Goal: Task Accomplishment & Management: Use online tool/utility

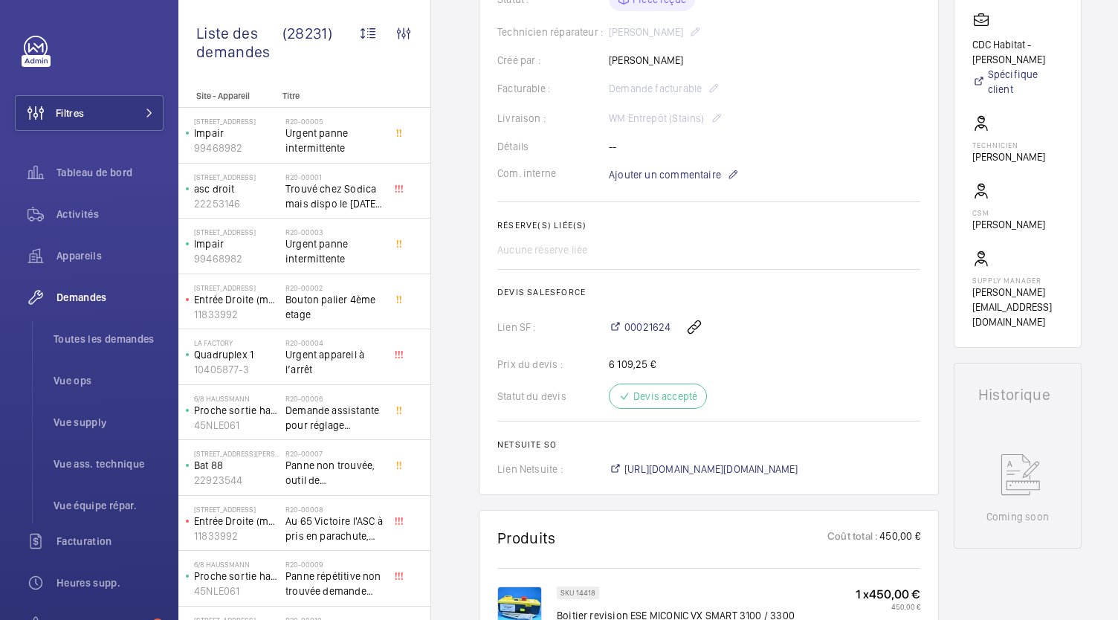
scroll to position [685, 0]
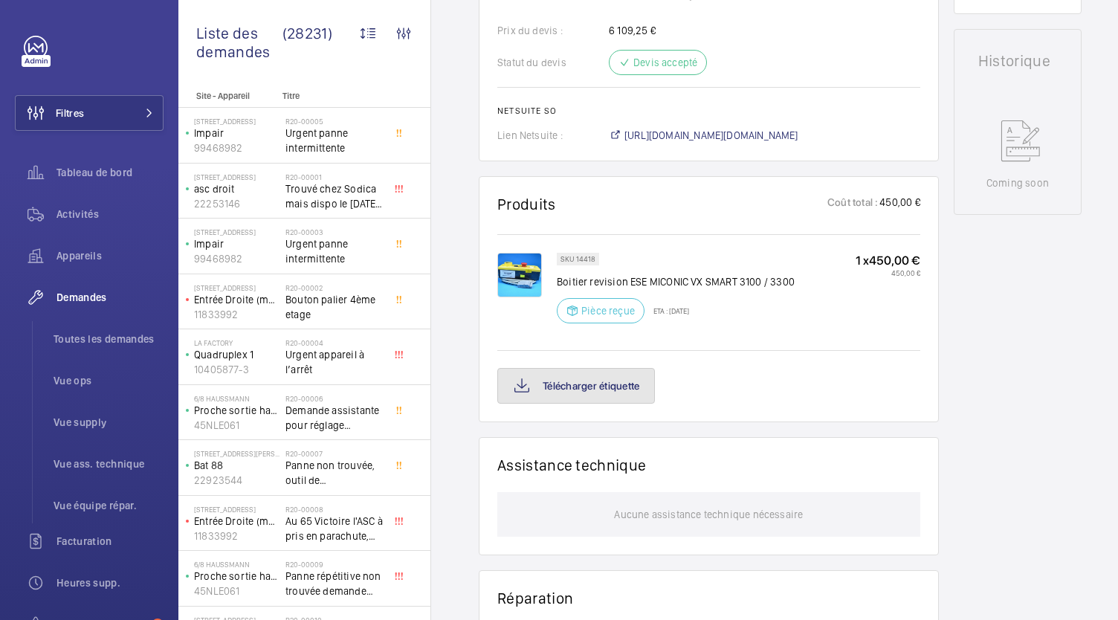
click at [579, 379] on button "Télécharger étiquette" at bounding box center [576, 386] width 158 height 36
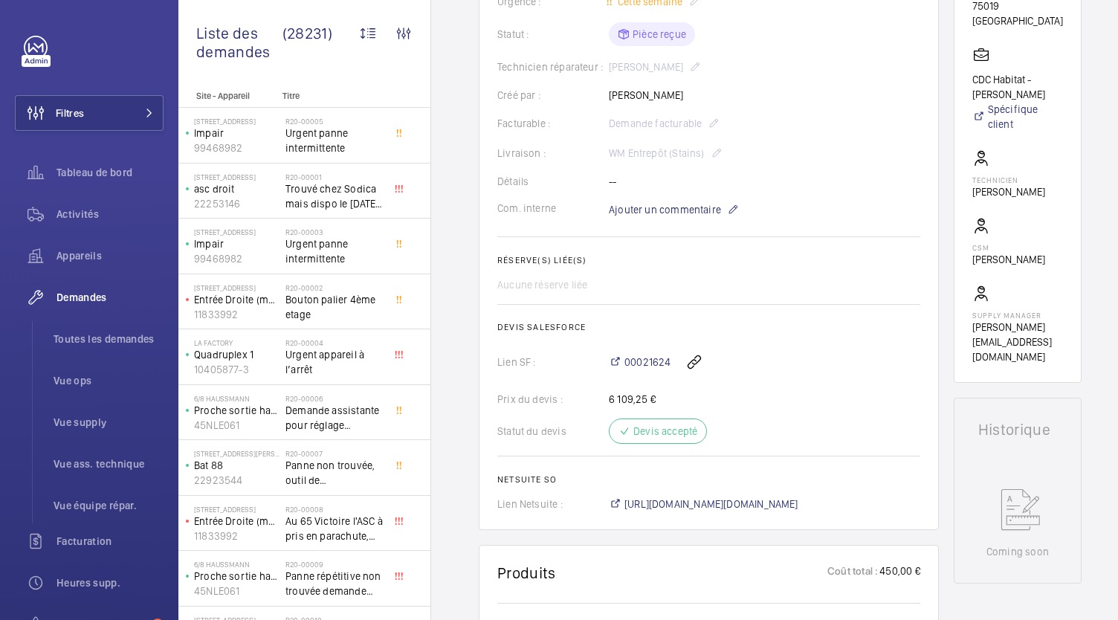
scroll to position [312, 0]
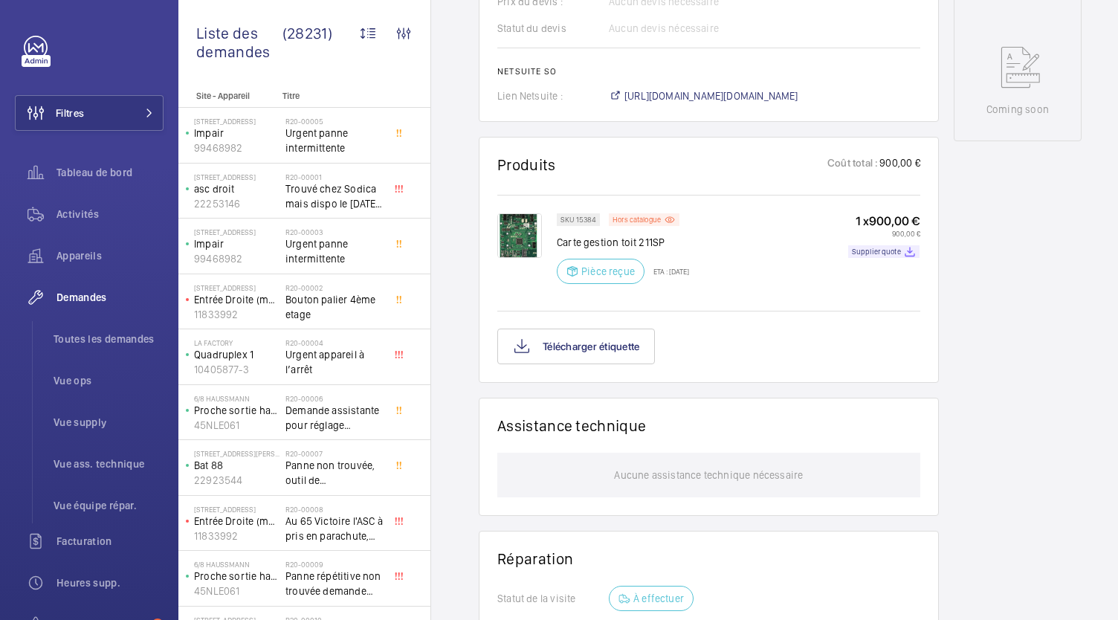
scroll to position [754, 0]
click at [624, 351] on button "Télécharger étiquette" at bounding box center [576, 345] width 158 height 36
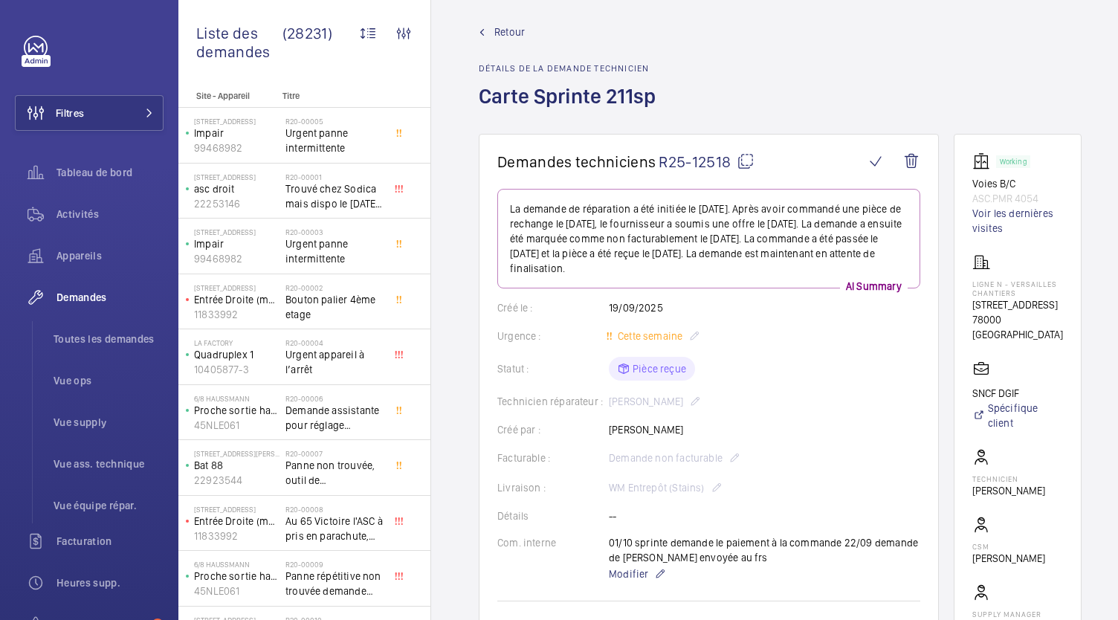
scroll to position [0, 0]
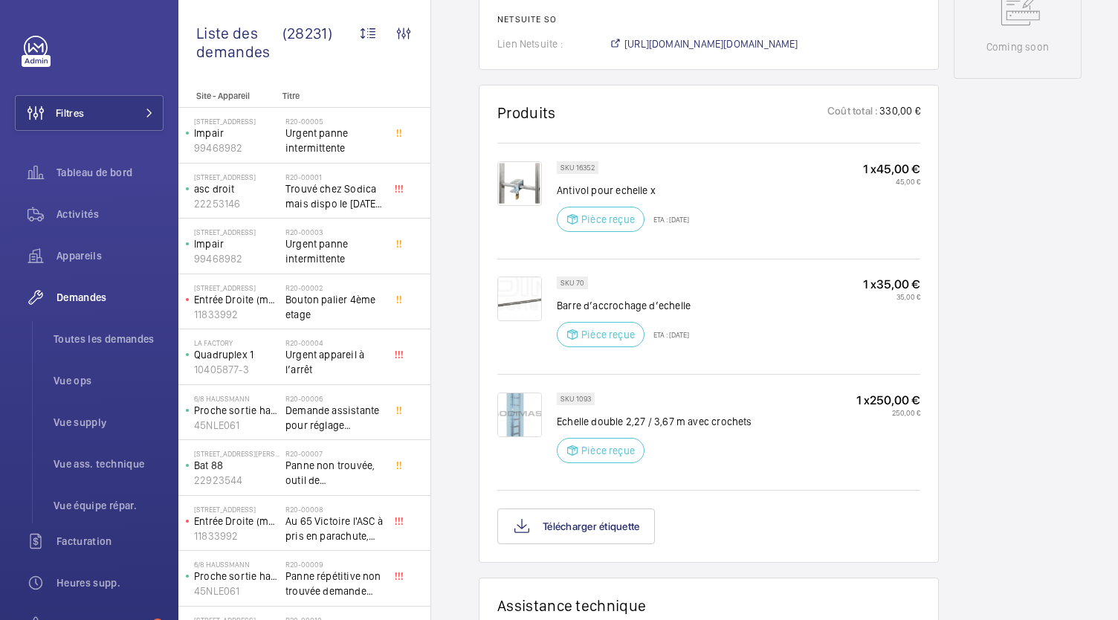
scroll to position [833, 0]
click at [626, 509] on button "Télécharger étiquette" at bounding box center [576, 527] width 158 height 36
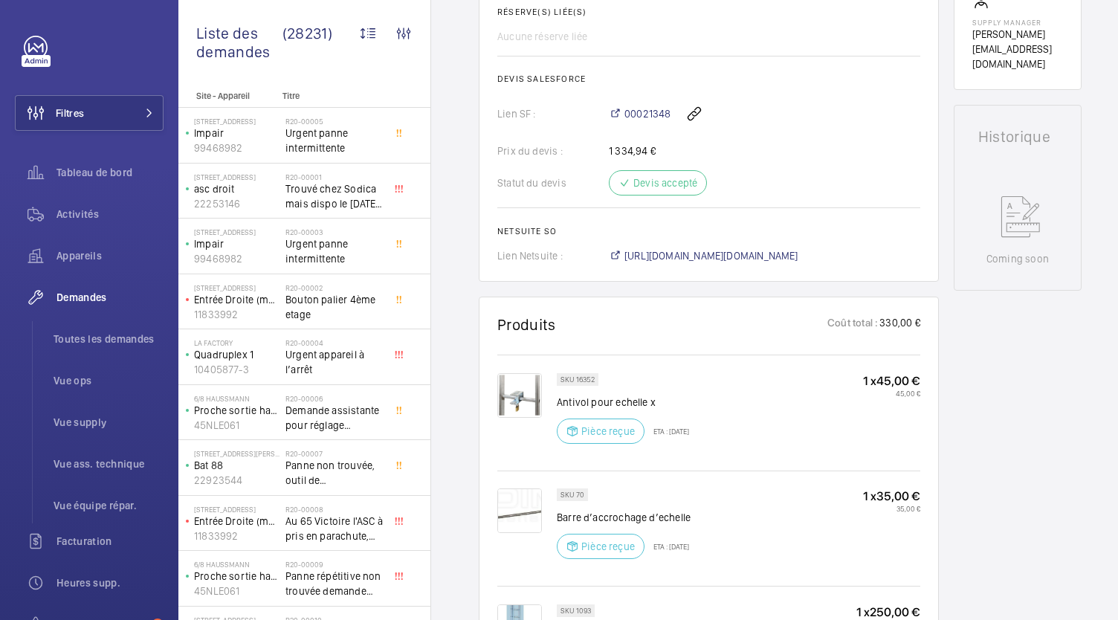
scroll to position [475, 0]
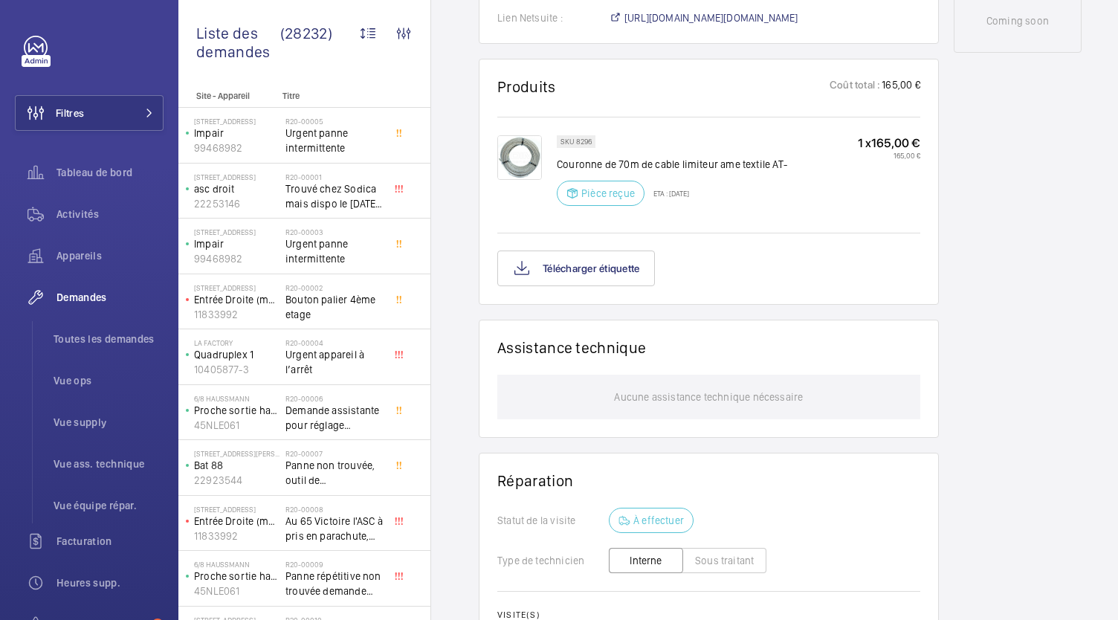
scroll to position [817, 0]
click at [631, 257] on button "Télécharger étiquette" at bounding box center [576, 269] width 158 height 36
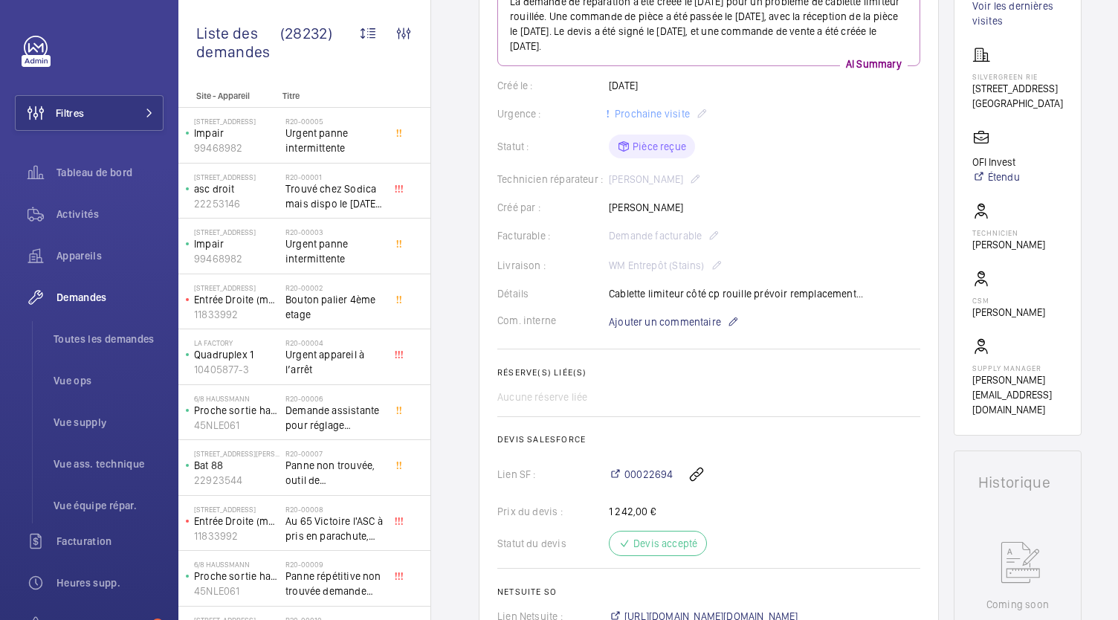
scroll to position [0, 0]
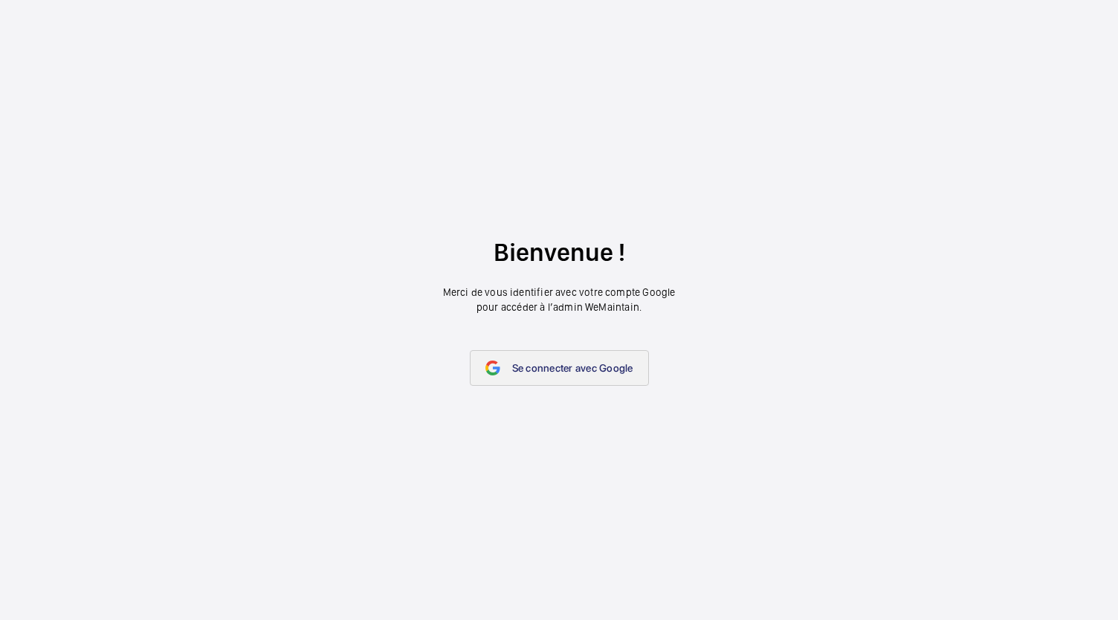
click at [525, 362] on span "Se connecter avec Google" at bounding box center [572, 368] width 121 height 12
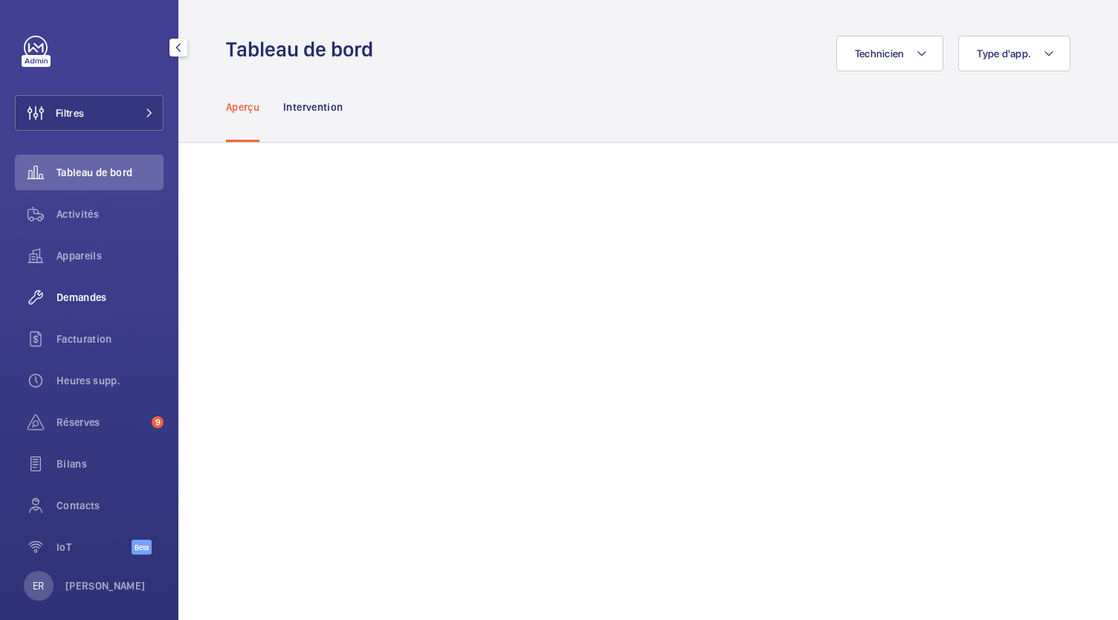
click at [82, 303] on span "Demandes" at bounding box center [110, 297] width 107 height 15
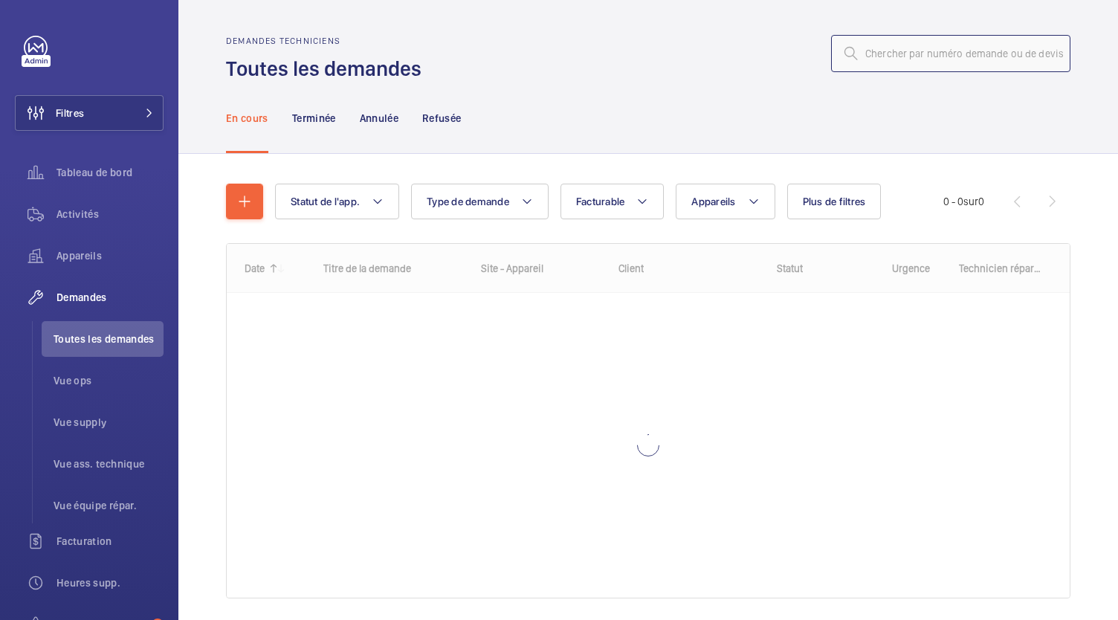
click at [883, 56] on input "text" at bounding box center [950, 53] width 239 height 37
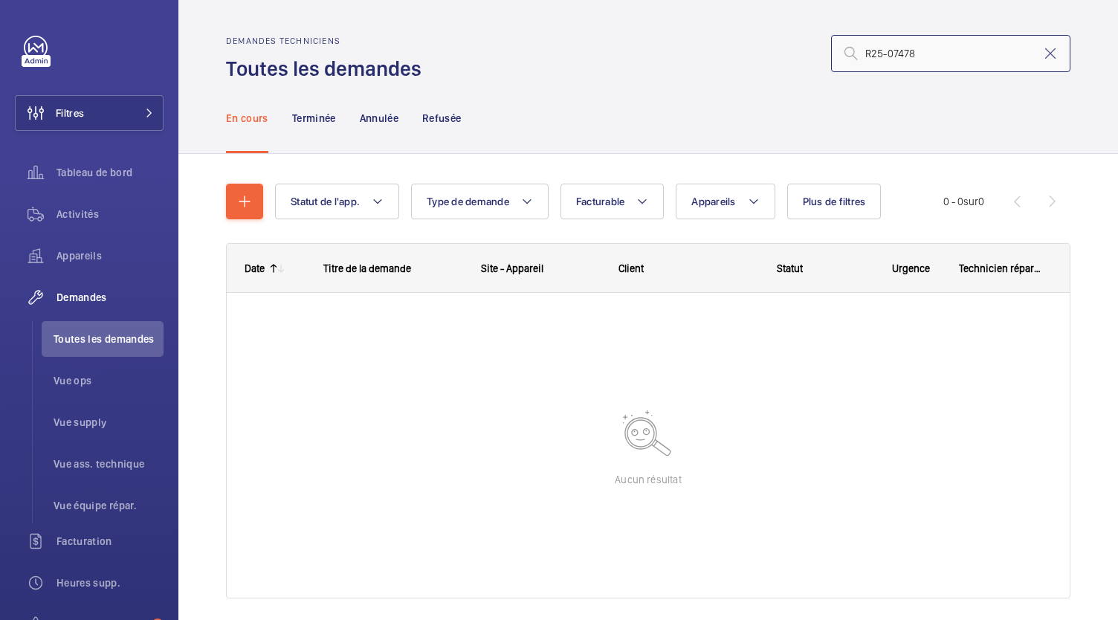
type input "R25-07478"
click at [555, 536] on div at bounding box center [648, 445] width 843 height 305
click at [321, 113] on p "Terminée" at bounding box center [314, 118] width 44 height 15
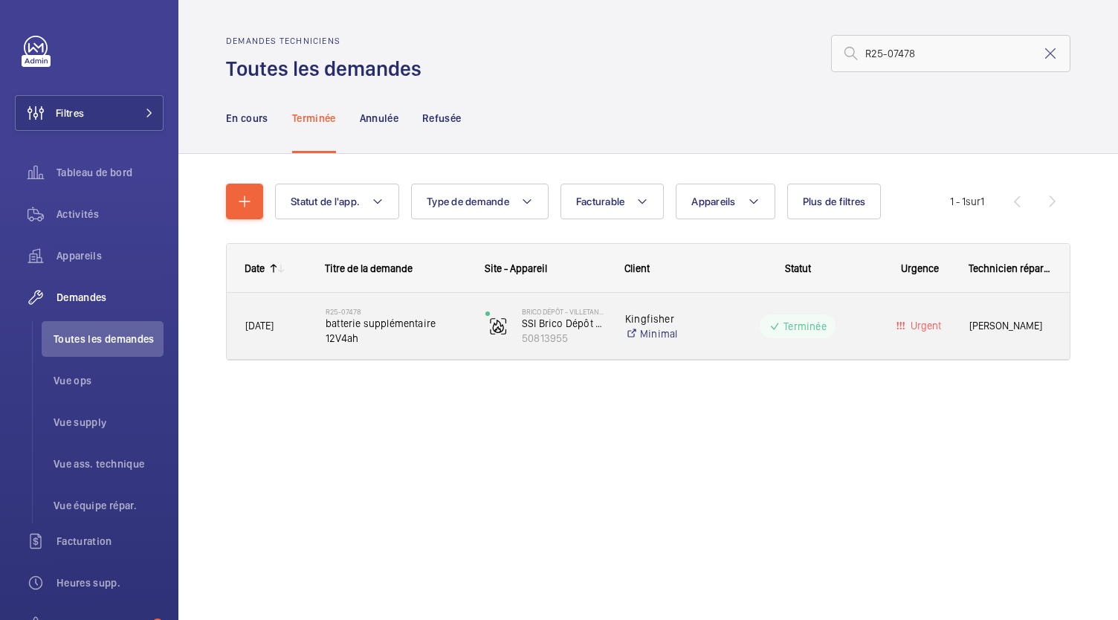
drag, startPoint x: 349, startPoint y: 334, endPoint x: 327, endPoint y: 327, distance: 23.3
click at [327, 327] on span "batterie supplémentaire 12V4ah" at bounding box center [396, 331] width 141 height 30
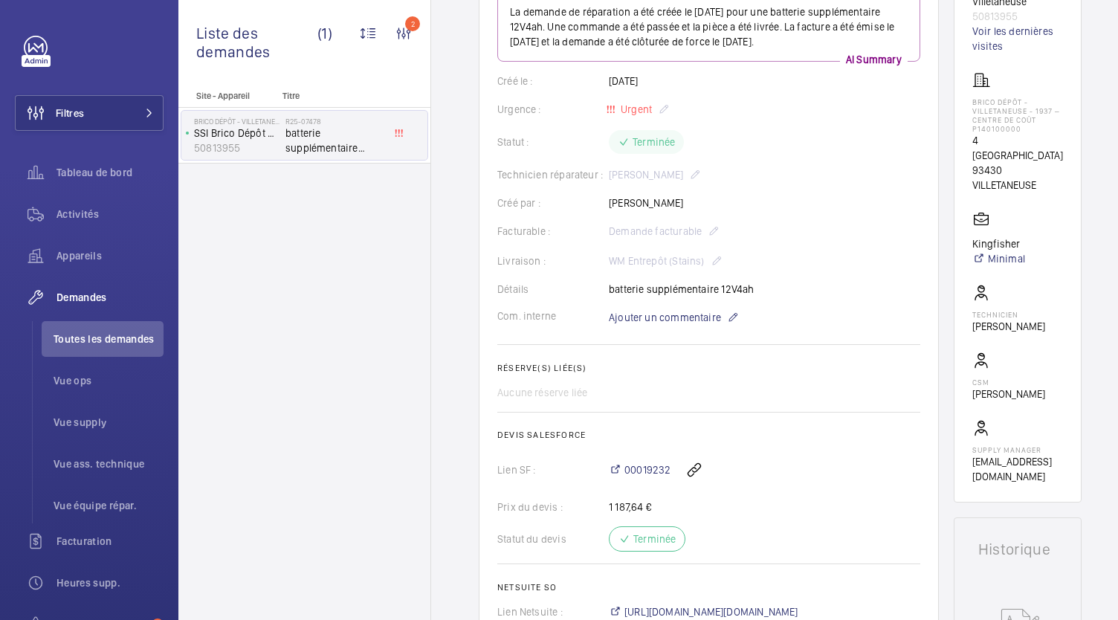
scroll to position [207, 0]
click at [137, 339] on span "Toutes les demandes" at bounding box center [109, 339] width 110 height 15
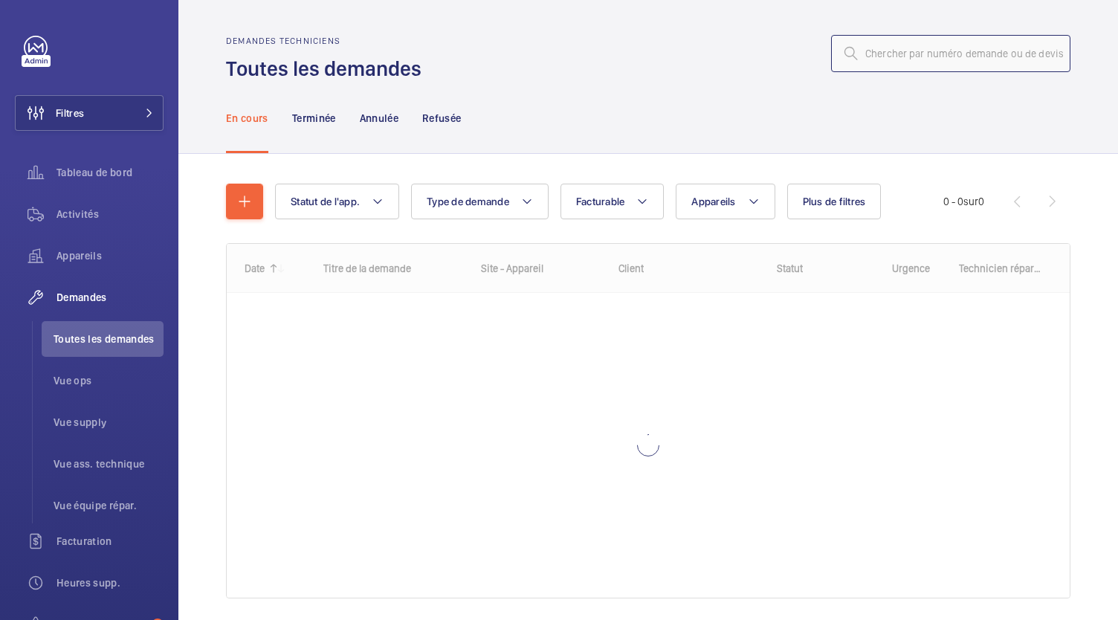
click at [880, 51] on input "text" at bounding box center [950, 53] width 239 height 37
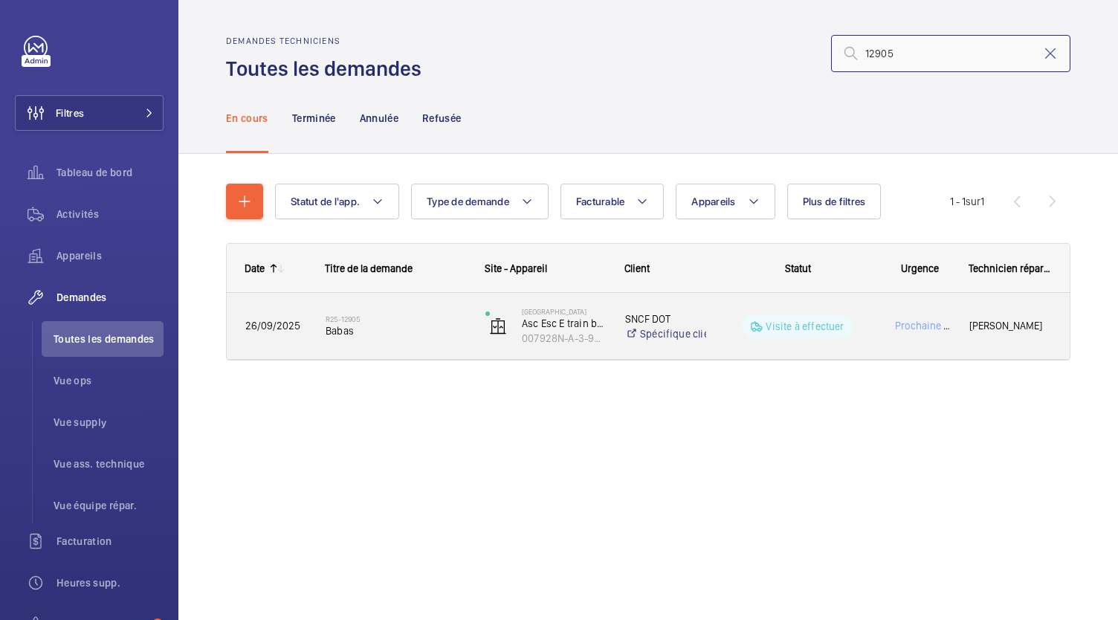
type input "12905"
click at [372, 327] on span "Babas" at bounding box center [396, 330] width 141 height 15
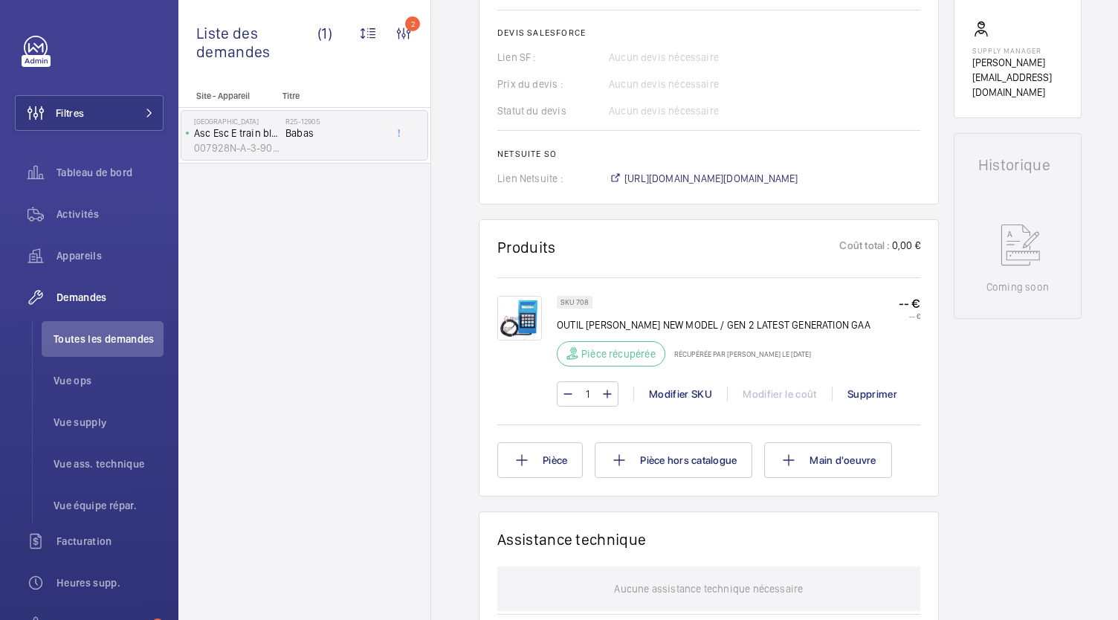
scroll to position [607, 0]
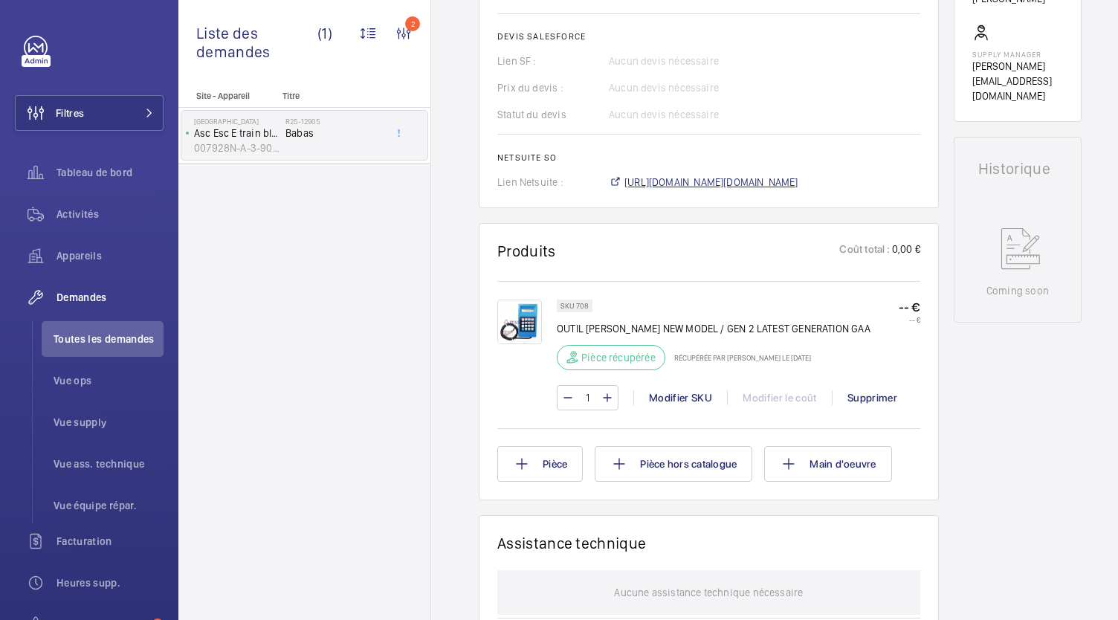
click at [673, 190] on span "https://6461500.app.netsuite.com/app/accounting/transactions/salesord.nl?id=304…" at bounding box center [712, 182] width 174 height 15
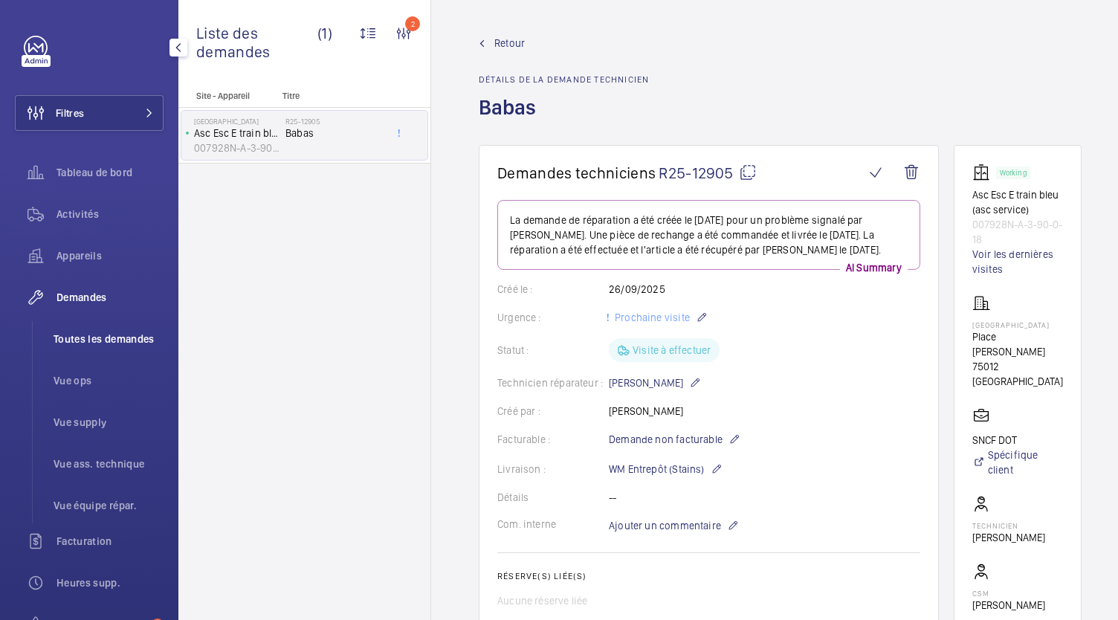
click at [134, 340] on span "Toutes les demandes" at bounding box center [109, 339] width 110 height 15
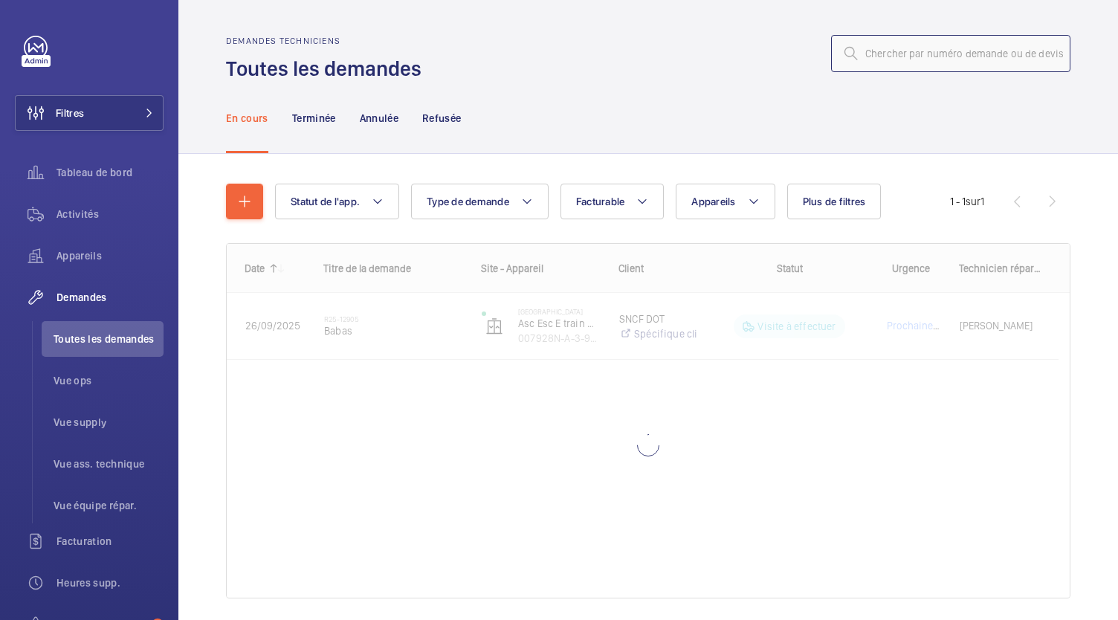
click at [941, 57] on input "text" at bounding box center [950, 53] width 239 height 37
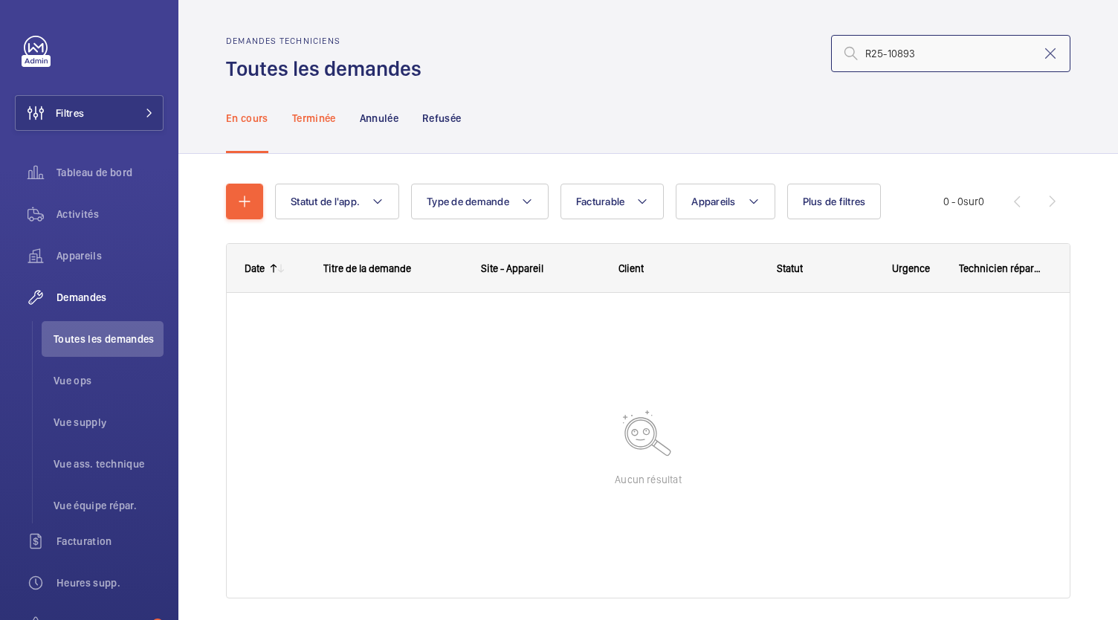
type input "R25-10893"
click at [323, 109] on div "Terminée" at bounding box center [314, 118] width 44 height 71
click at [378, 122] on p "Annulée" at bounding box center [379, 118] width 39 height 15
click at [452, 120] on p "Refusée" at bounding box center [441, 118] width 39 height 15
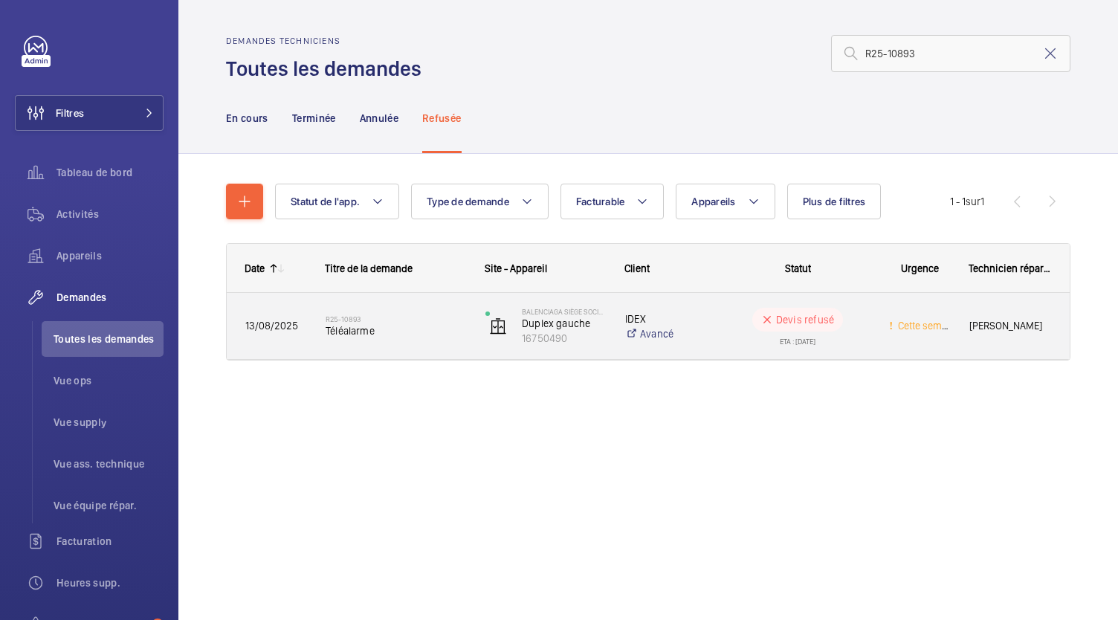
click at [363, 331] on span "Téléalarme" at bounding box center [396, 330] width 141 height 15
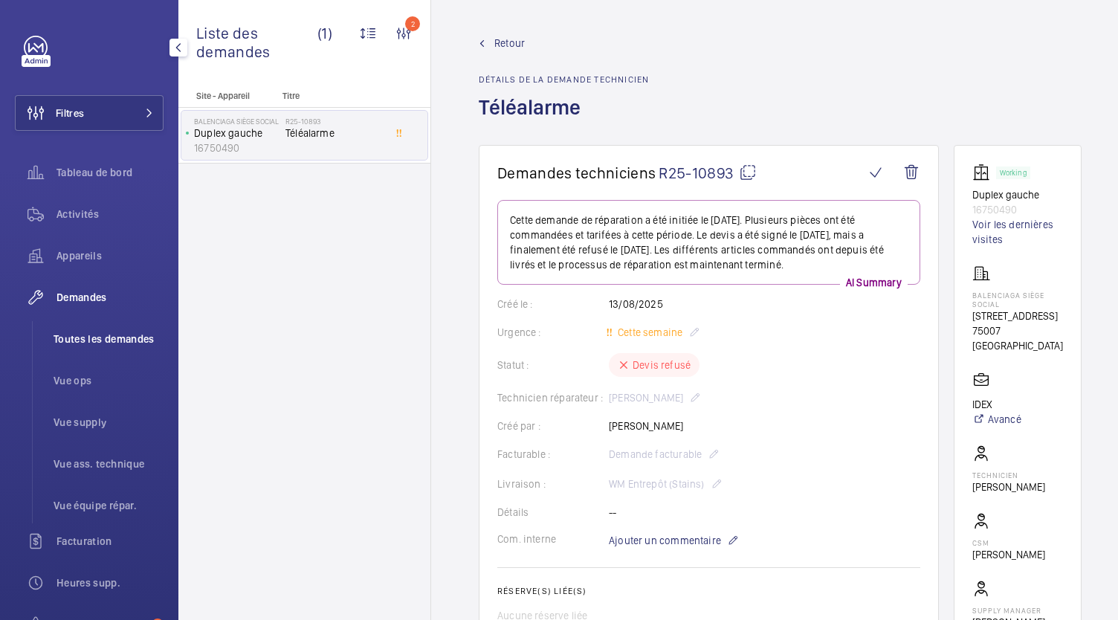
click at [116, 336] on span "Toutes les demandes" at bounding box center [109, 339] width 110 height 15
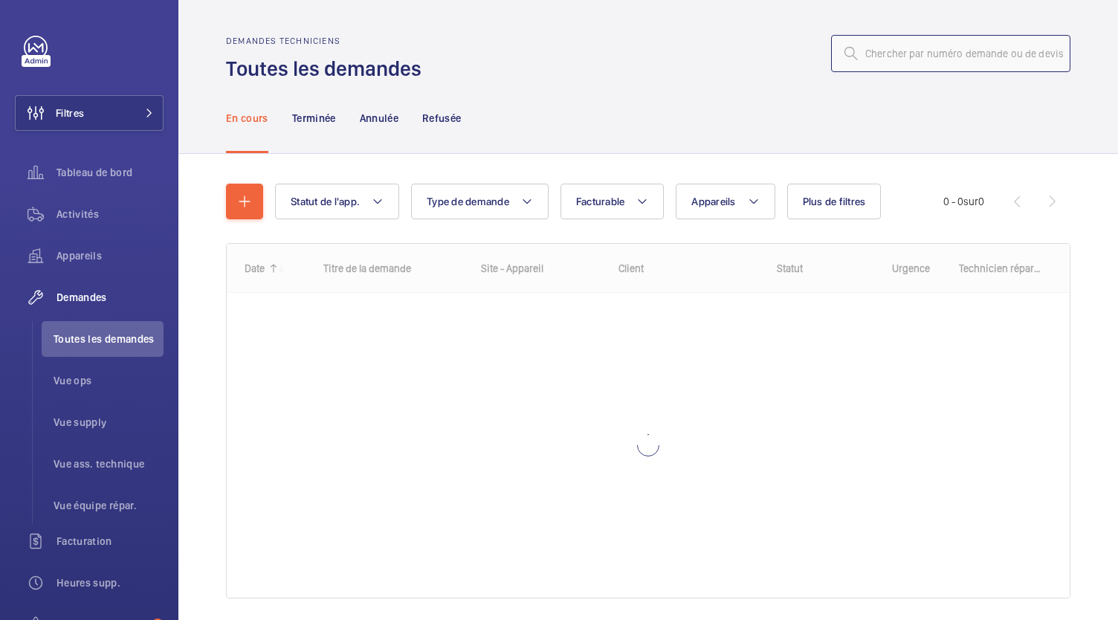
click at [879, 57] on input "text" at bounding box center [950, 53] width 239 height 37
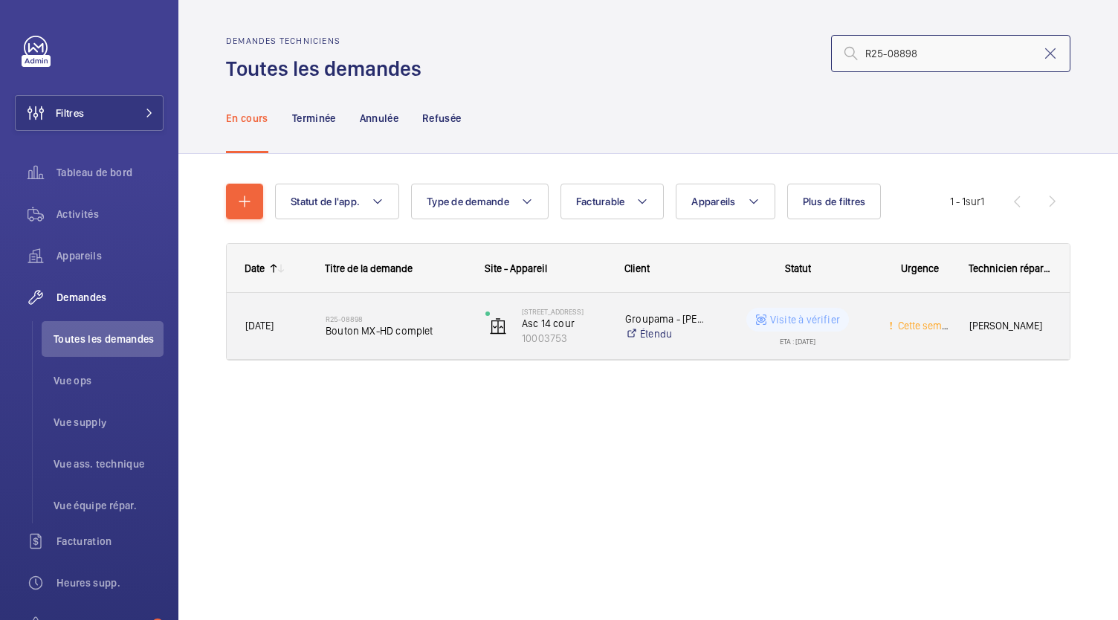
type input "R25-08898"
click at [397, 337] on span "Bouton MX-HD complet" at bounding box center [396, 330] width 141 height 15
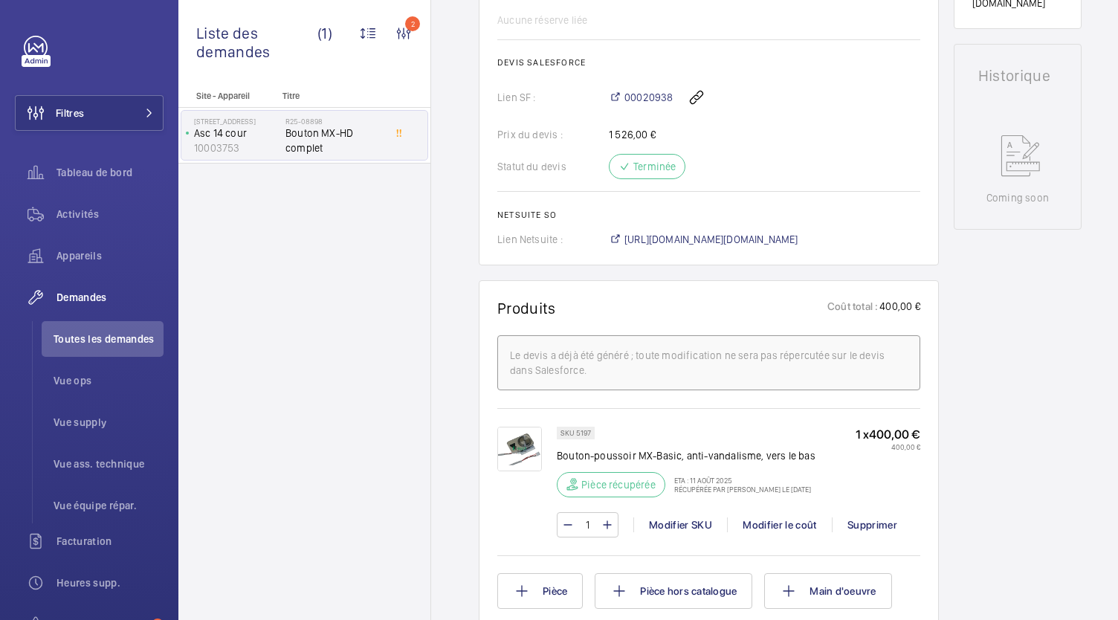
scroll to position [671, 0]
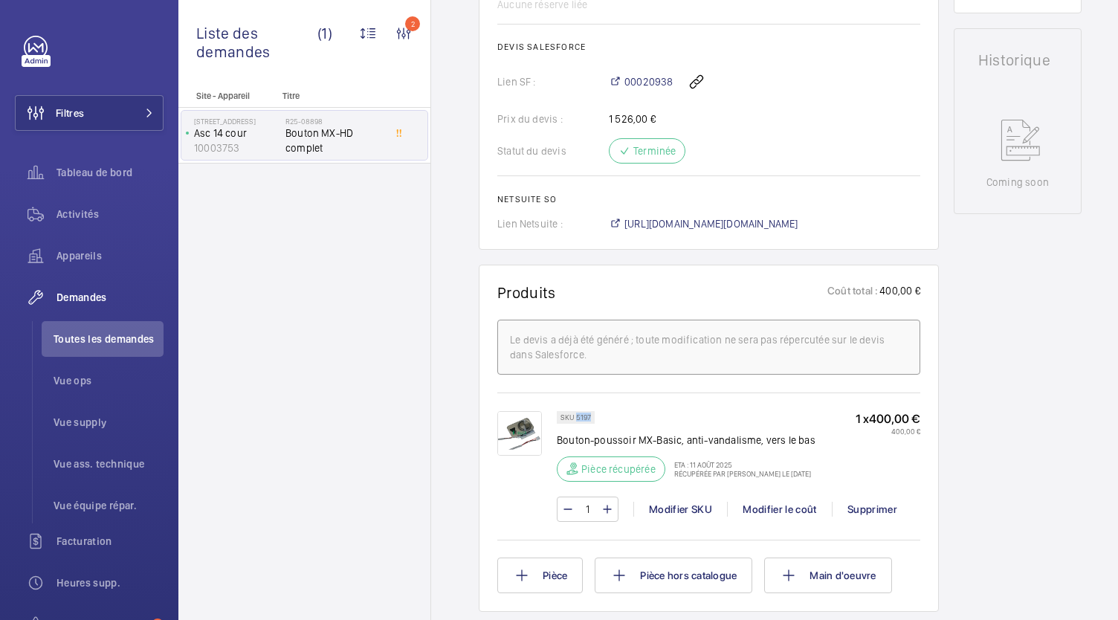
drag, startPoint x: 589, startPoint y: 413, endPoint x: 577, endPoint y: 415, distance: 12.1
click at [577, 415] on p "SKU 5197" at bounding box center [576, 417] width 30 height 5
copy p "5197"
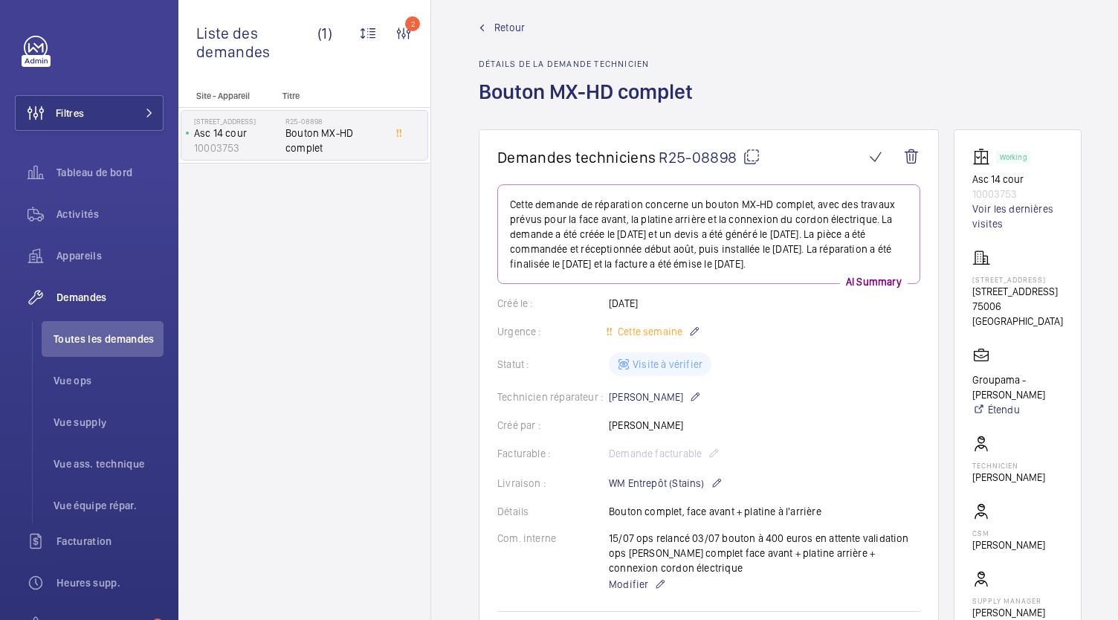
scroll to position [0, 0]
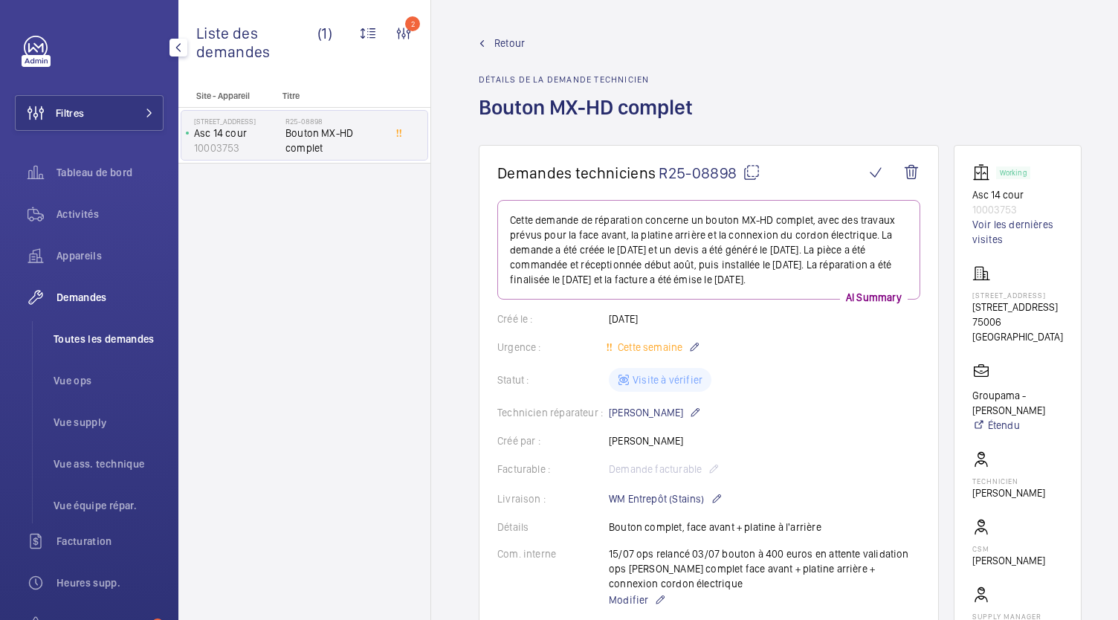
click at [116, 339] on span "Toutes les demandes" at bounding box center [109, 339] width 110 height 15
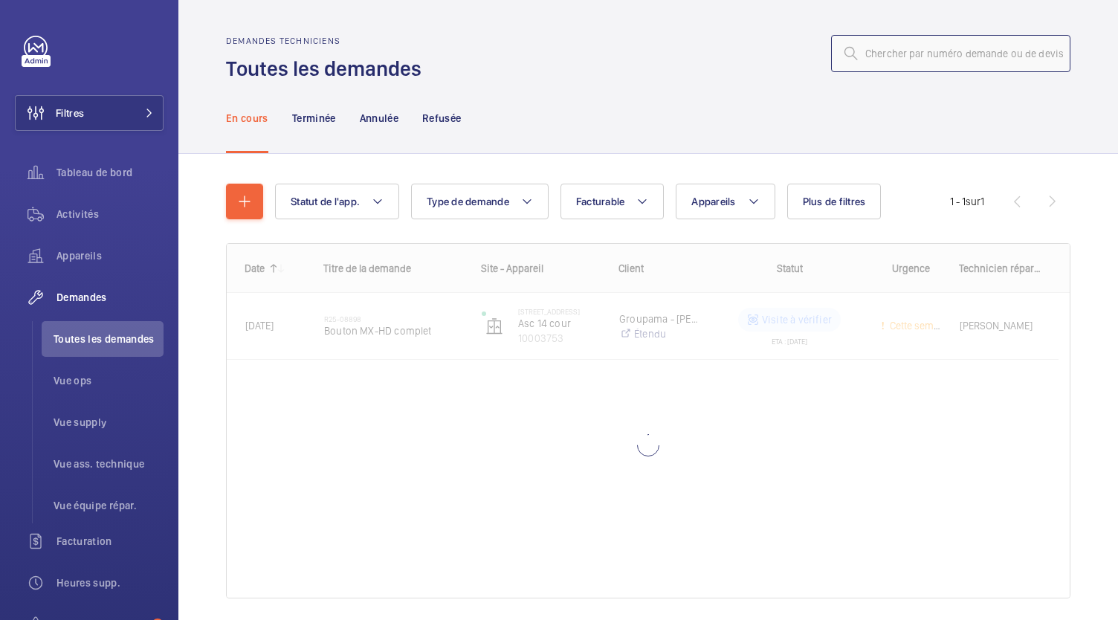
click at [961, 57] on input "text" at bounding box center [950, 53] width 239 height 37
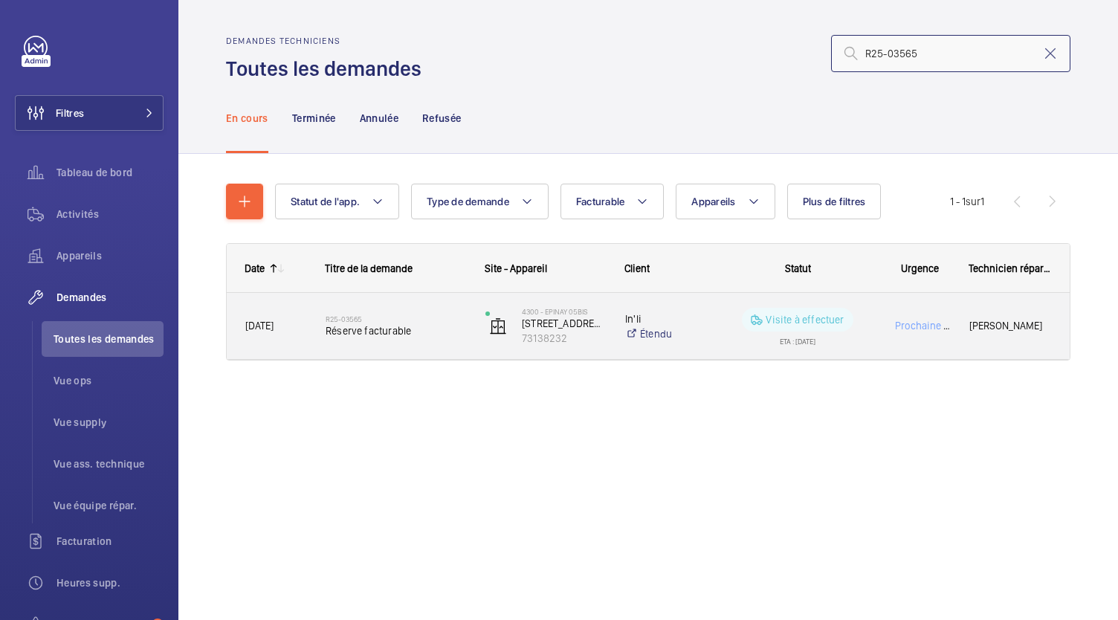
type input "R25-03565"
click at [387, 332] on span "Réserve facturable" at bounding box center [396, 330] width 141 height 15
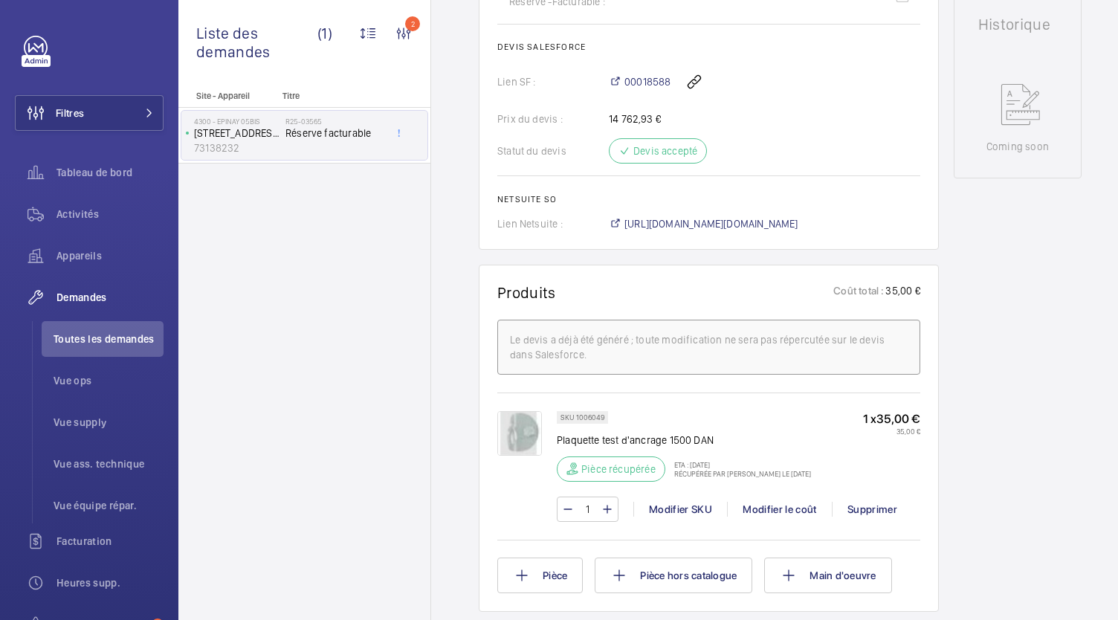
scroll to position [709, 0]
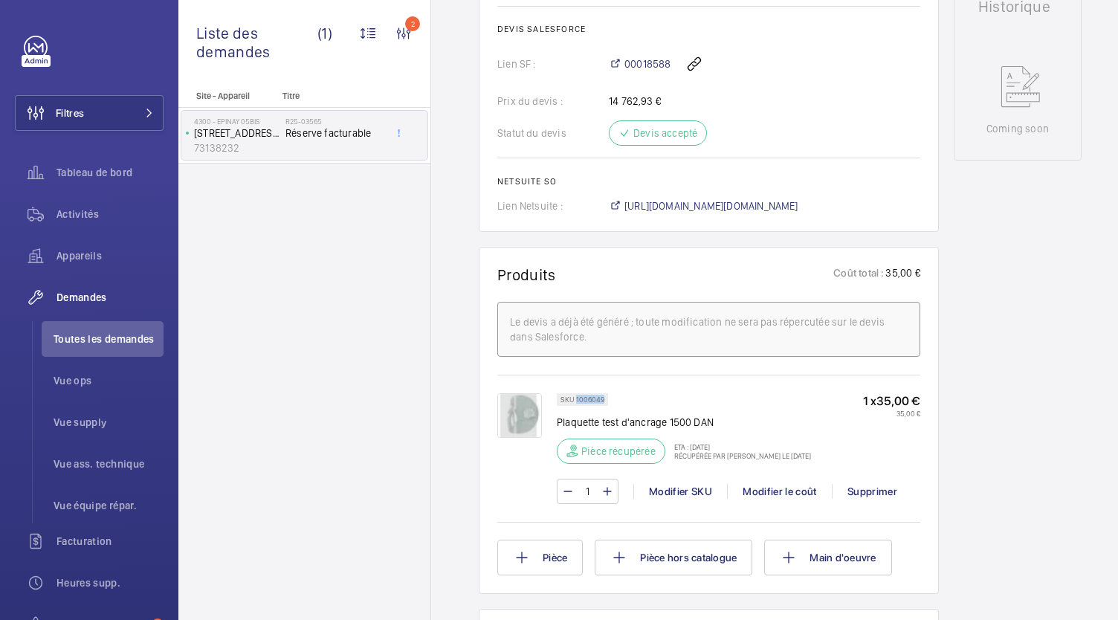
drag, startPoint x: 602, startPoint y: 398, endPoint x: 576, endPoint y: 398, distance: 26.8
click at [576, 398] on p "SKU 1006049" at bounding box center [583, 399] width 44 height 5
copy p "1006049"
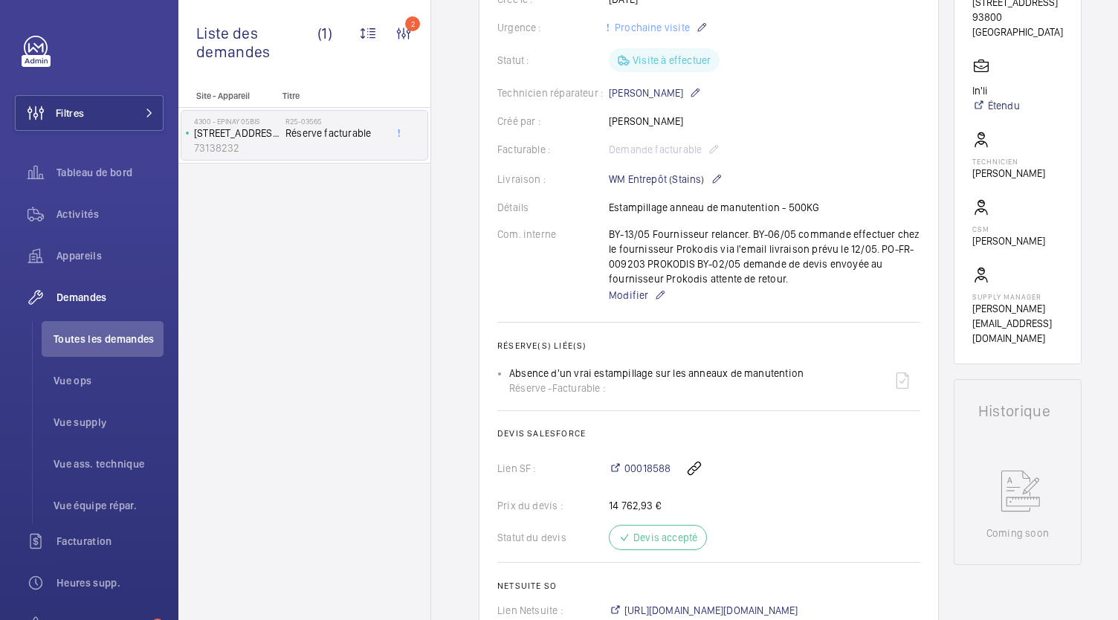
scroll to position [0, 0]
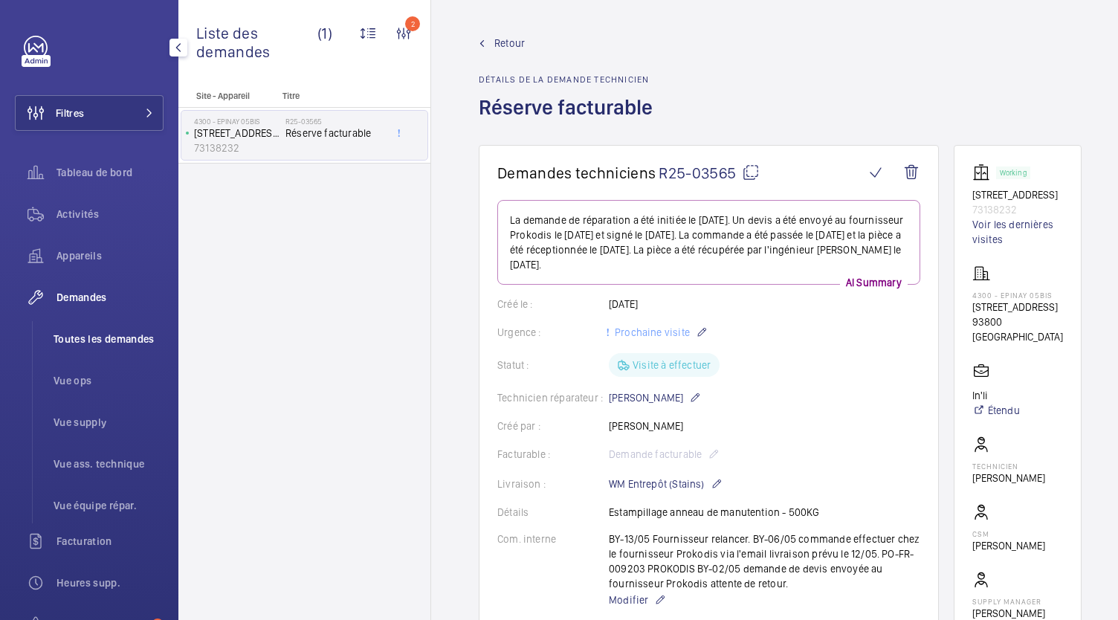
click at [116, 343] on span "Toutes les demandes" at bounding box center [109, 339] width 110 height 15
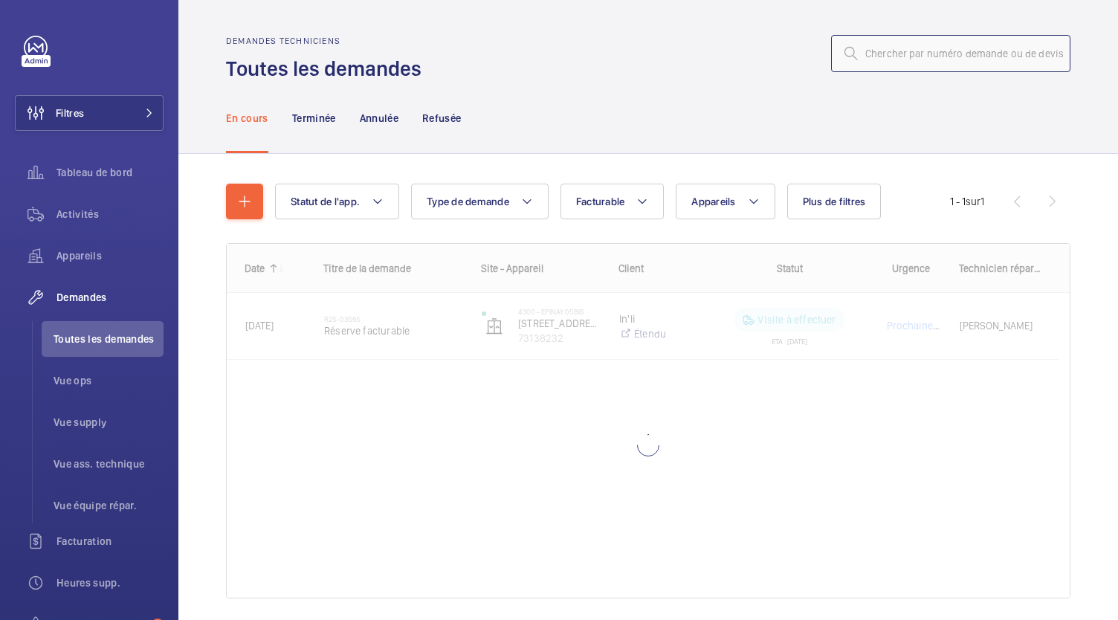
click at [881, 54] on input "text" at bounding box center [950, 53] width 239 height 37
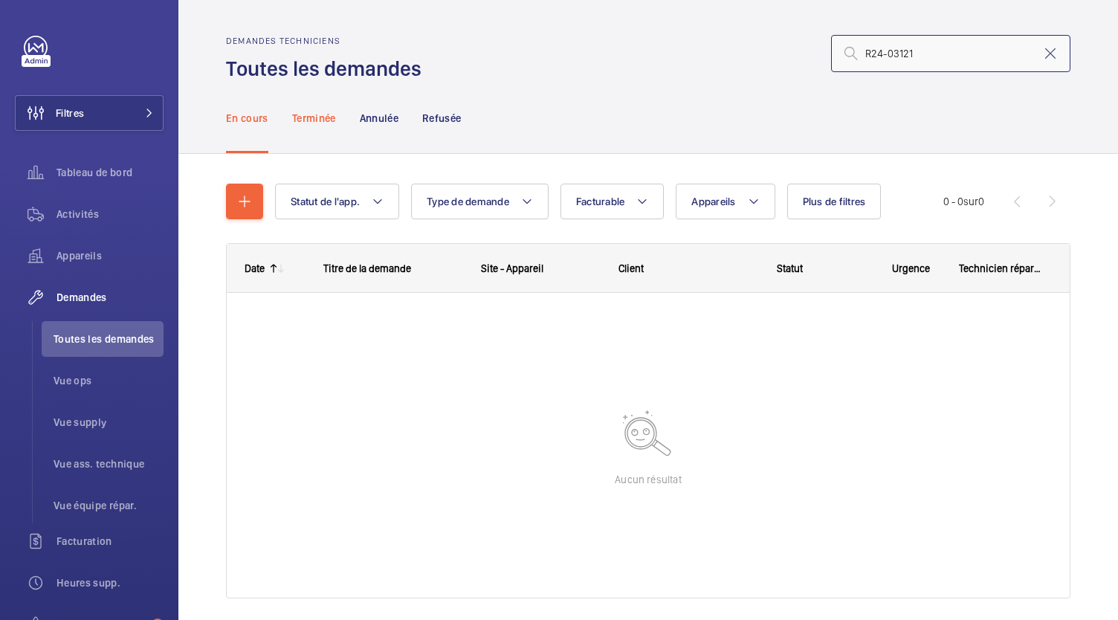
type input "R24-03121"
click at [305, 117] on p "Terminée" at bounding box center [314, 118] width 44 height 15
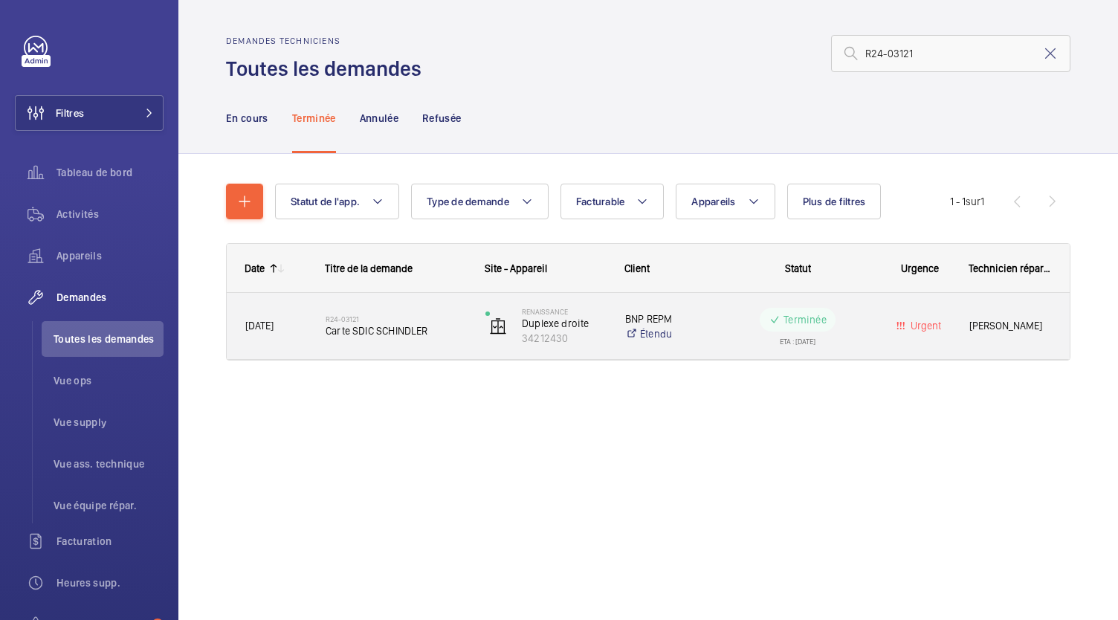
click at [392, 330] on span "Carte SDIC SCHINDLER" at bounding box center [396, 330] width 141 height 15
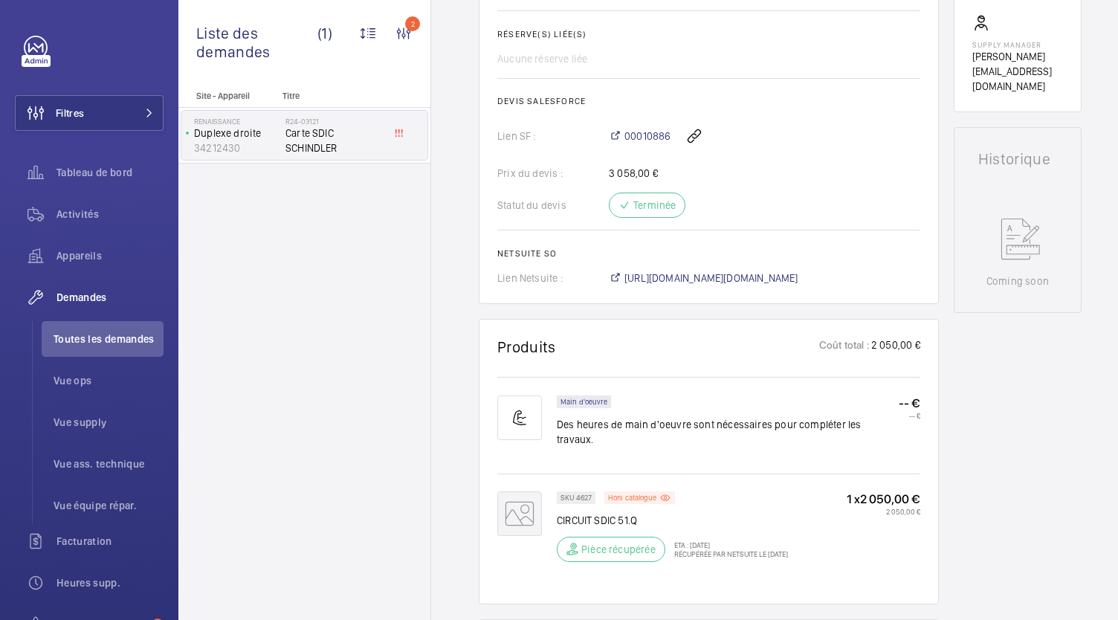
scroll to position [559, 0]
drag, startPoint x: 591, startPoint y: 477, endPoint x: 576, endPoint y: 477, distance: 14.9
click at [576, 493] on p "SKU 4627" at bounding box center [576, 495] width 31 height 5
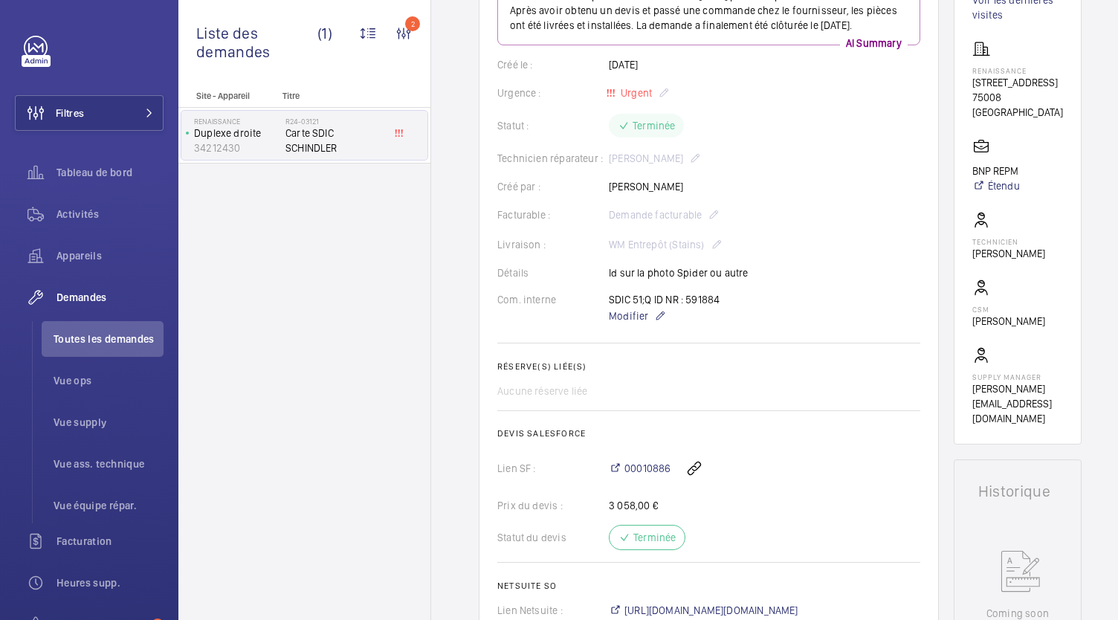
scroll to position [0, 0]
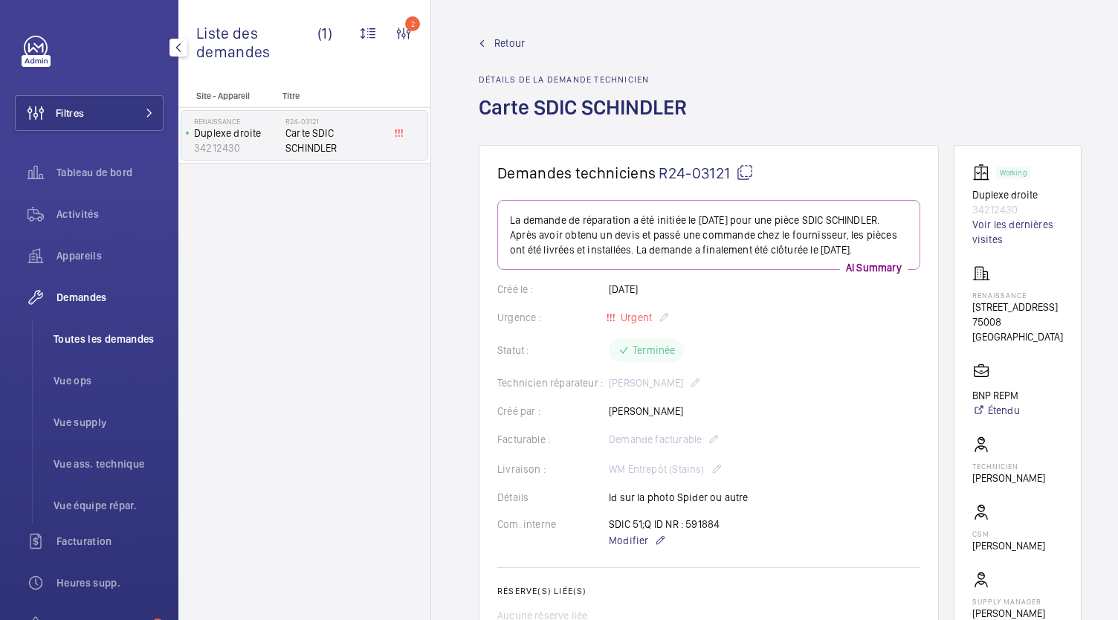
click at [99, 350] on li "Toutes les demandes" at bounding box center [103, 339] width 122 height 36
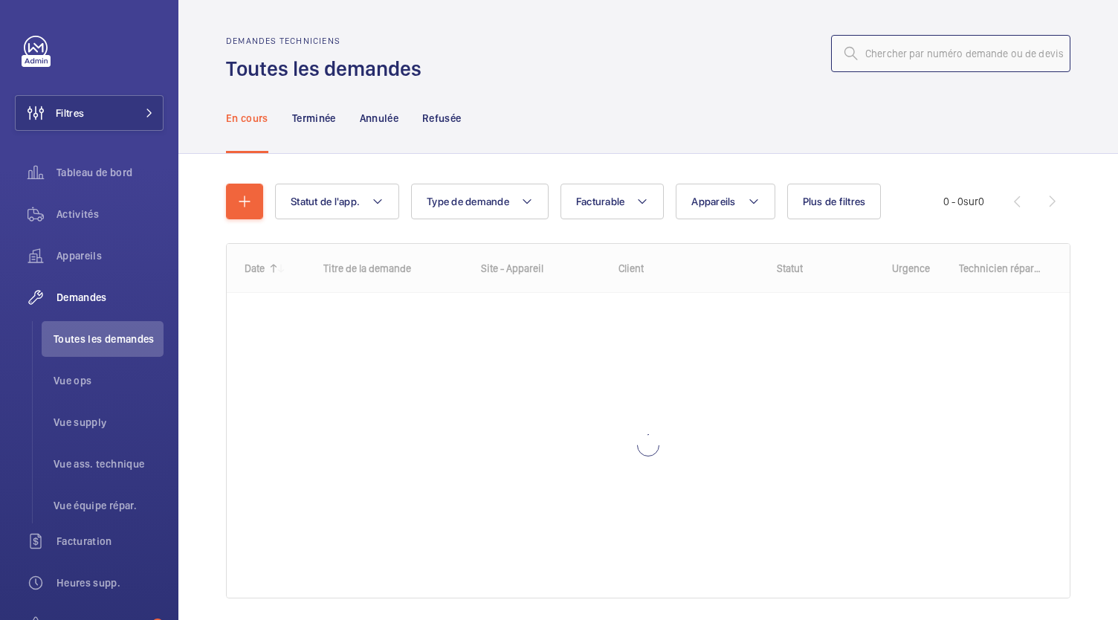
click at [1012, 48] on input "text" at bounding box center [950, 53] width 239 height 37
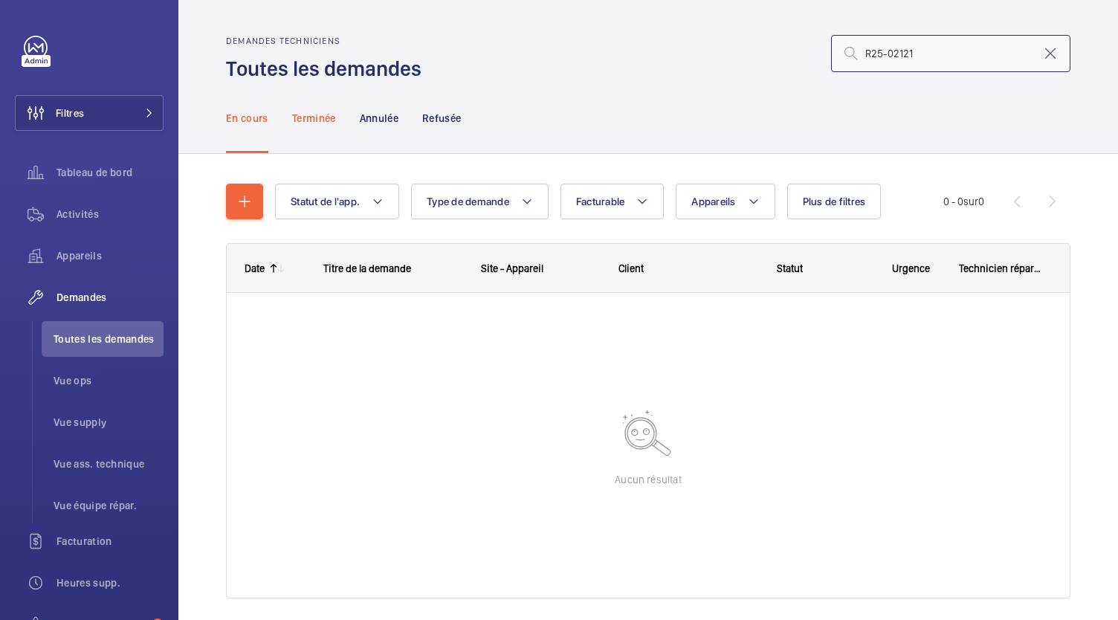
type input "R25-02121"
click at [311, 117] on p "Terminée" at bounding box center [314, 118] width 44 height 15
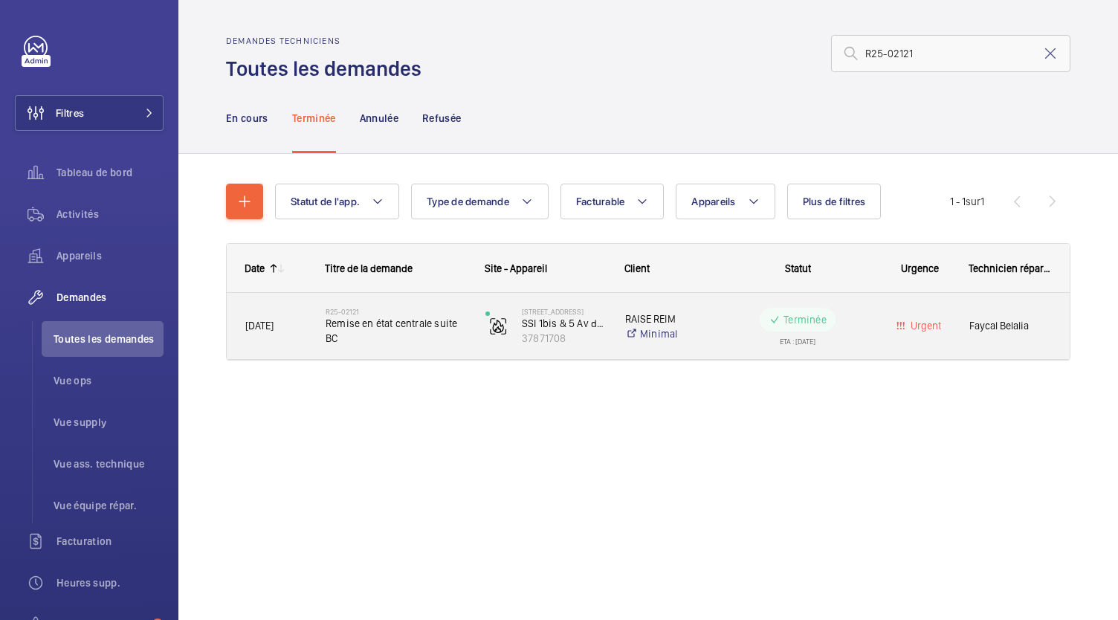
click at [381, 329] on span "Remise en état centrale suite BC" at bounding box center [396, 331] width 141 height 30
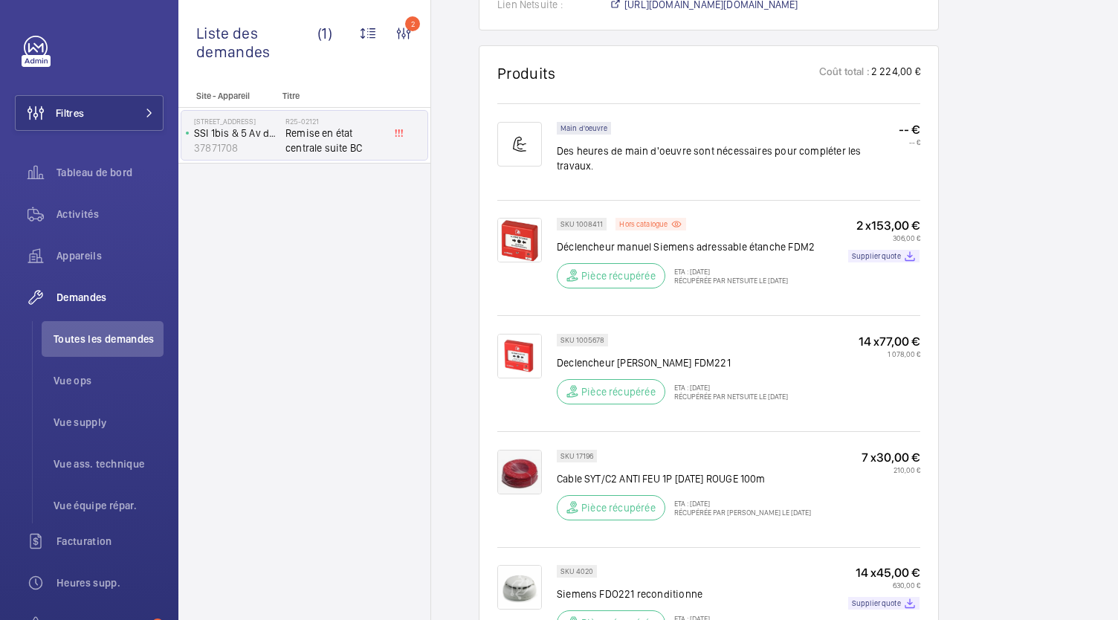
scroll to position [1023, 0]
drag, startPoint x: 601, startPoint y: 194, endPoint x: 576, endPoint y: 194, distance: 25.3
click at [576, 222] on p "SKU 1008411" at bounding box center [582, 224] width 42 height 5
copy p "1008411"
drag, startPoint x: 602, startPoint y: 309, endPoint x: 576, endPoint y: 311, distance: 26.9
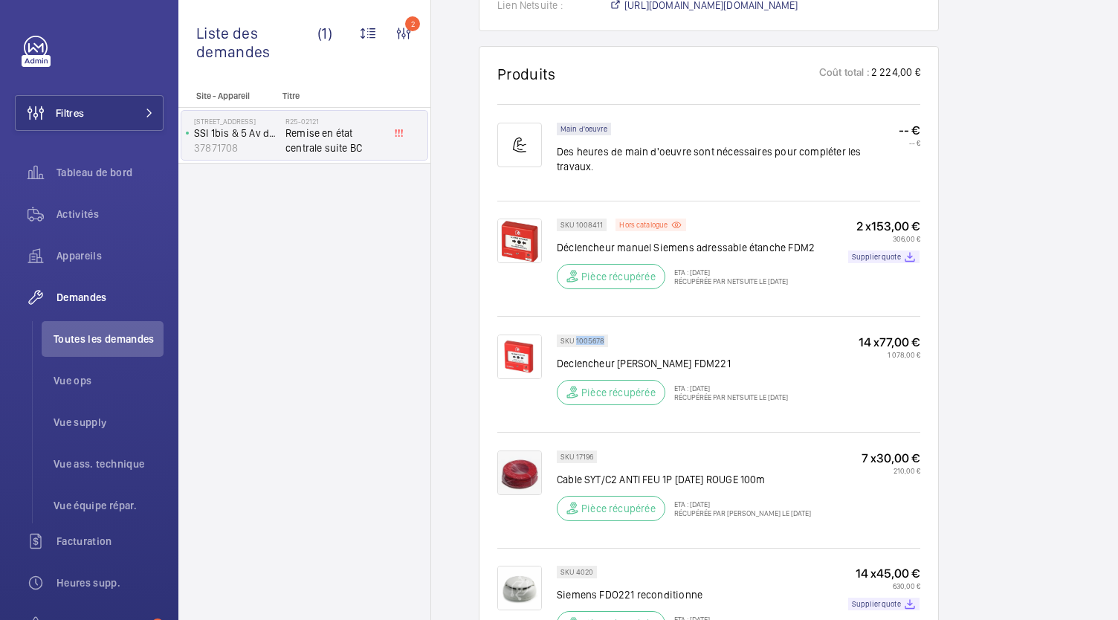
click at [576, 338] on p "SKU 1005678" at bounding box center [583, 340] width 44 height 5
copy p "1005678"
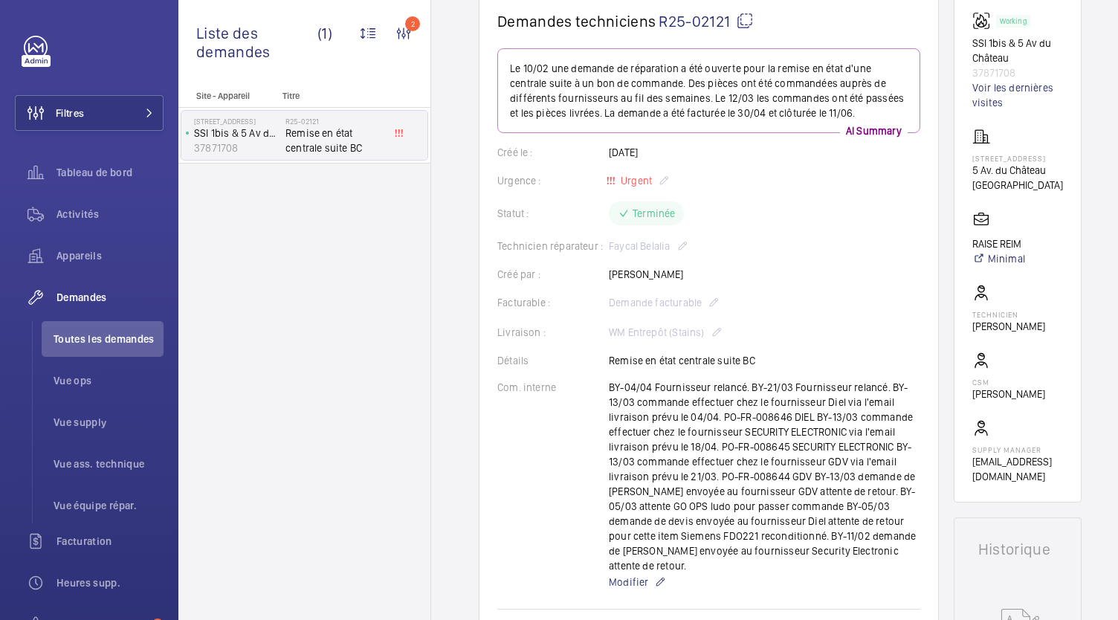
scroll to position [0, 0]
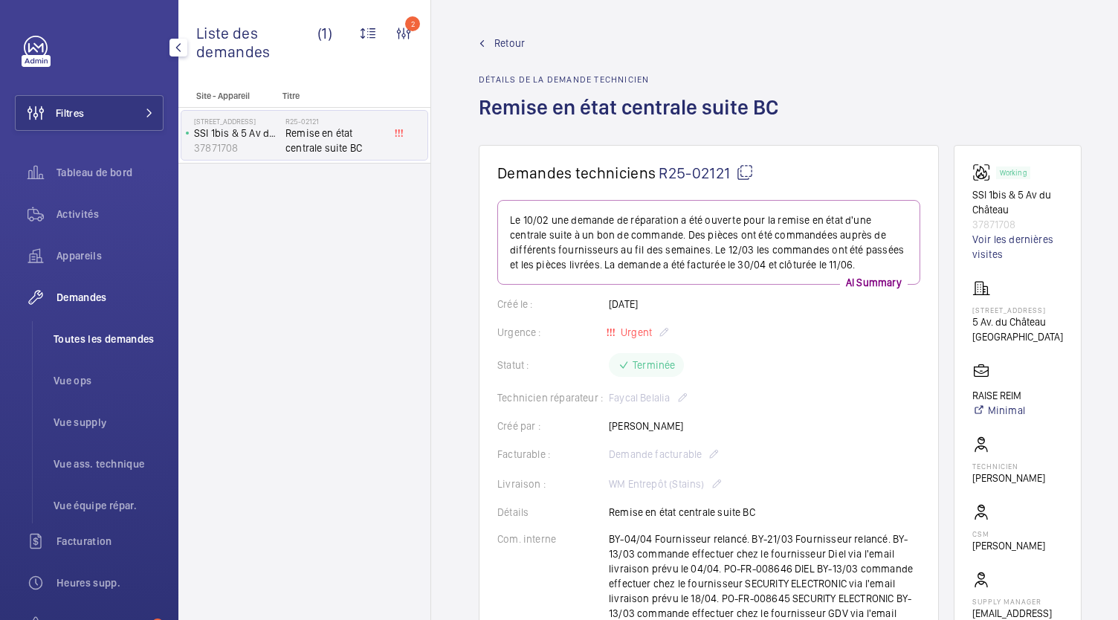
click at [112, 341] on span "Toutes les demandes" at bounding box center [109, 339] width 110 height 15
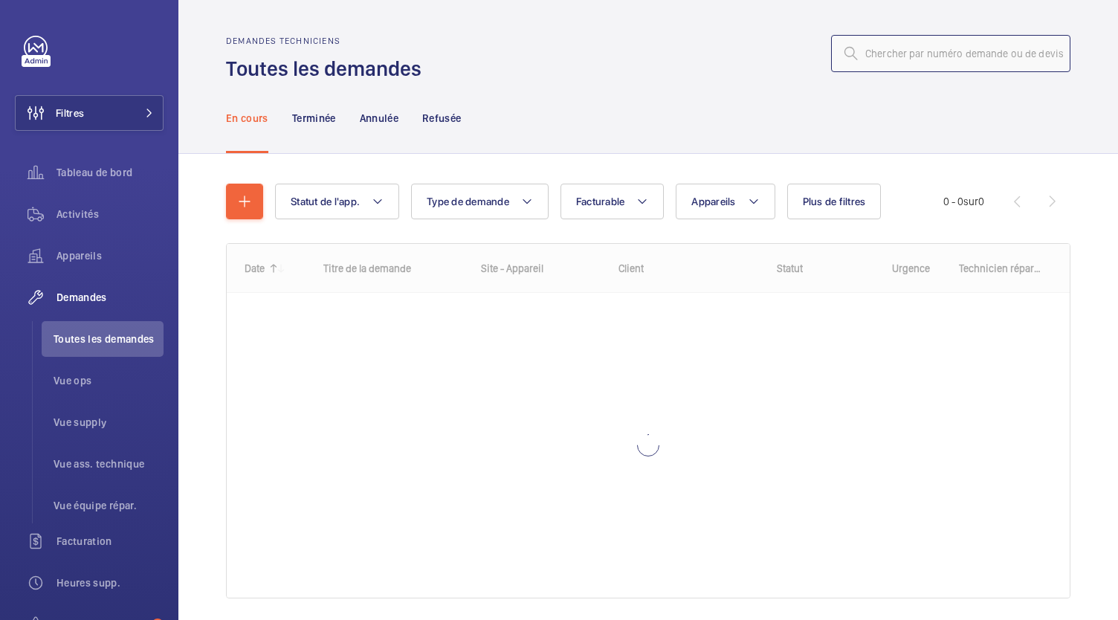
click at [874, 63] on input "text" at bounding box center [950, 53] width 239 height 37
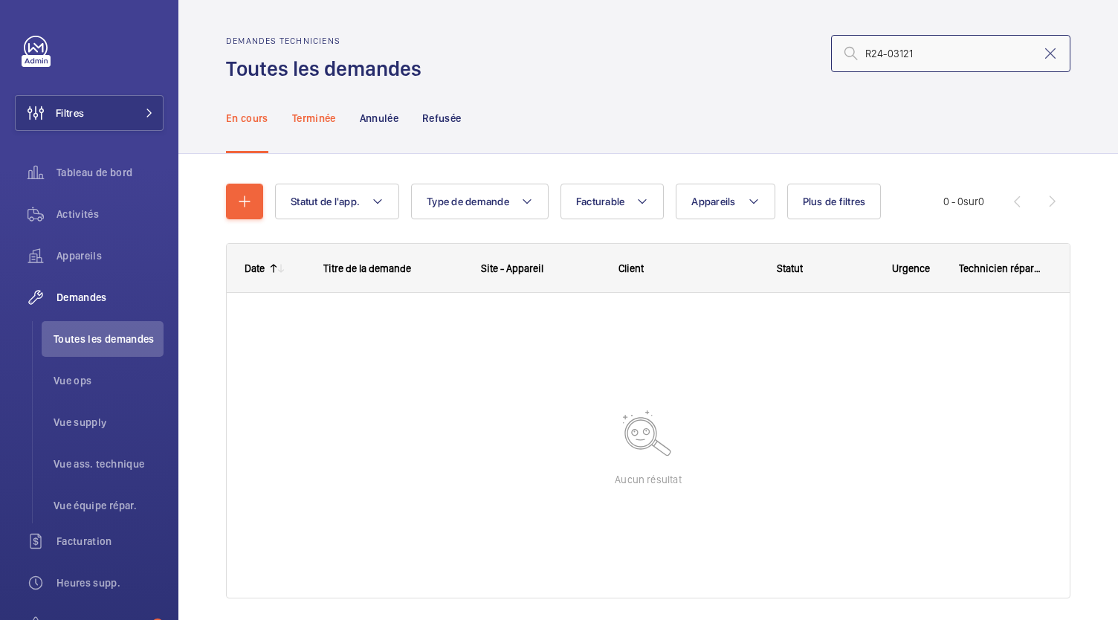
type input "R24-03121"
click at [316, 116] on p "Terminée" at bounding box center [314, 118] width 44 height 15
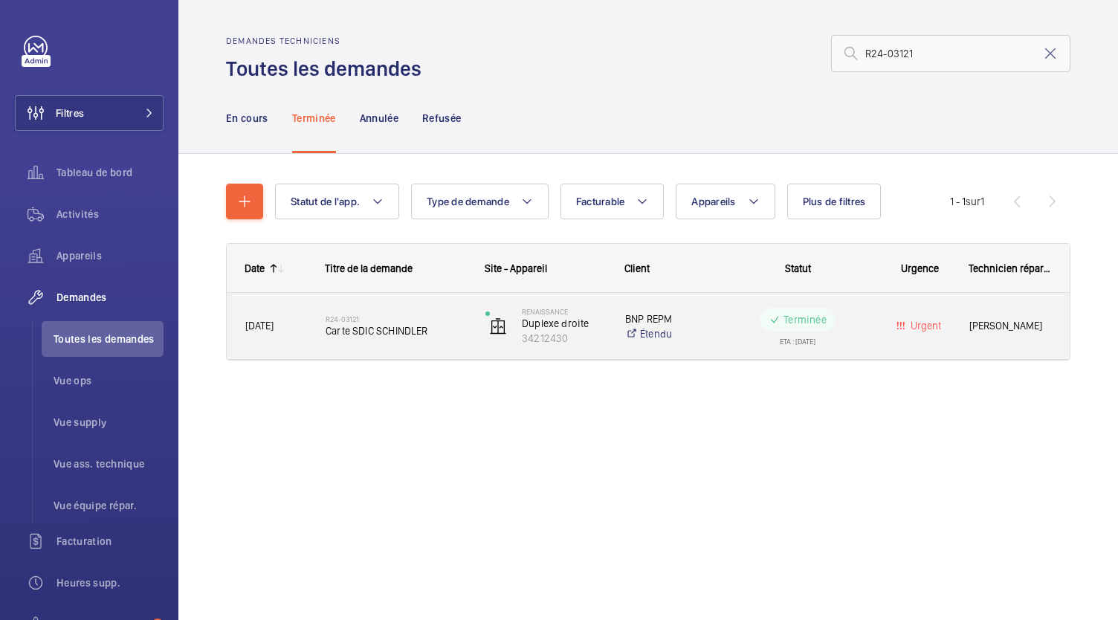
click at [394, 326] on span "Carte SDIC SCHINDLER" at bounding box center [396, 330] width 141 height 15
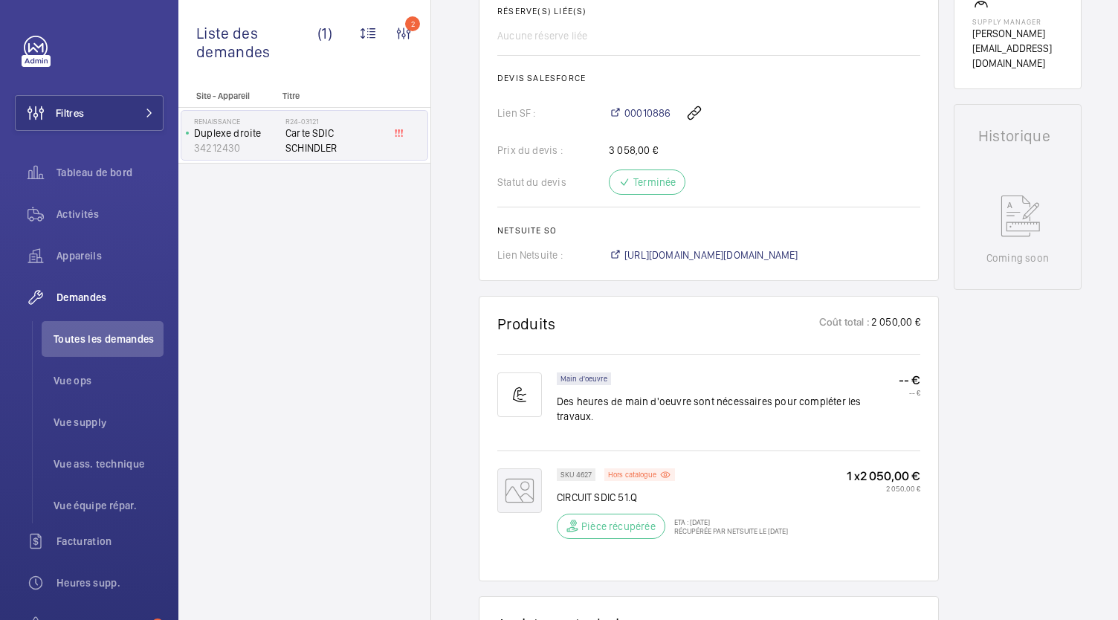
scroll to position [581, 0]
drag, startPoint x: 591, startPoint y: 456, endPoint x: 576, endPoint y: 457, distance: 15.7
click at [576, 471] on p "SKU 4627" at bounding box center [576, 473] width 31 height 5
copy p "4627"
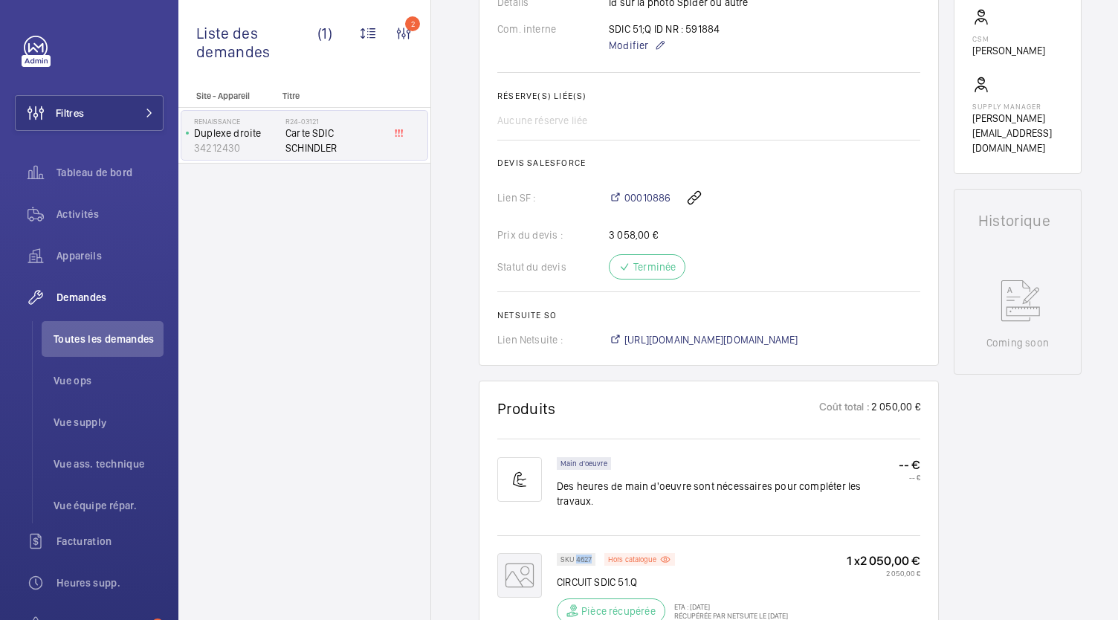
scroll to position [0, 0]
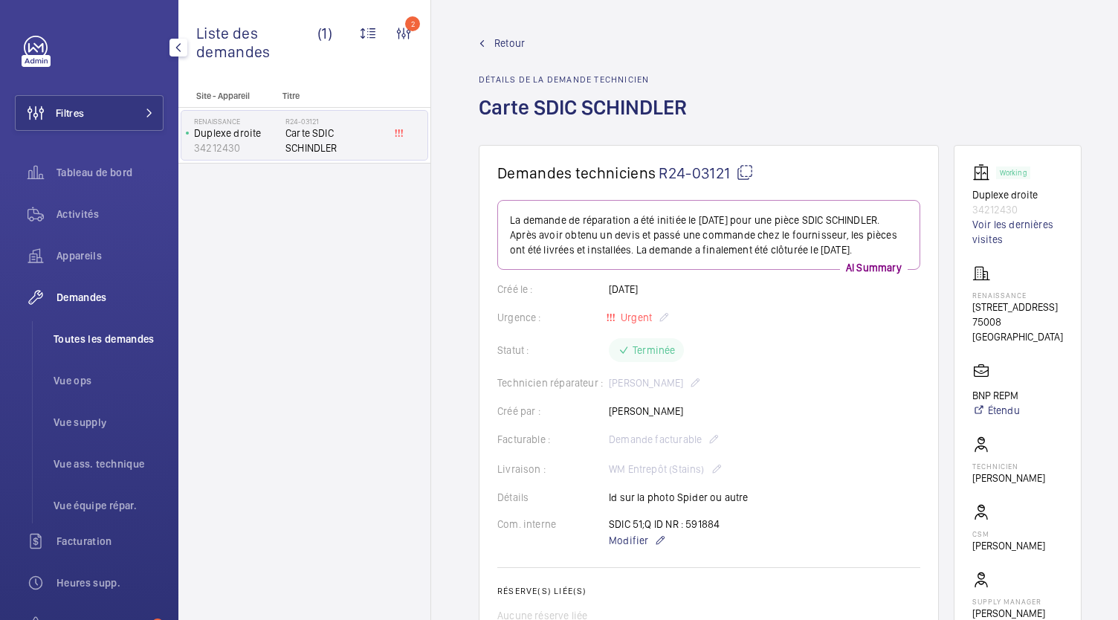
click at [100, 350] on li "Toutes les demandes" at bounding box center [103, 339] width 122 height 36
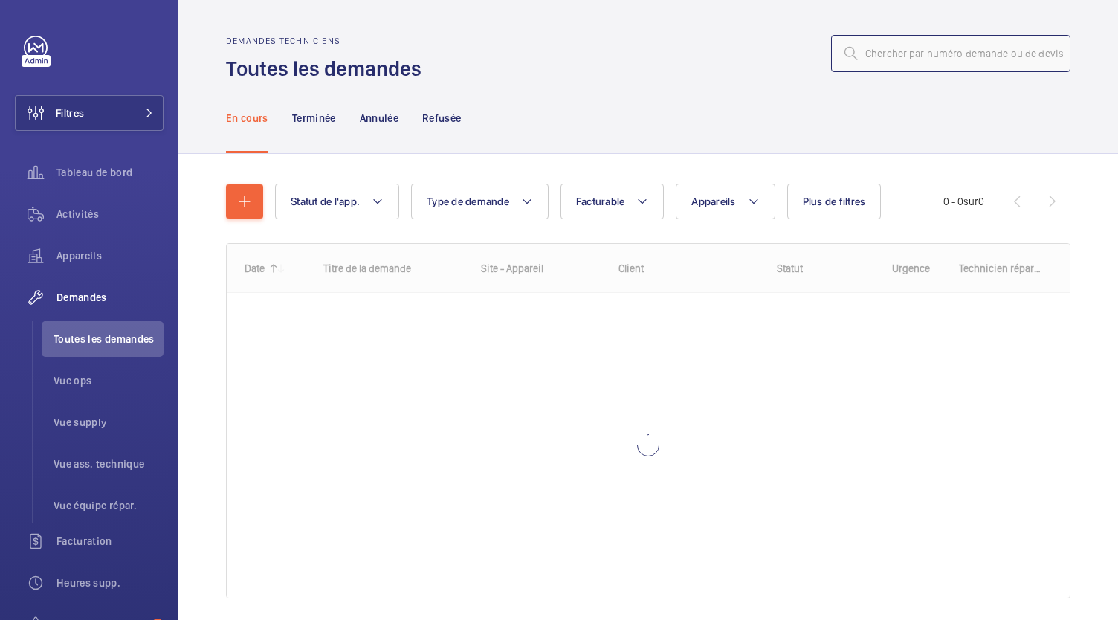
click at [913, 35] on input "text" at bounding box center [950, 53] width 239 height 37
click at [913, 38] on input "text" at bounding box center [950, 53] width 239 height 37
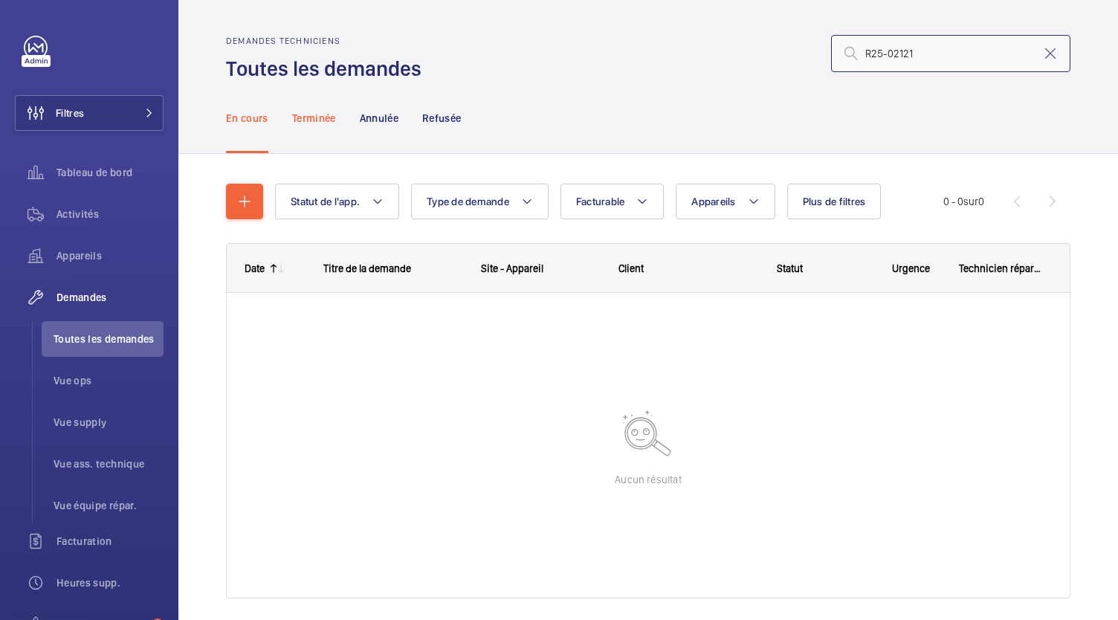
type input "R25-02121"
click at [336, 117] on p "Terminée" at bounding box center [314, 118] width 44 height 15
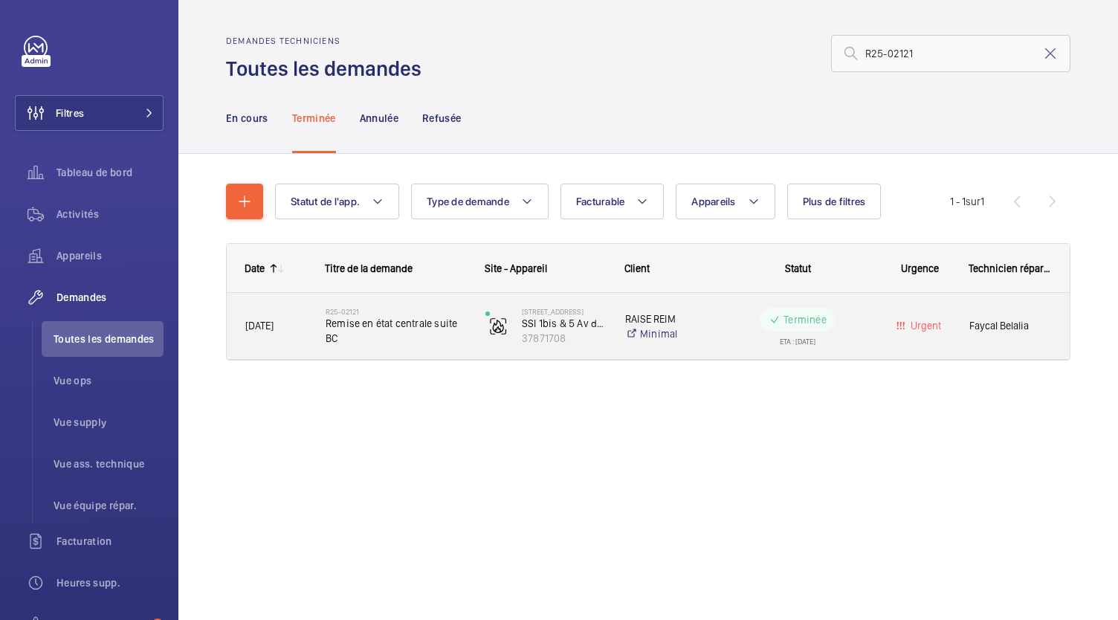
click at [364, 329] on span "Remise en état centrale suite BC" at bounding box center [396, 331] width 141 height 30
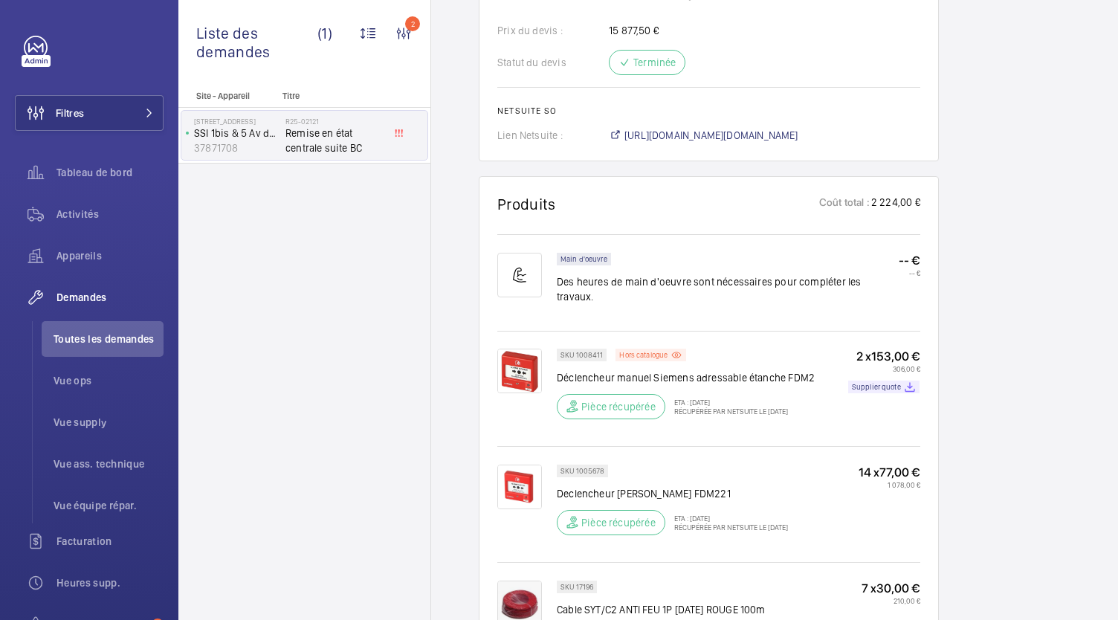
scroll to position [894, 0]
drag, startPoint x: 601, startPoint y: 322, endPoint x: 576, endPoint y: 322, distance: 25.3
click at [576, 351] on p "SKU 1008411" at bounding box center [582, 353] width 42 height 5
copy p "1008411"
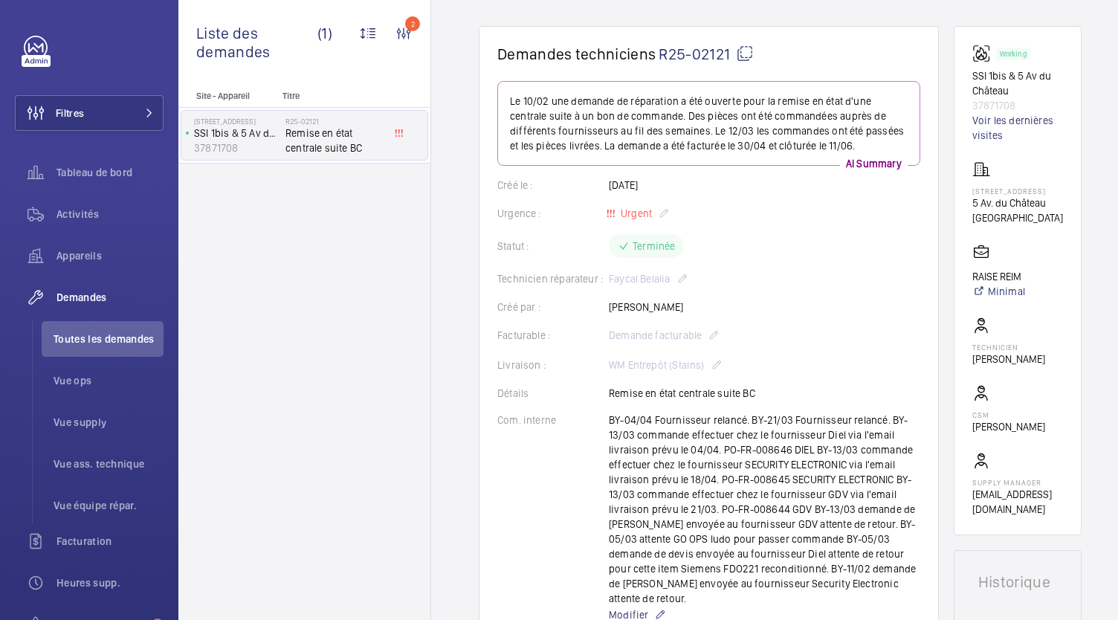
scroll to position [0, 0]
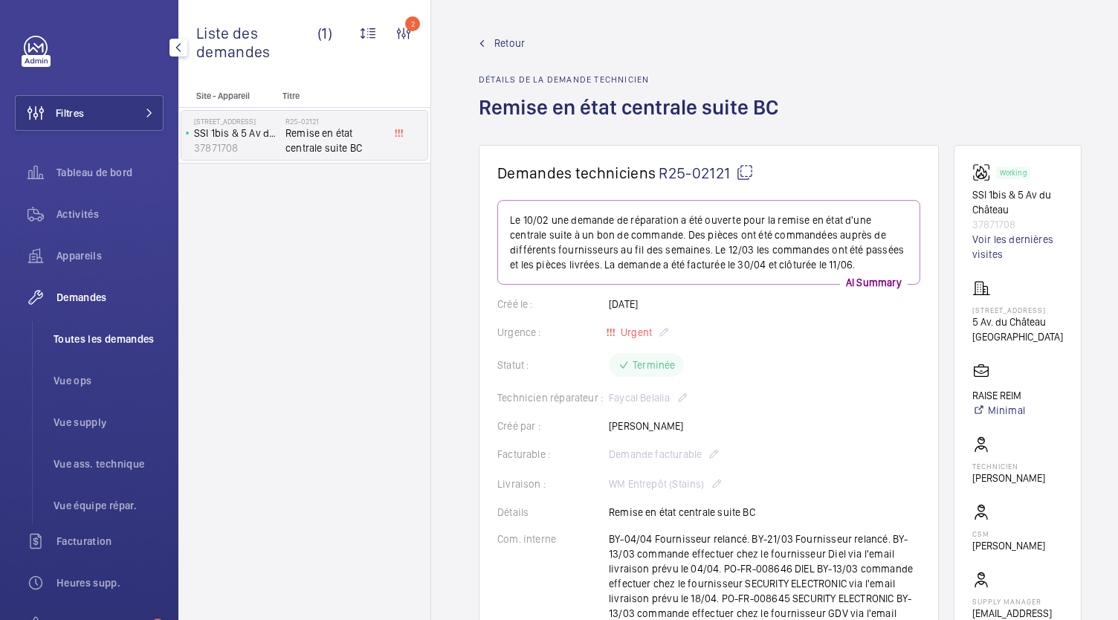
click at [128, 341] on span "Toutes les demandes" at bounding box center [109, 339] width 110 height 15
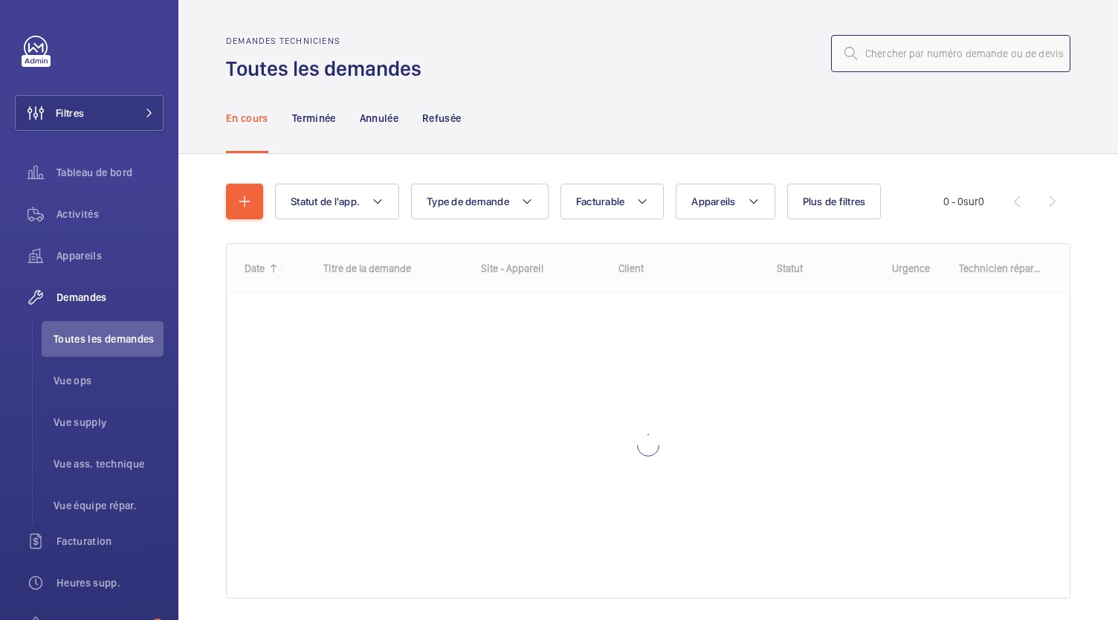
click at [873, 59] on input "text" at bounding box center [950, 53] width 239 height 37
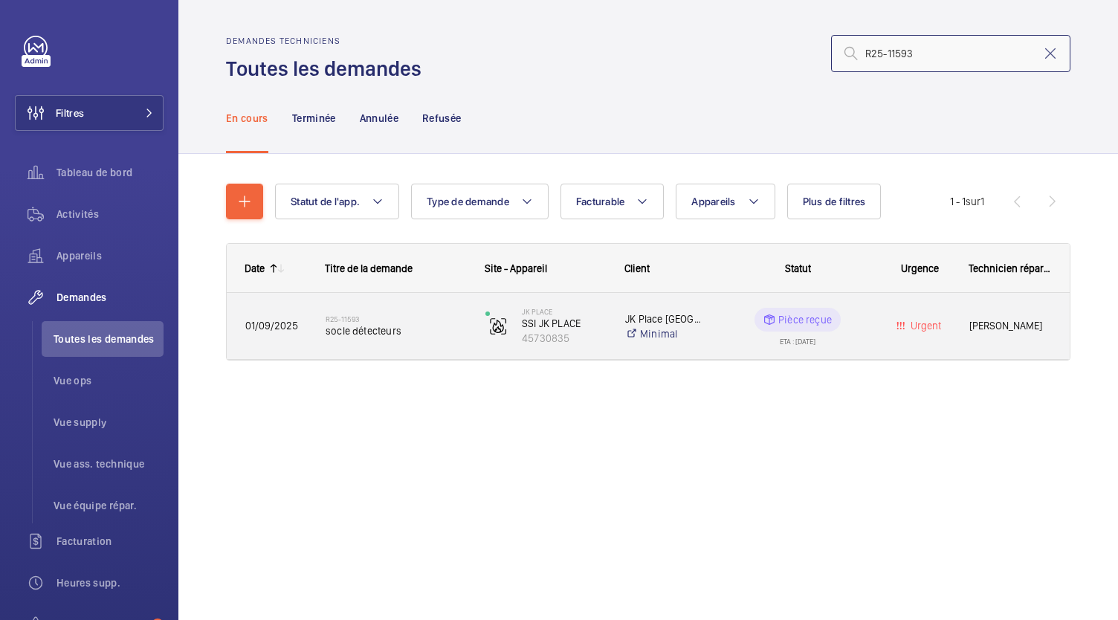
type input "R25-11593"
click at [370, 322] on h2 "R25-11593" at bounding box center [396, 319] width 141 height 9
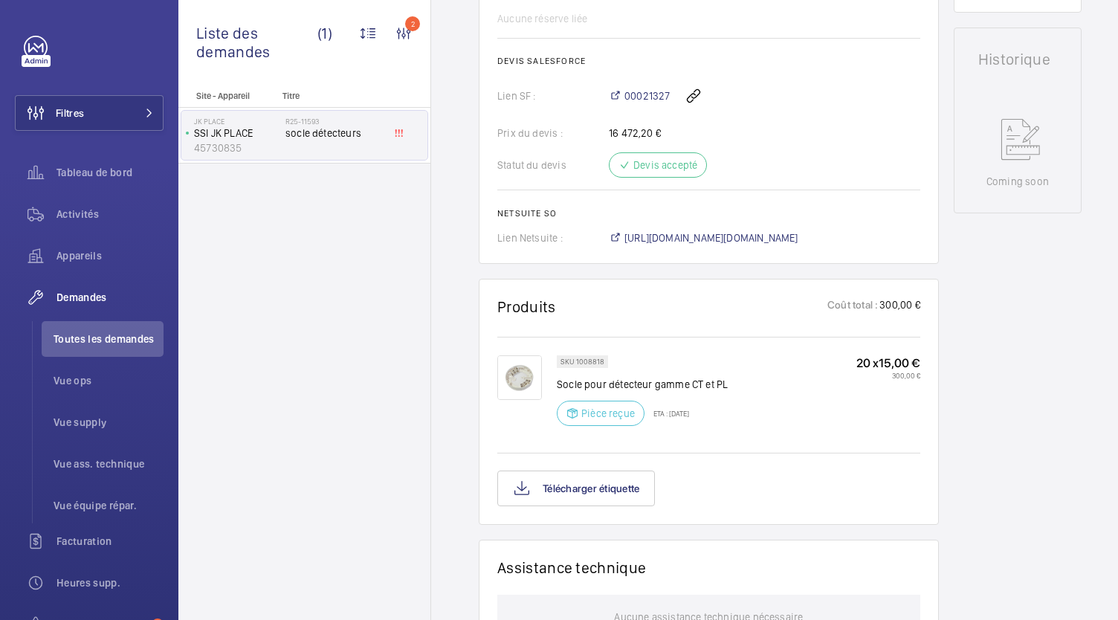
scroll to position [679, 0]
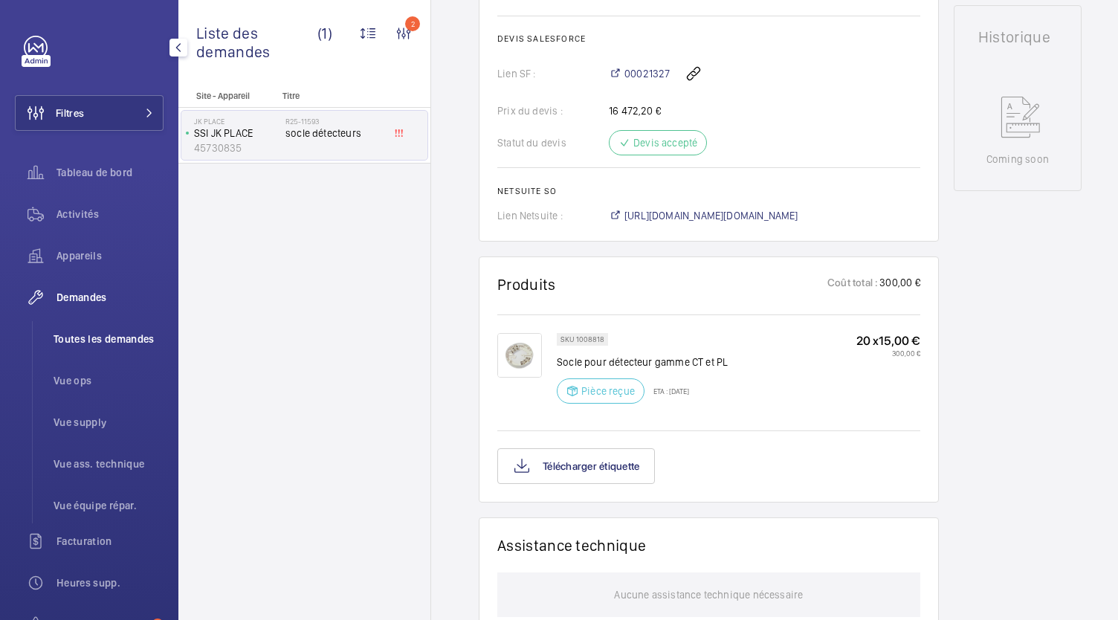
click at [129, 337] on span "Toutes les demandes" at bounding box center [109, 339] width 110 height 15
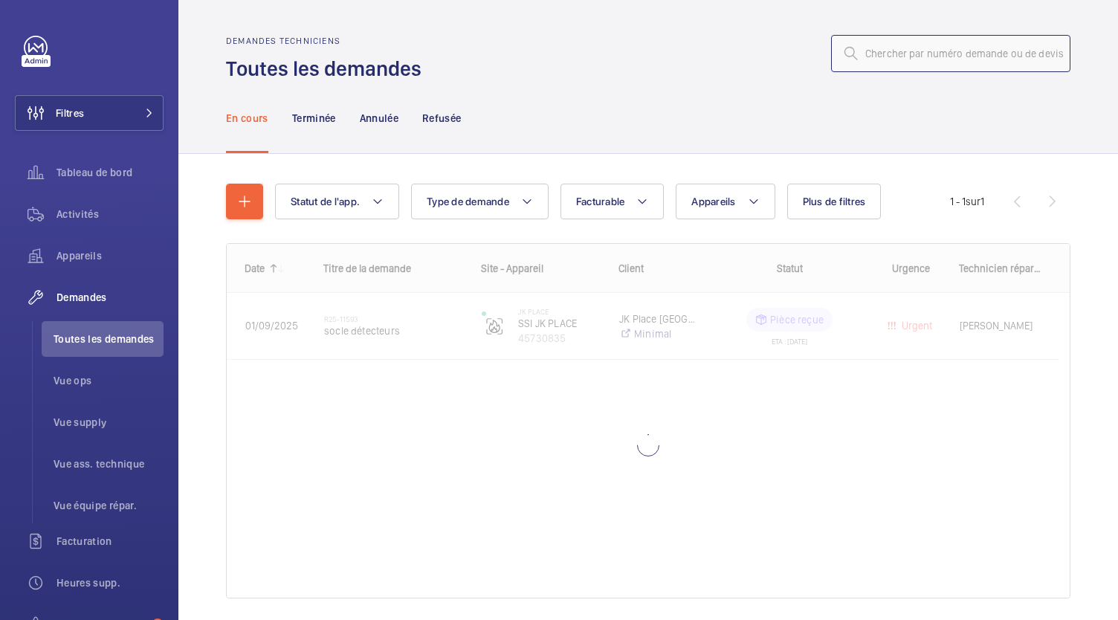
click at [873, 52] on input "text" at bounding box center [950, 53] width 239 height 37
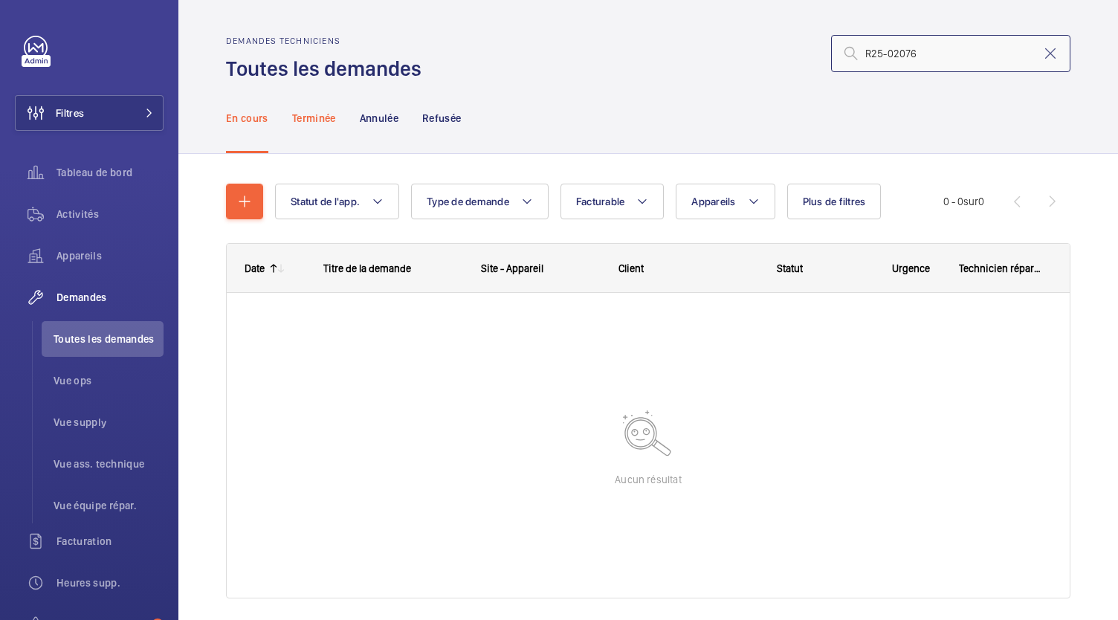
type input "R25-02076"
click at [309, 117] on p "Terminée" at bounding box center [314, 118] width 44 height 15
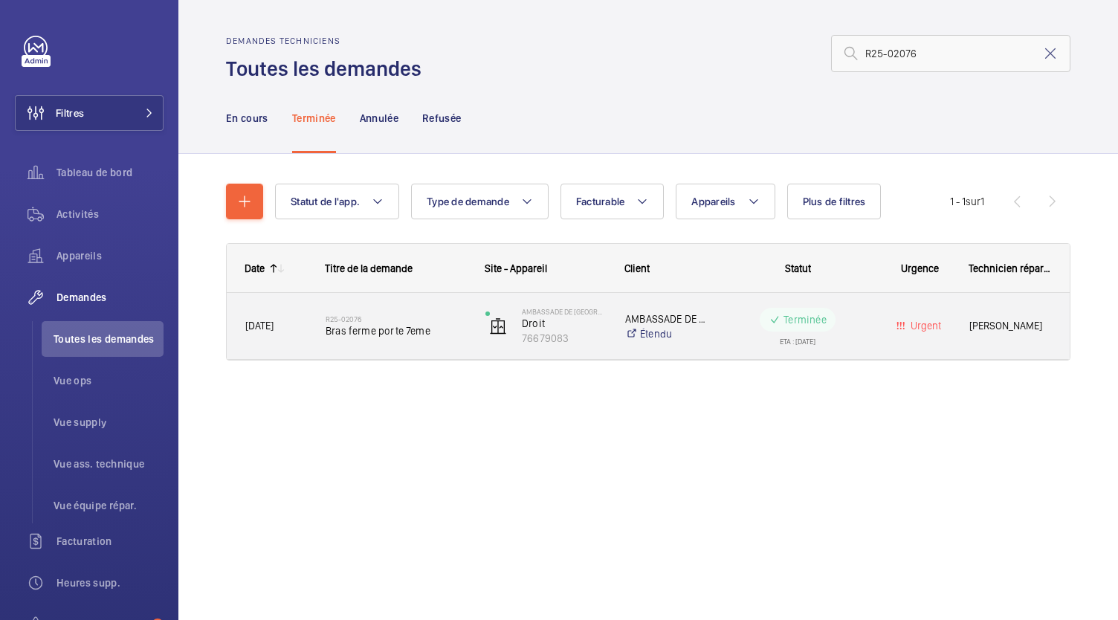
click at [387, 329] on span "Bras ferme porte 7eme" at bounding box center [396, 330] width 141 height 15
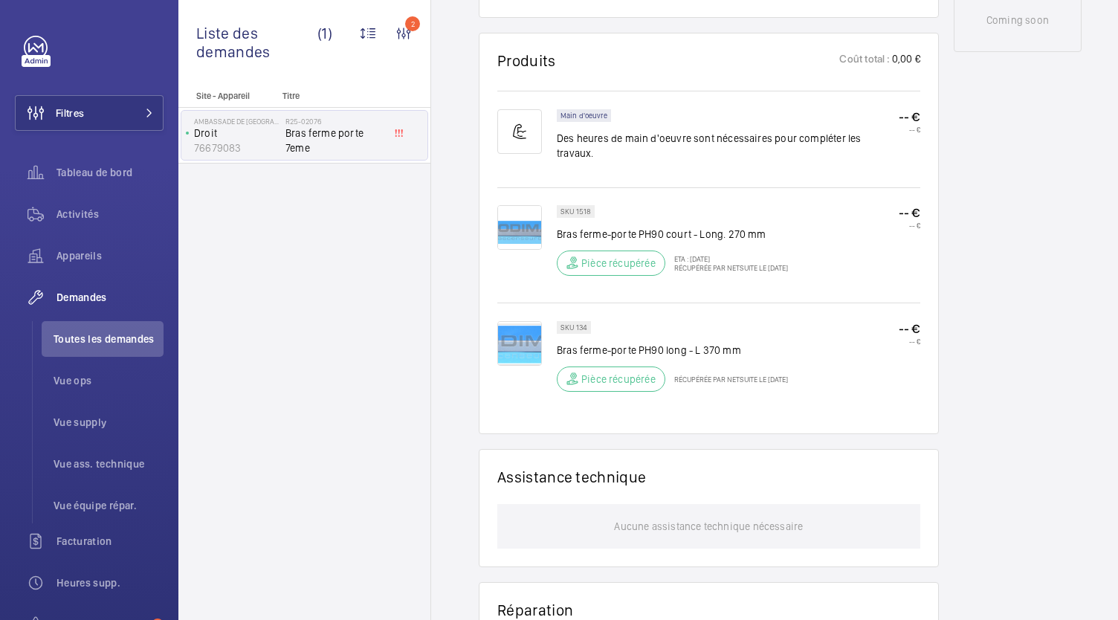
scroll to position [828, 0]
drag, startPoint x: 589, startPoint y: 195, endPoint x: 574, endPoint y: 194, distance: 14.9
click at [574, 208] on p "SKU 1518" at bounding box center [576, 210] width 30 height 5
copy p "1518"
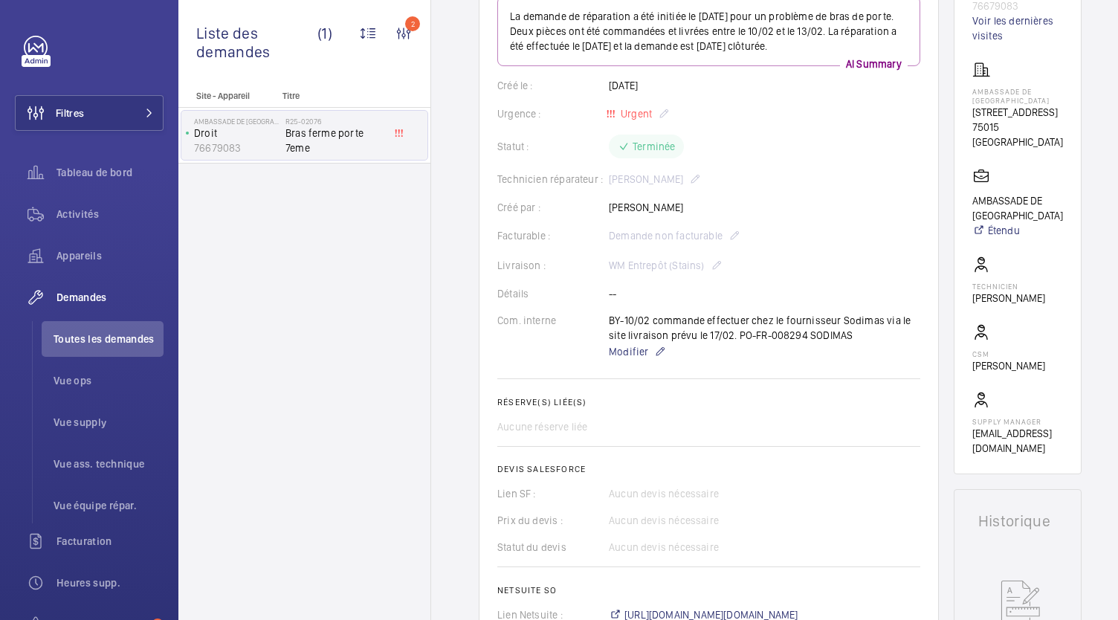
scroll to position [0, 0]
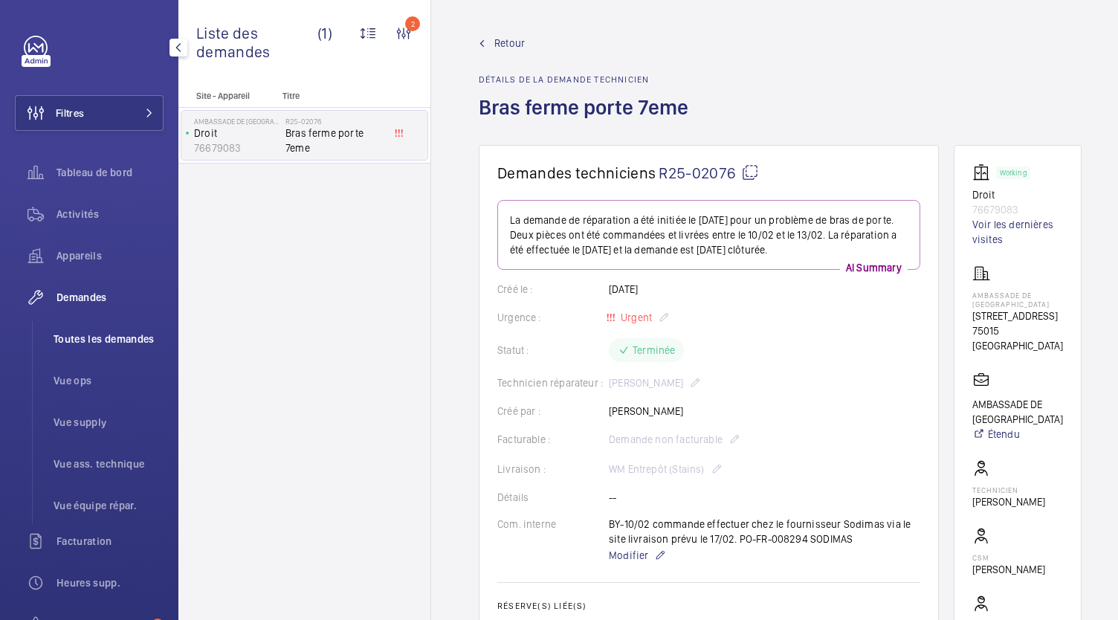
click at [113, 344] on span "Toutes les demandes" at bounding box center [109, 339] width 110 height 15
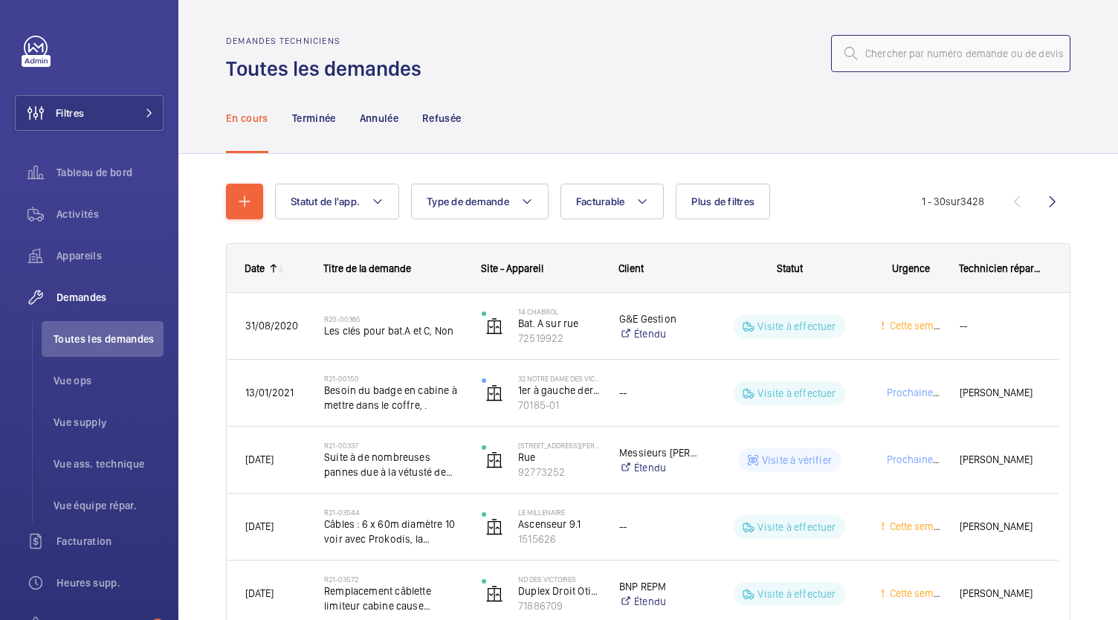
click at [938, 57] on input "text" at bounding box center [950, 53] width 239 height 37
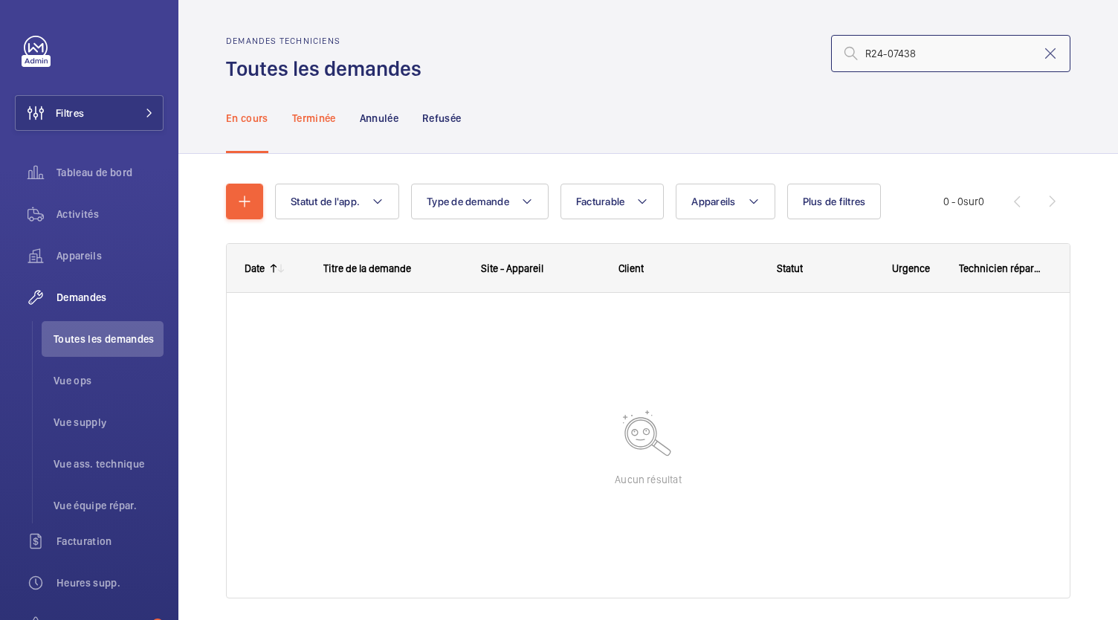
type input "R24-07438"
click at [328, 122] on p "Terminée" at bounding box center [314, 118] width 44 height 15
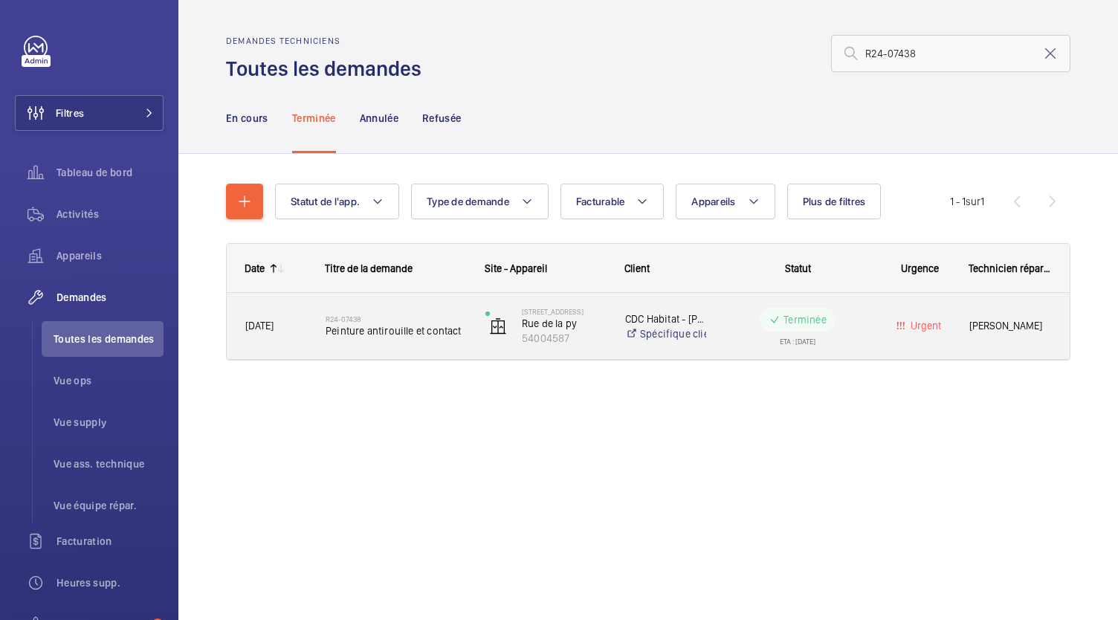
click at [401, 320] on h2 "R24-07438" at bounding box center [396, 319] width 141 height 9
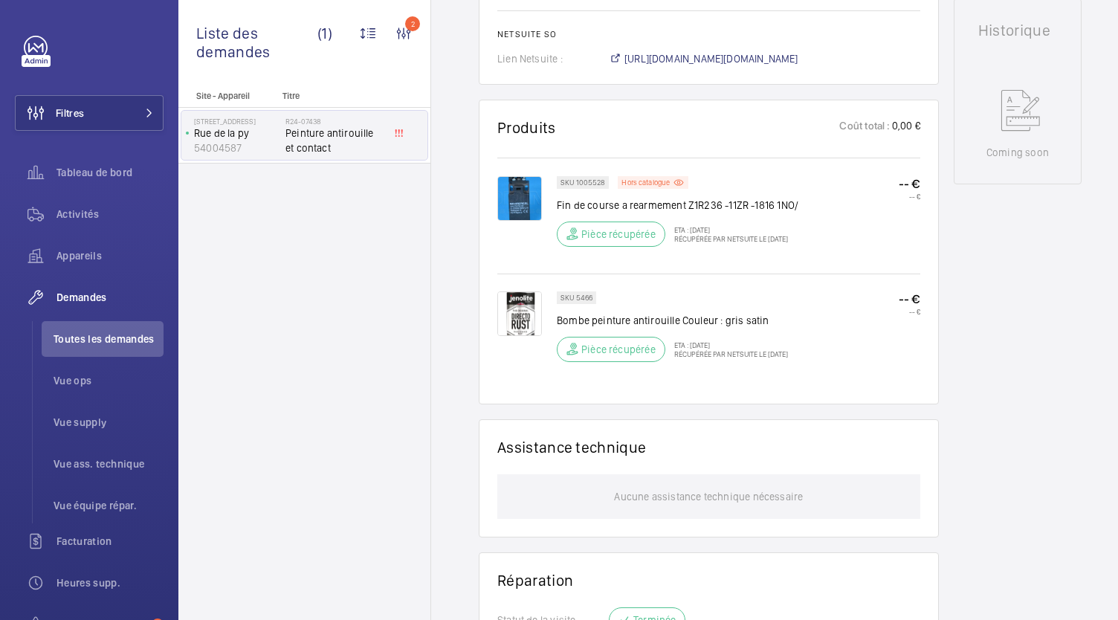
scroll to position [701, 0]
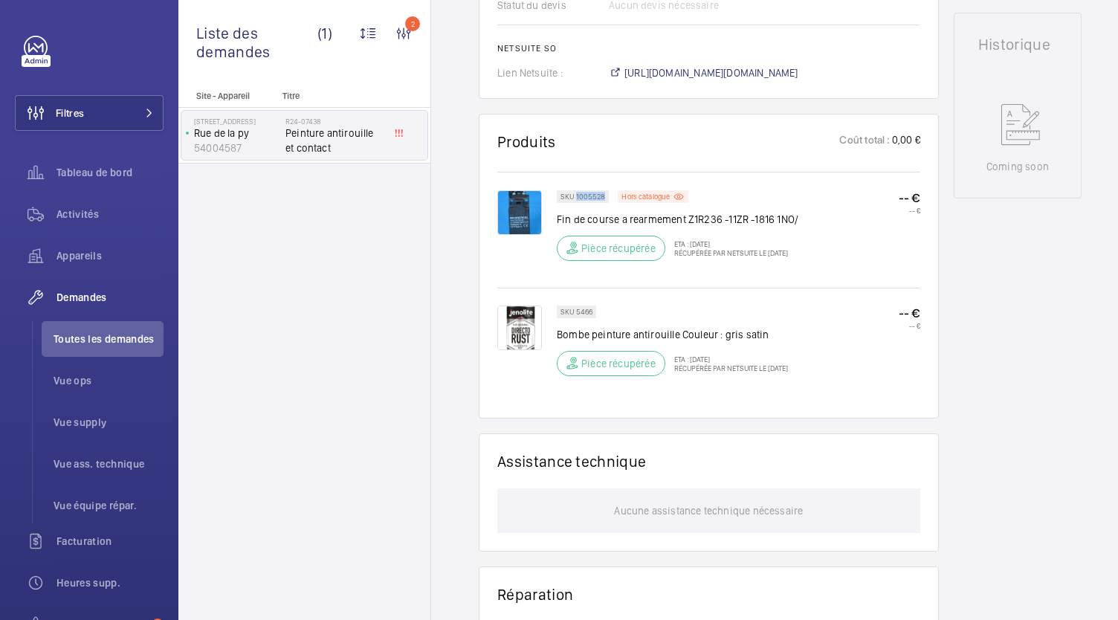
drag, startPoint x: 603, startPoint y: 210, endPoint x: 576, endPoint y: 214, distance: 27.9
click at [576, 199] on p "SKU 1005528" at bounding box center [583, 196] width 45 height 5
copy p "1005528"
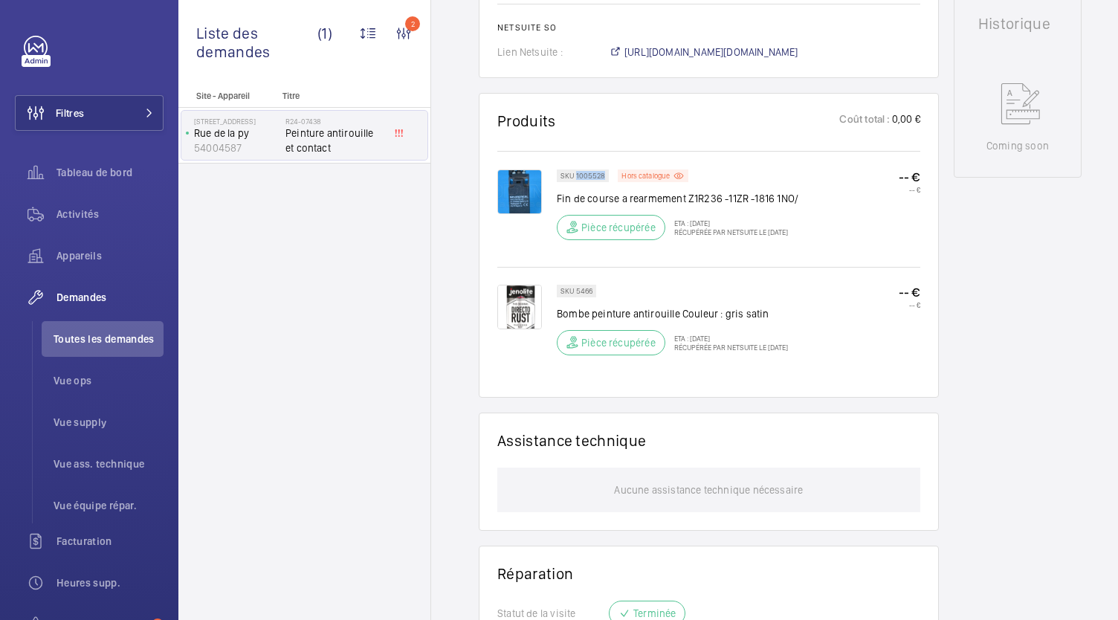
scroll to position [722, 0]
drag, startPoint x: 591, startPoint y: 303, endPoint x: 576, endPoint y: 304, distance: 15.7
click at [576, 294] on p "SKU 5466" at bounding box center [577, 290] width 32 height 5
copy p "5466"
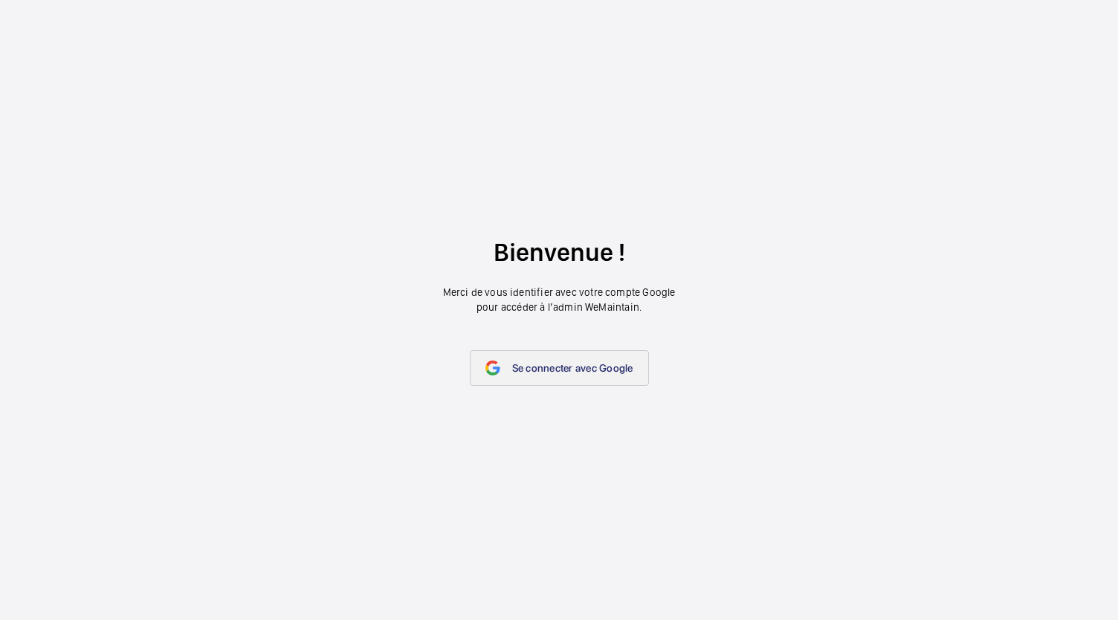
click at [533, 375] on link "Se connecter avec Google" at bounding box center [559, 368] width 179 height 36
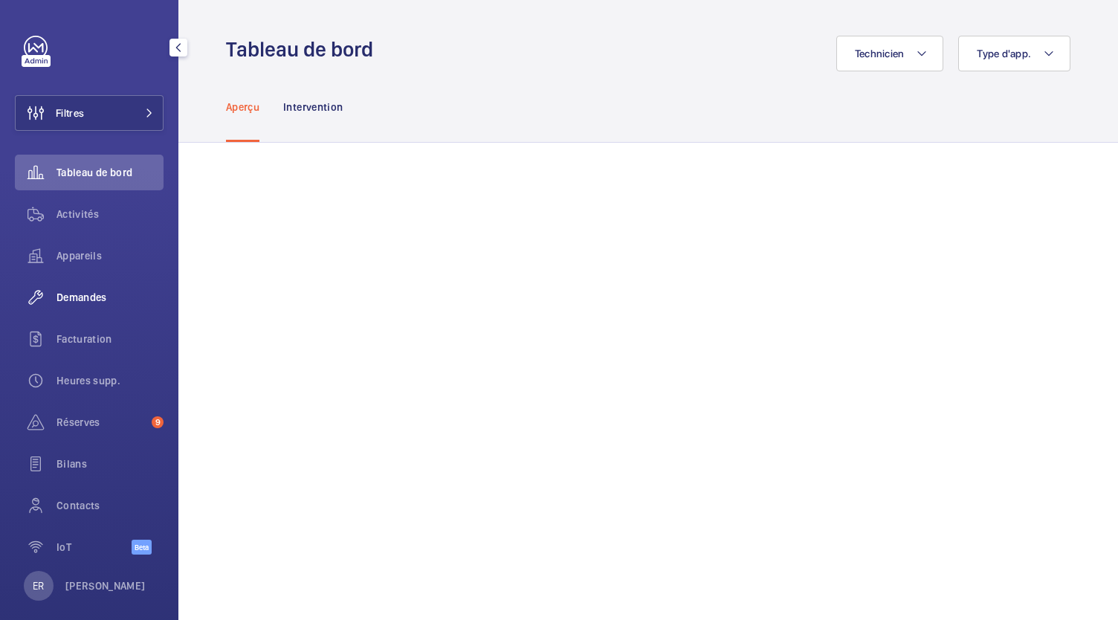
click at [116, 293] on span "Demandes" at bounding box center [110, 297] width 107 height 15
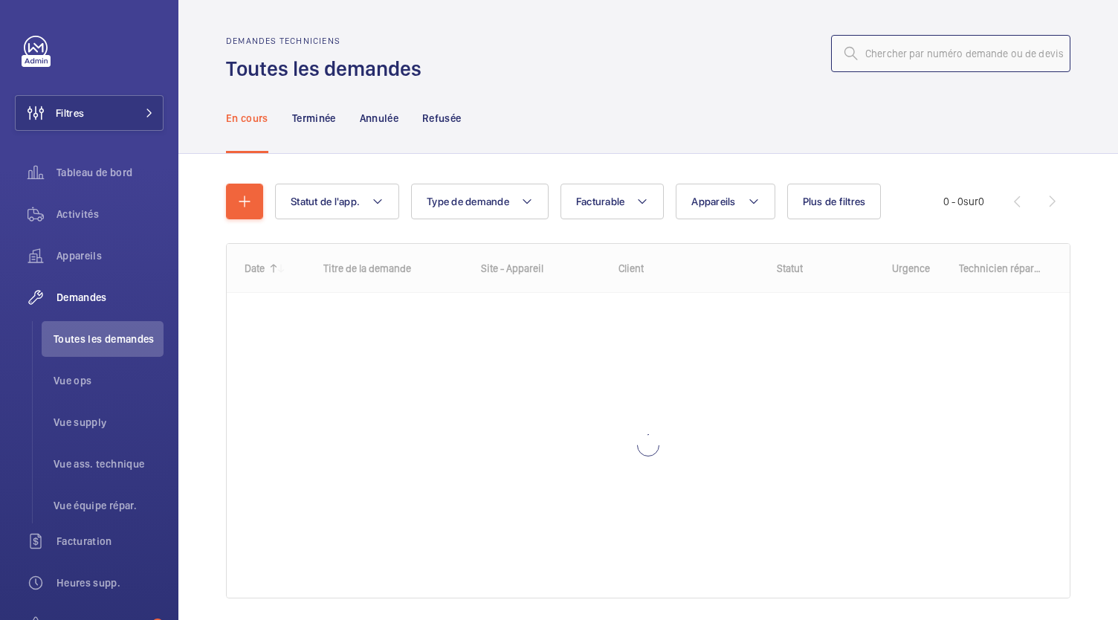
click at [877, 48] on input "text" at bounding box center [950, 53] width 239 height 37
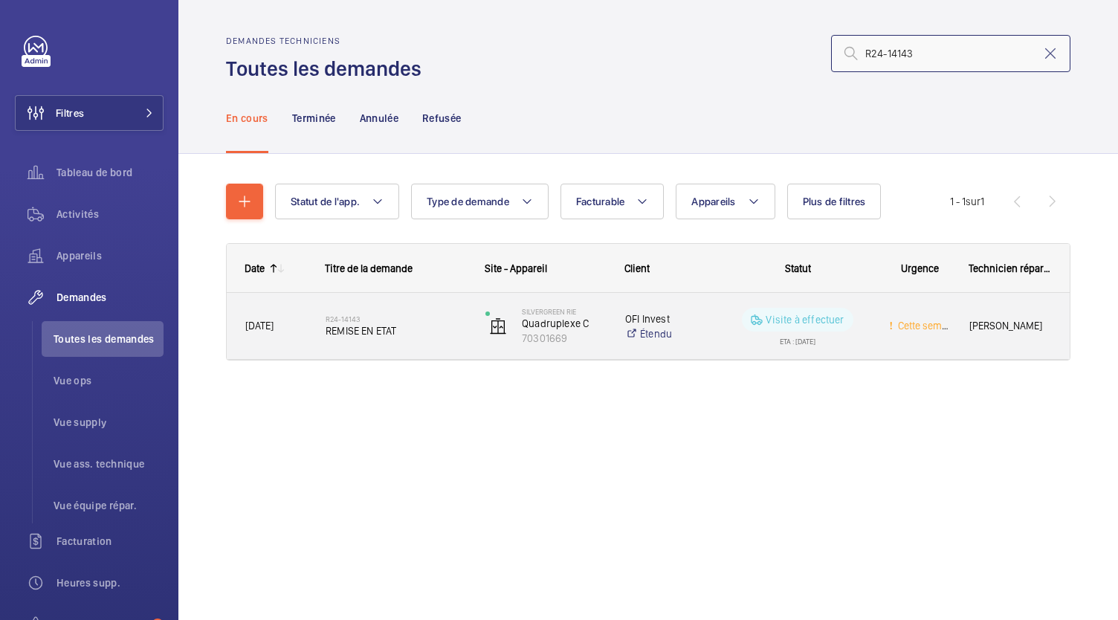
type input "R24-14143"
click at [364, 332] on span "REMISE EN ETAT" at bounding box center [396, 330] width 141 height 15
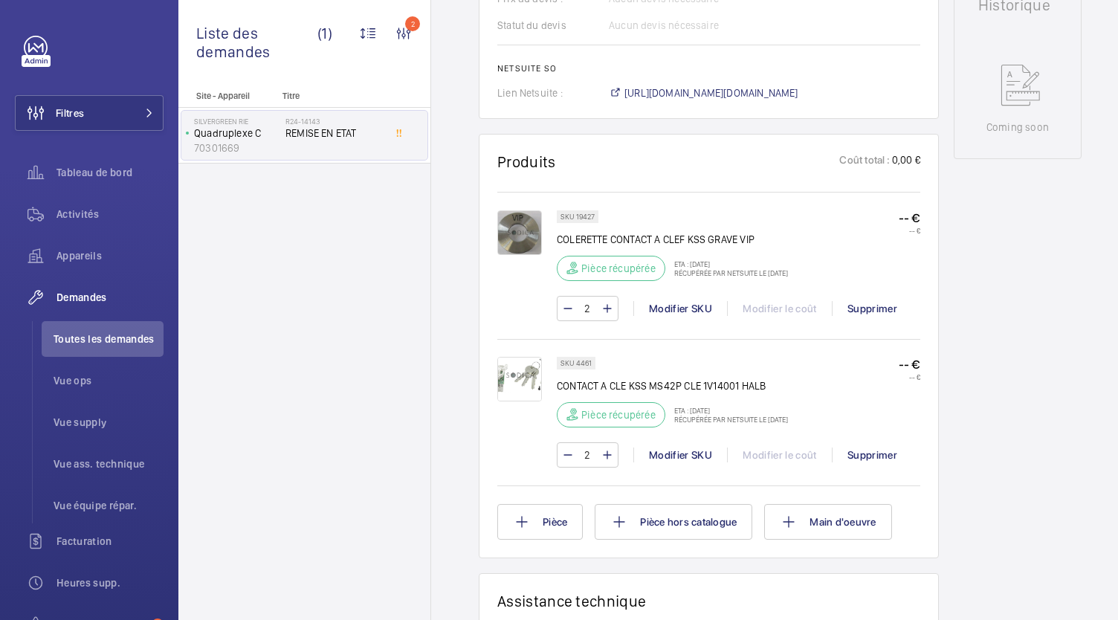
scroll to position [701, 0]
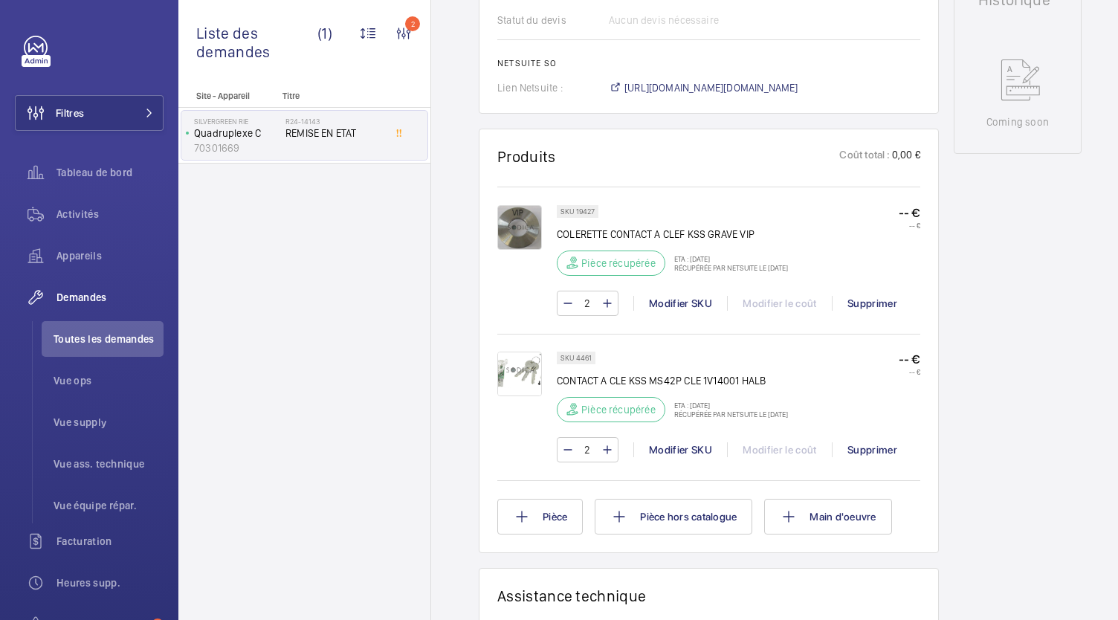
drag, startPoint x: 1109, startPoint y: 160, endPoint x: 999, endPoint y: 393, distance: 258.4
click at [999, 393] on div "Working Quadruplexe C 70301669 Voir les dernières visites SILVERGREEN RIE 57 Ru…" at bounding box center [1018, 274] width 128 height 1661
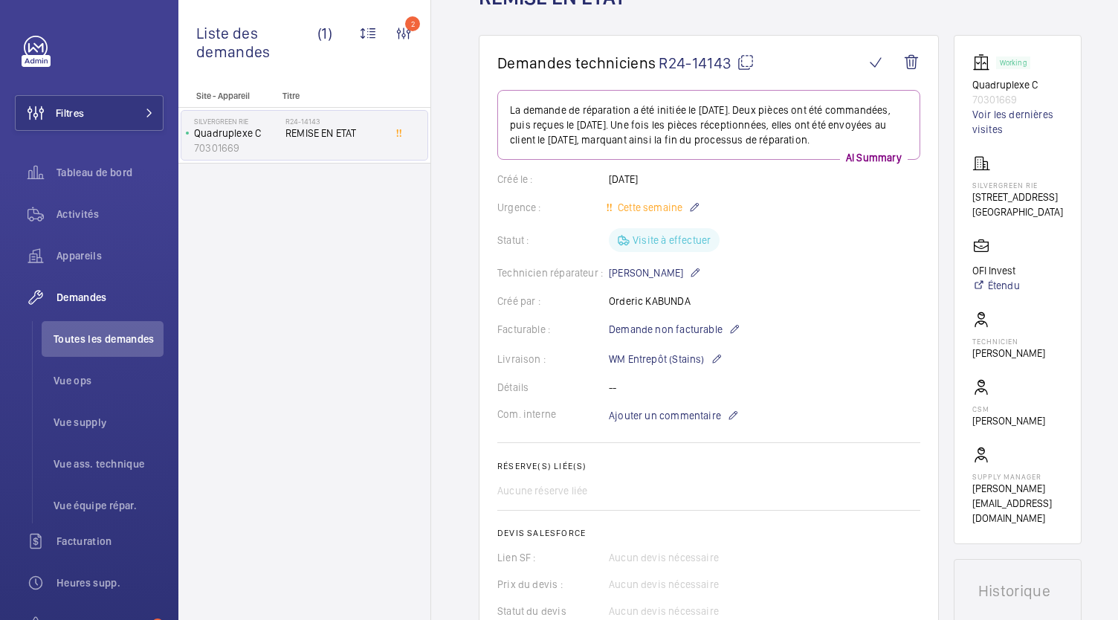
scroll to position [41, 0]
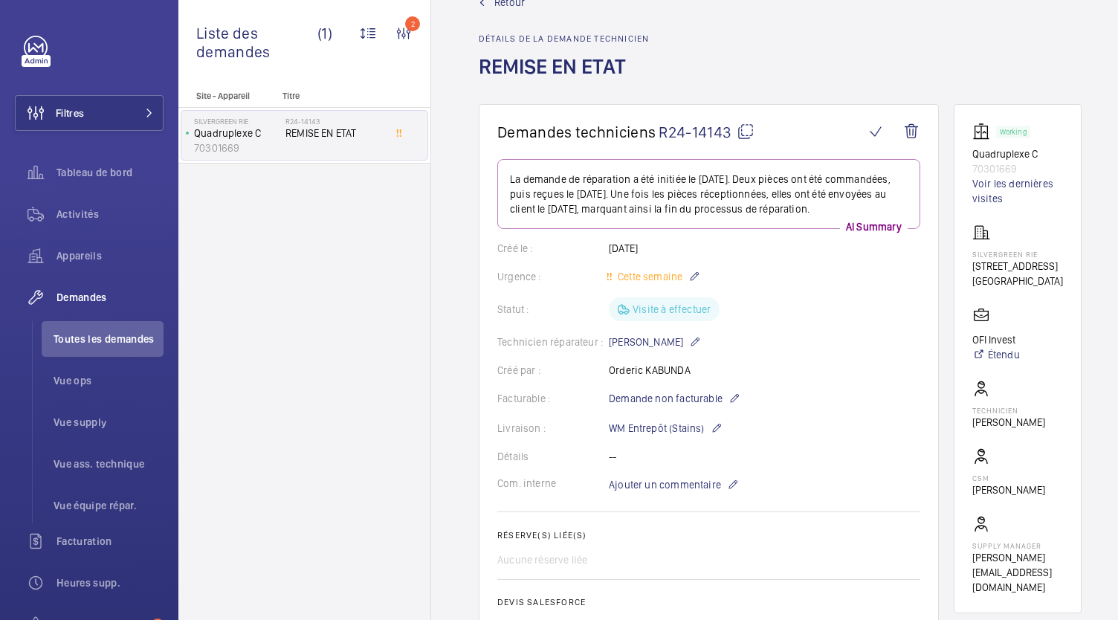
click at [744, 132] on mat-icon at bounding box center [746, 132] width 18 height 18
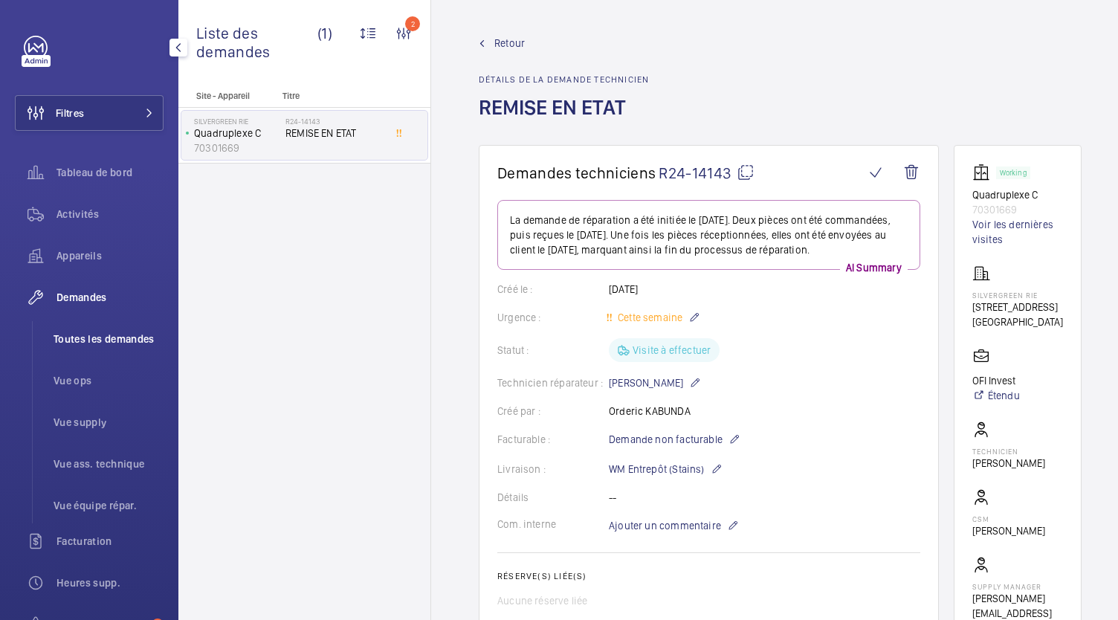
click at [123, 347] on li "Toutes les demandes" at bounding box center [103, 339] width 122 height 36
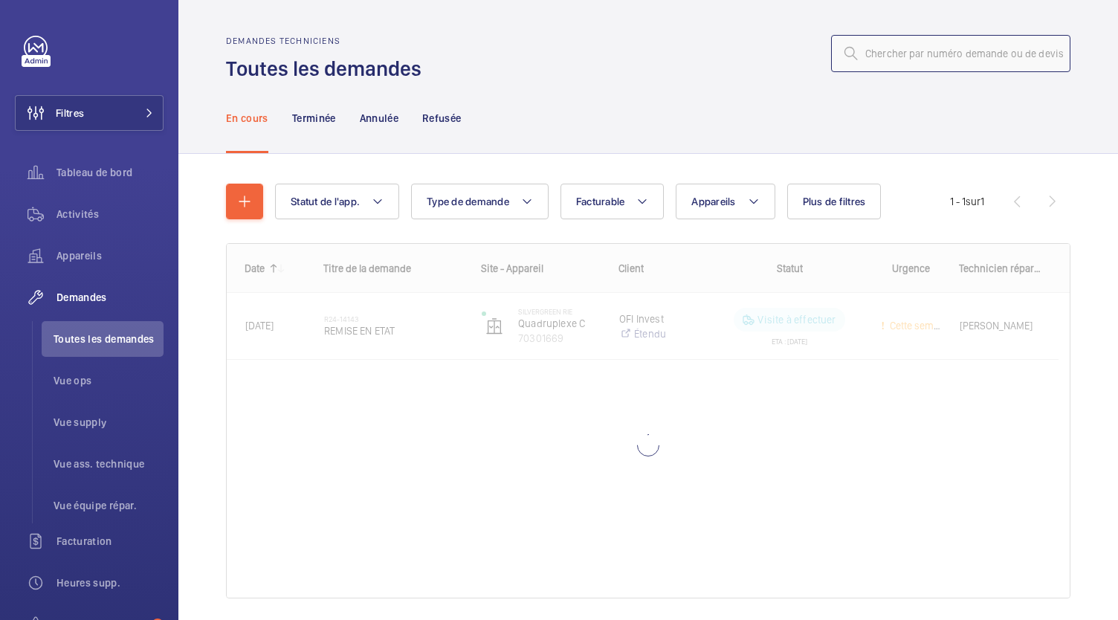
click at [870, 53] on input "text" at bounding box center [950, 53] width 239 height 37
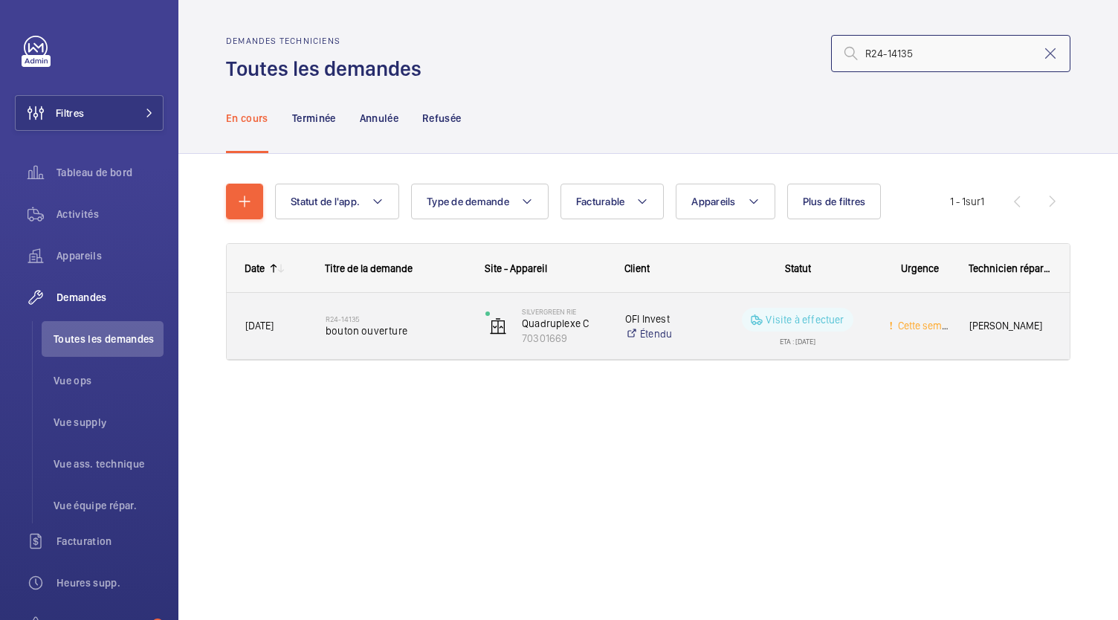
type input "R24-14135"
click at [382, 328] on span "bouton ouverture" at bounding box center [396, 330] width 141 height 15
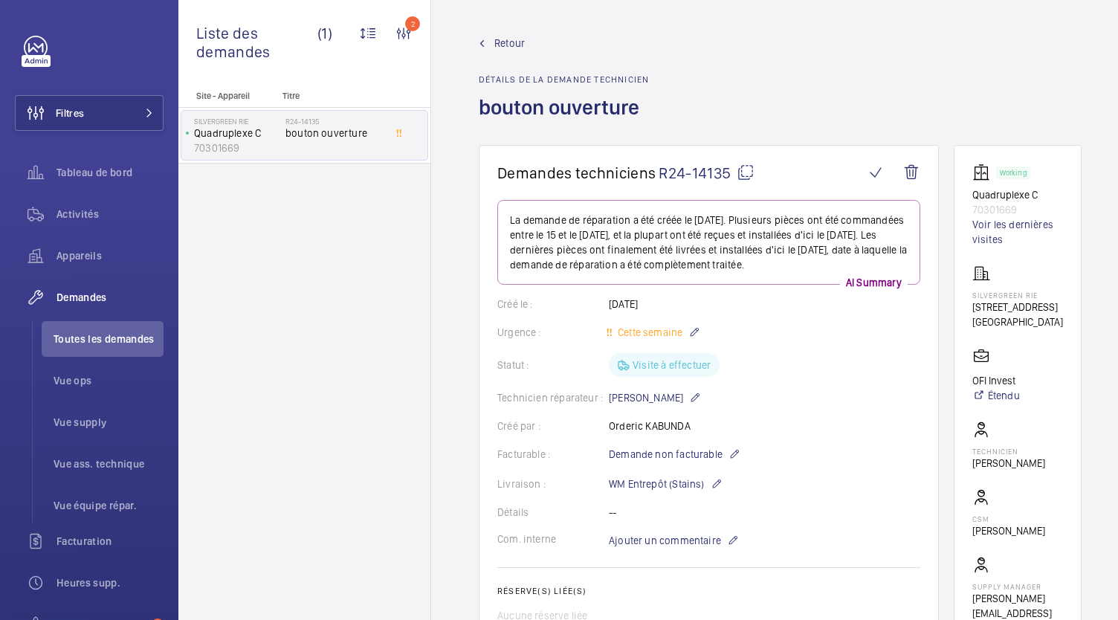
click at [746, 173] on mat-icon at bounding box center [746, 173] width 18 height 18
click at [103, 338] on span "Toutes les demandes" at bounding box center [109, 339] width 110 height 15
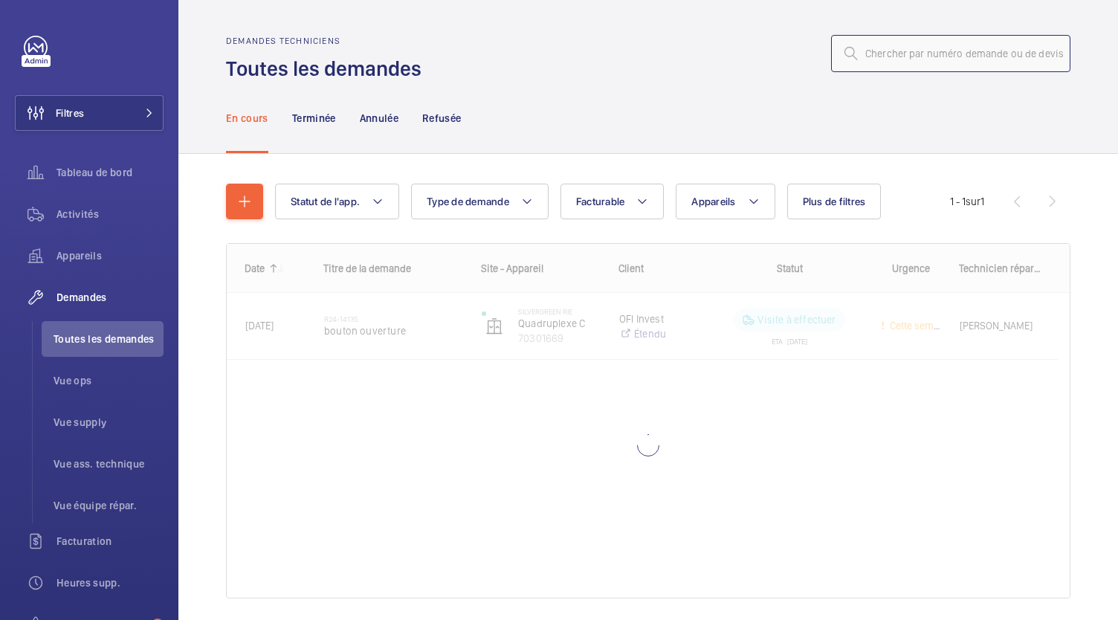
click at [868, 57] on input "text" at bounding box center [950, 53] width 239 height 37
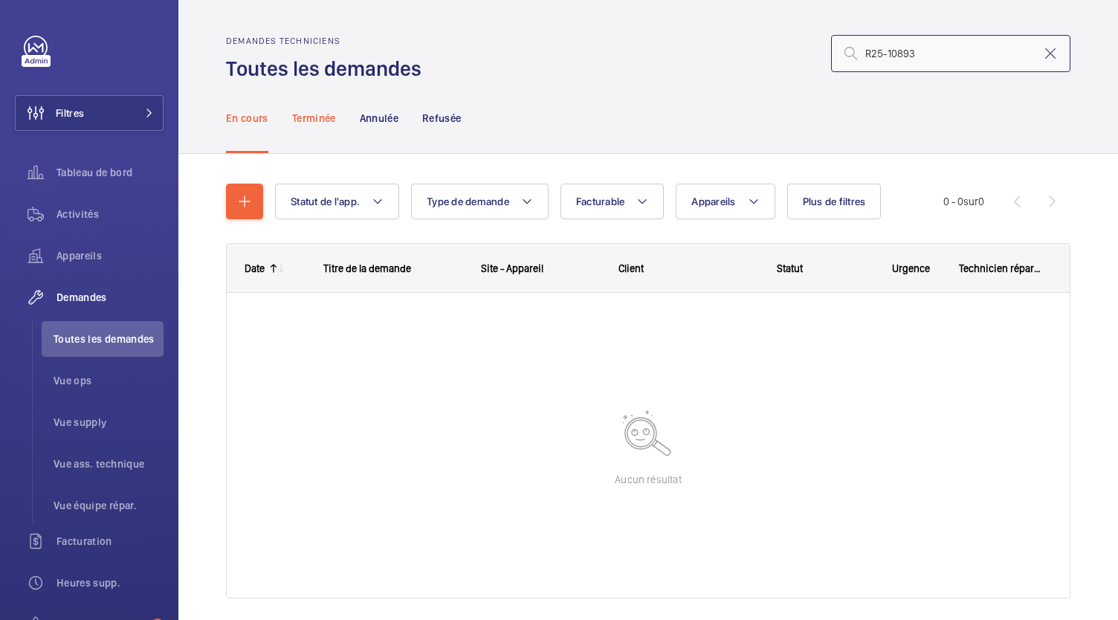
type input "R25-10893"
click at [326, 120] on p "Terminée" at bounding box center [314, 118] width 44 height 15
click at [257, 114] on p "En cours" at bounding box center [247, 118] width 42 height 15
click at [385, 119] on p "Annulée" at bounding box center [379, 118] width 39 height 15
click at [440, 122] on p "Refusée" at bounding box center [441, 118] width 39 height 15
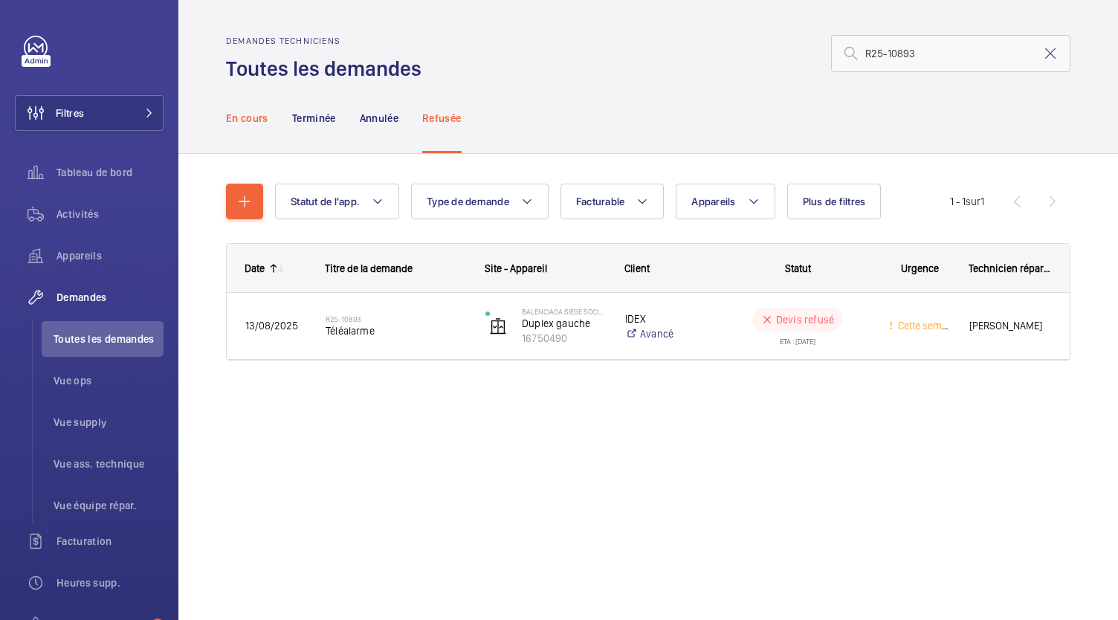
click at [262, 118] on p "En cours" at bounding box center [247, 118] width 42 height 15
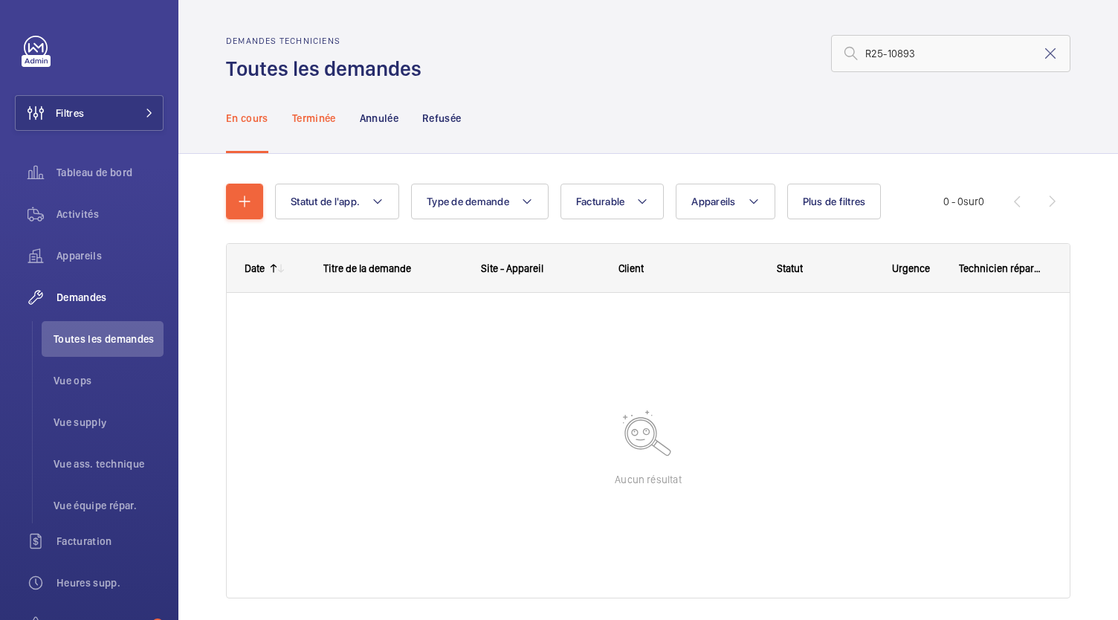
click at [308, 117] on p "Terminée" at bounding box center [314, 118] width 44 height 15
click at [236, 116] on p "En cours" at bounding box center [247, 118] width 42 height 15
click at [311, 120] on p "Terminée" at bounding box center [314, 118] width 44 height 15
click at [373, 112] on p "Annulée" at bounding box center [379, 118] width 39 height 15
drag, startPoint x: 916, startPoint y: 50, endPoint x: 838, endPoint y: 65, distance: 79.5
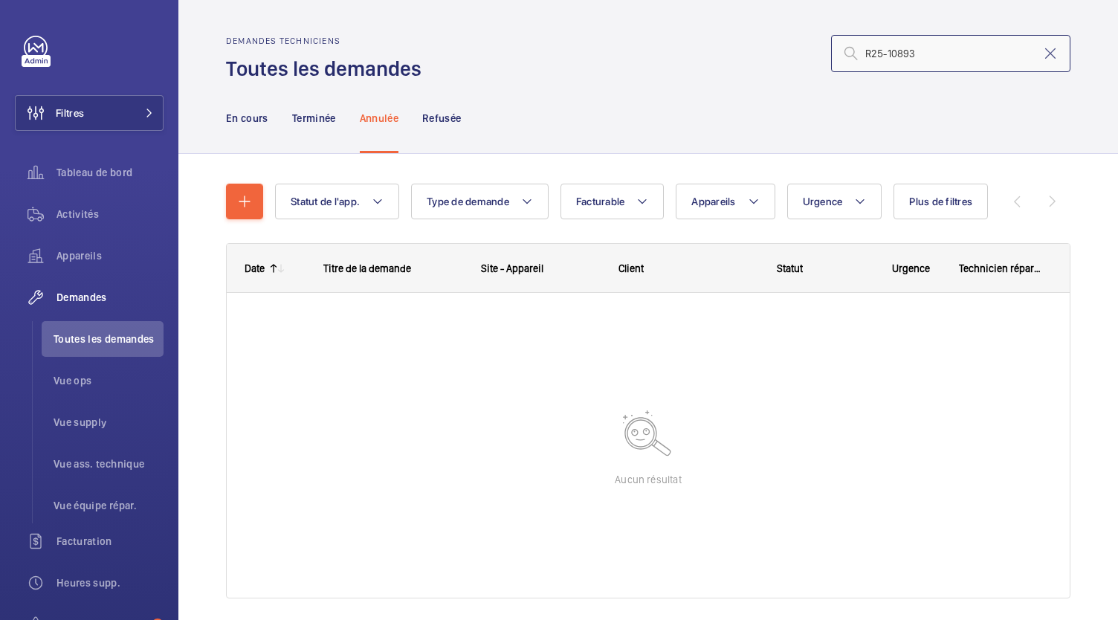
click at [838, 65] on input "R25-10893" at bounding box center [950, 53] width 239 height 37
drag, startPoint x: 904, startPoint y: 57, endPoint x: 820, endPoint y: 57, distance: 84.0
click at [831, 57] on input "R25-10893" at bounding box center [950, 53] width 239 height 37
click at [922, 49] on input "R25-10893" at bounding box center [950, 53] width 239 height 37
click at [245, 118] on p "En cours" at bounding box center [247, 118] width 42 height 15
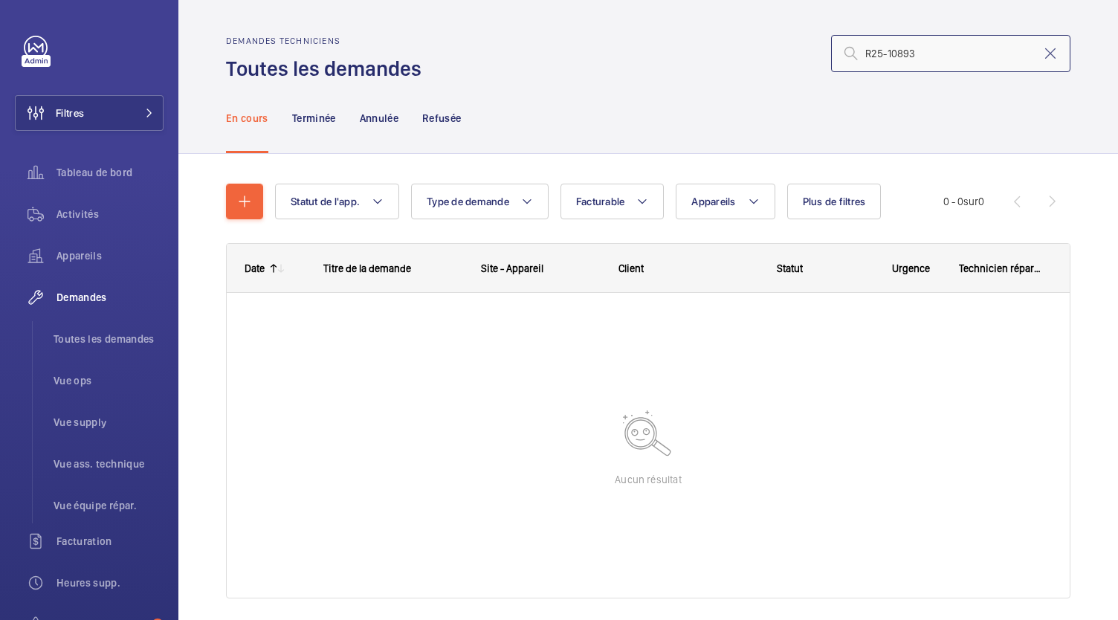
drag, startPoint x: 913, startPoint y: 43, endPoint x: 874, endPoint y: 53, distance: 39.9
click at [874, 53] on input "R25-10893" at bounding box center [950, 53] width 239 height 37
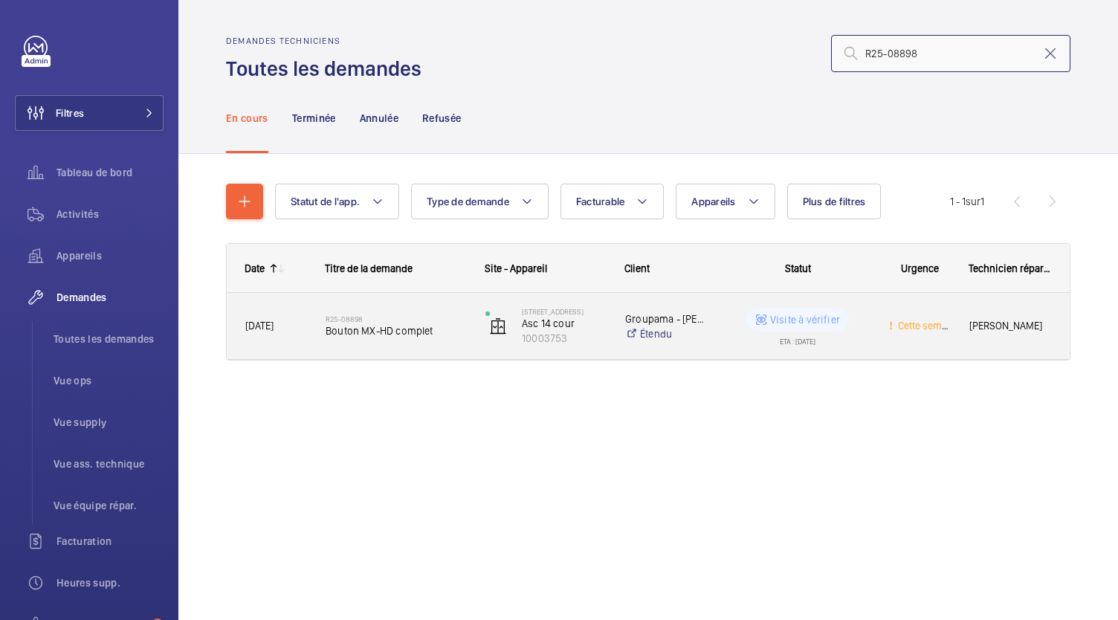
type input "R25-08898"
click at [370, 328] on span "Bouton MX-HD complet" at bounding box center [396, 330] width 141 height 15
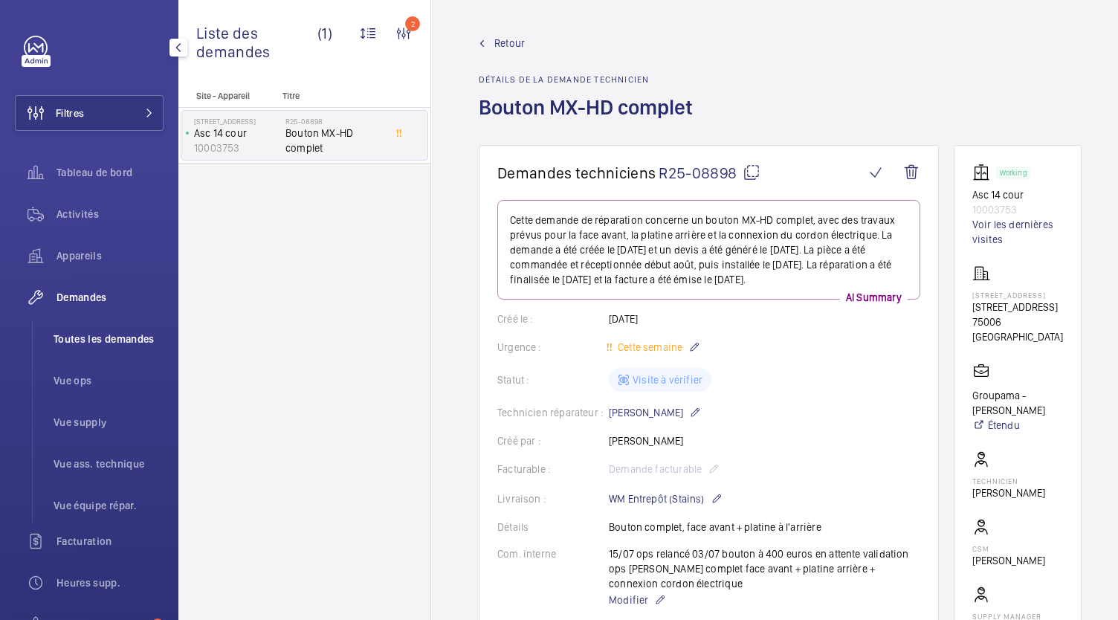
click at [123, 346] on span "Toutes les demandes" at bounding box center [109, 339] width 110 height 15
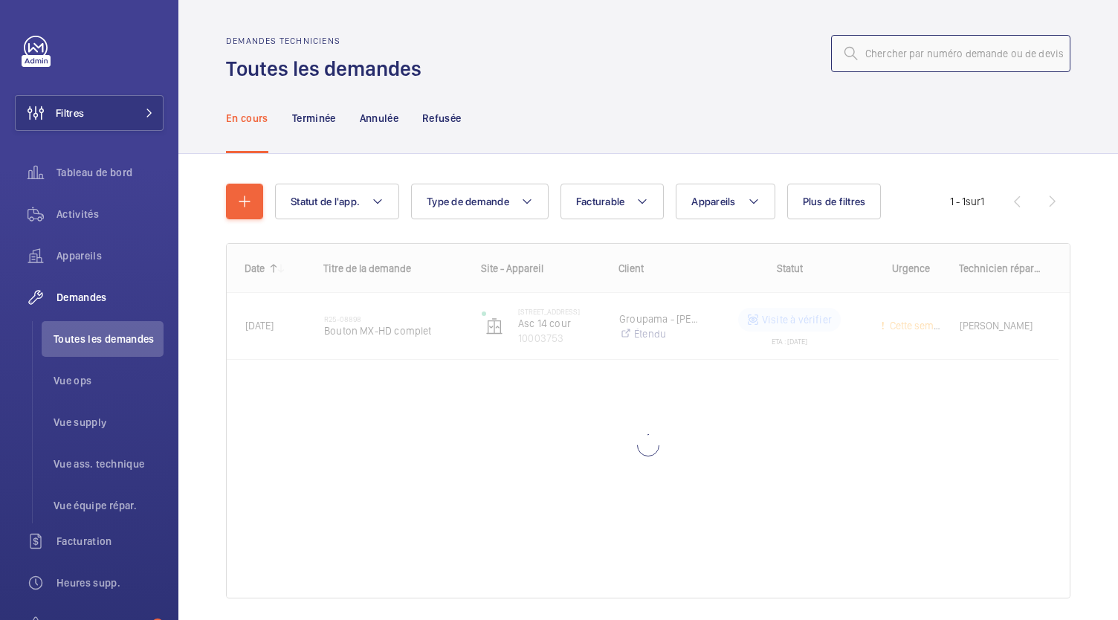
click at [911, 54] on input "text" at bounding box center [950, 53] width 239 height 37
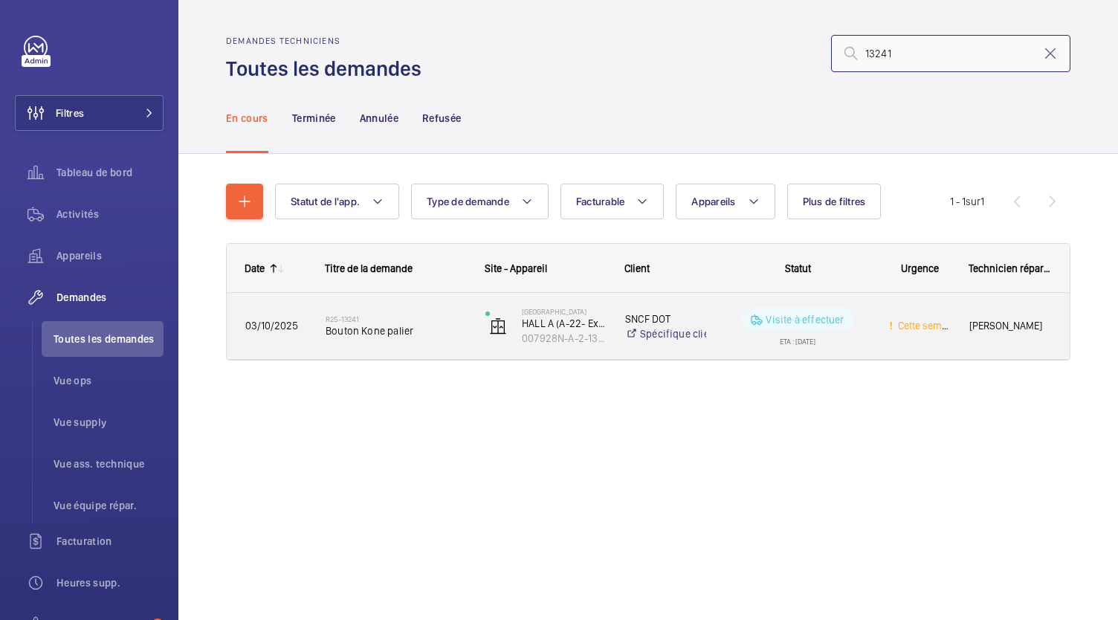
type input "13241"
click at [367, 327] on span "Bouton Kone palier" at bounding box center [396, 330] width 141 height 15
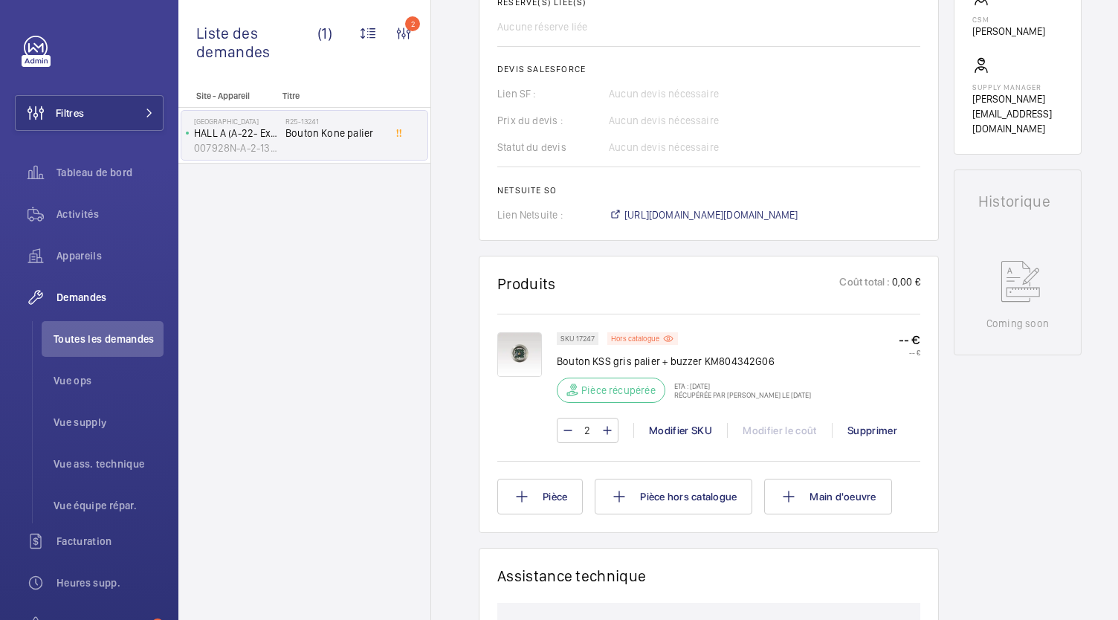
scroll to position [584, 0]
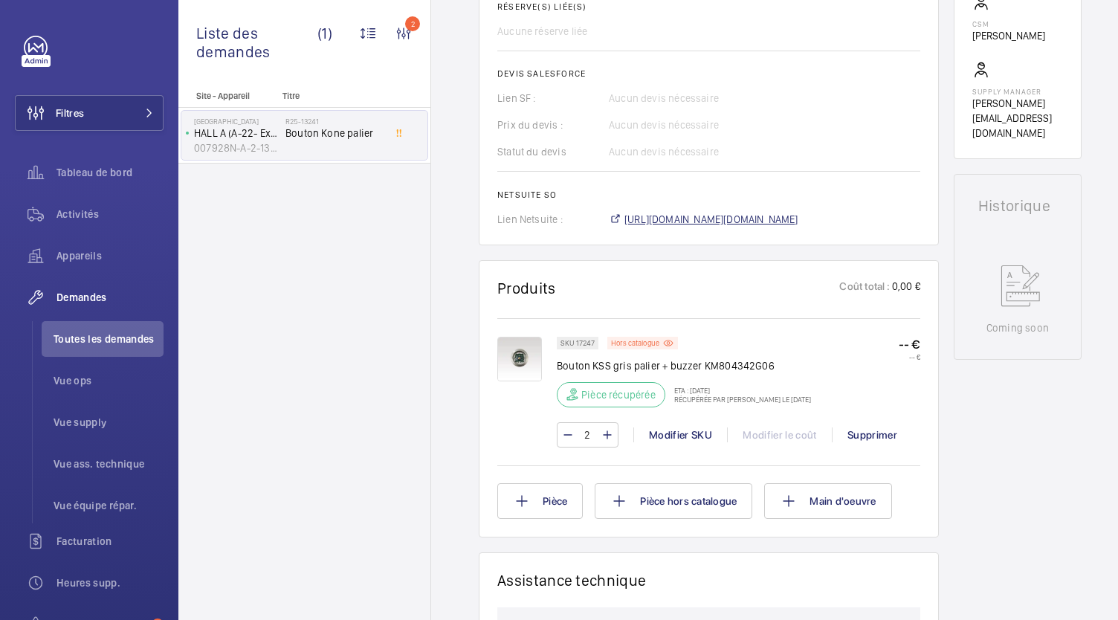
click at [703, 224] on span "https://6461500.app.netsuite.com/app/accounting/transactions/salesord.nl?id=306…" at bounding box center [712, 219] width 174 height 15
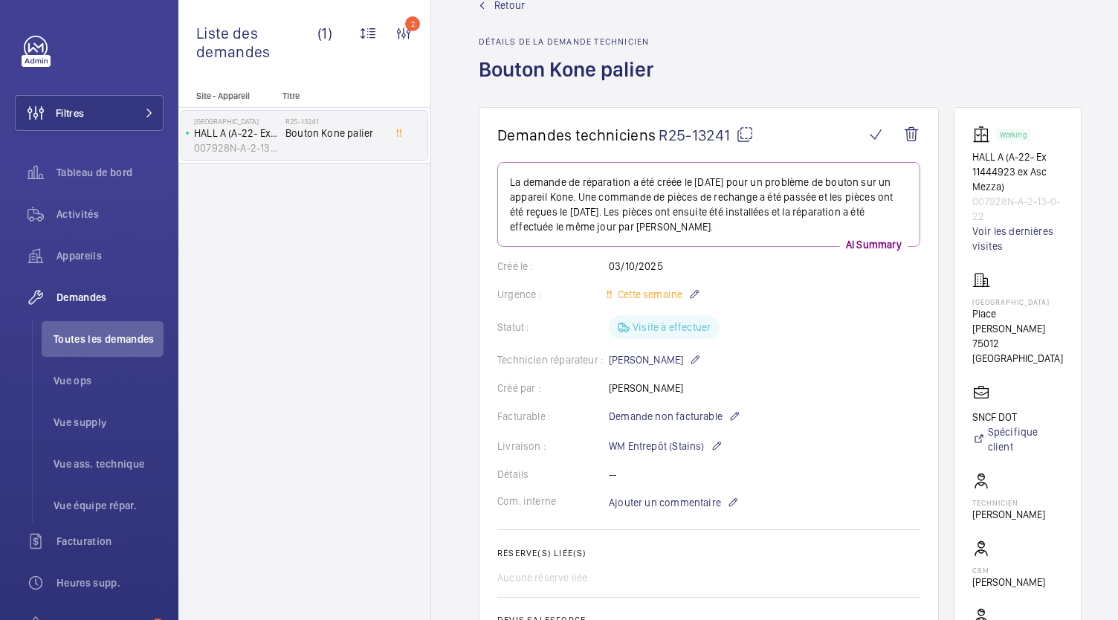
scroll to position [28, 0]
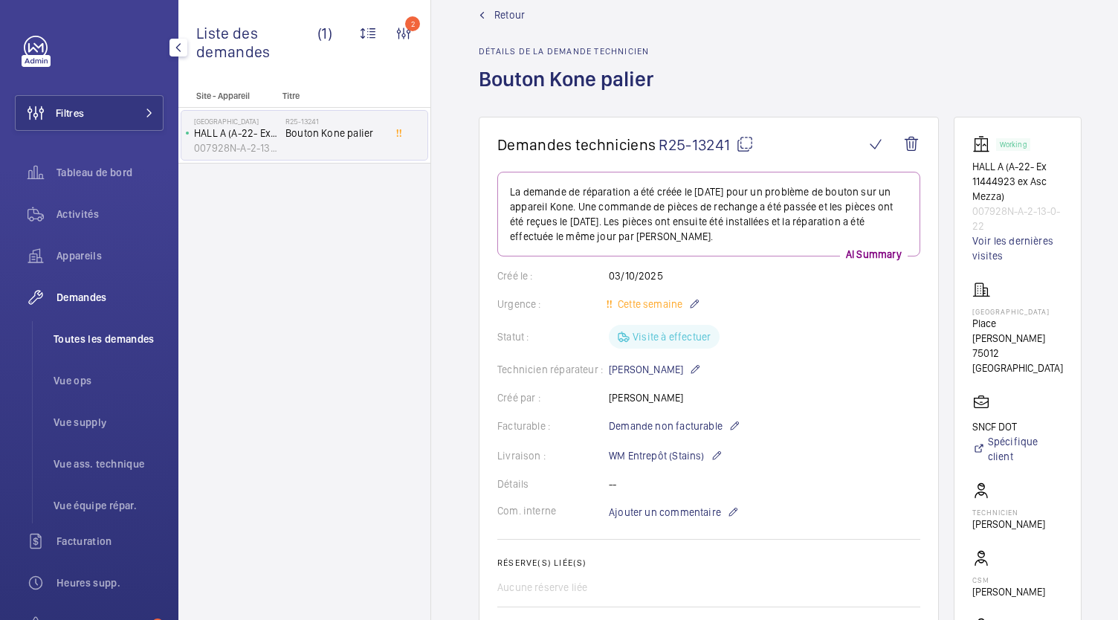
click at [119, 344] on span "Toutes les demandes" at bounding box center [109, 339] width 110 height 15
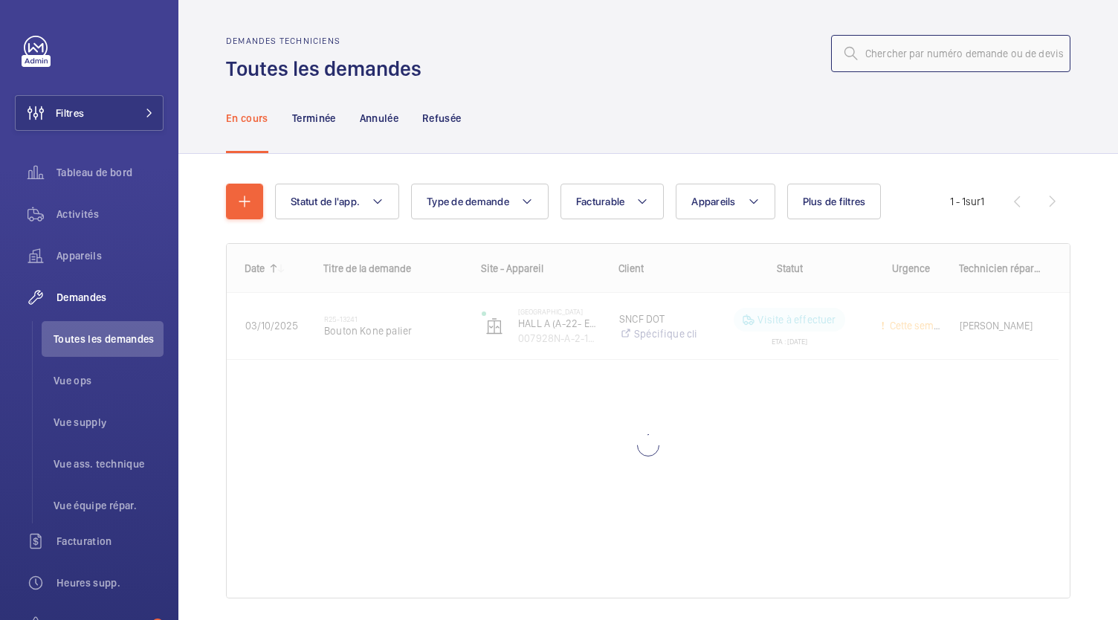
click at [911, 67] on input "text" at bounding box center [950, 53] width 239 height 37
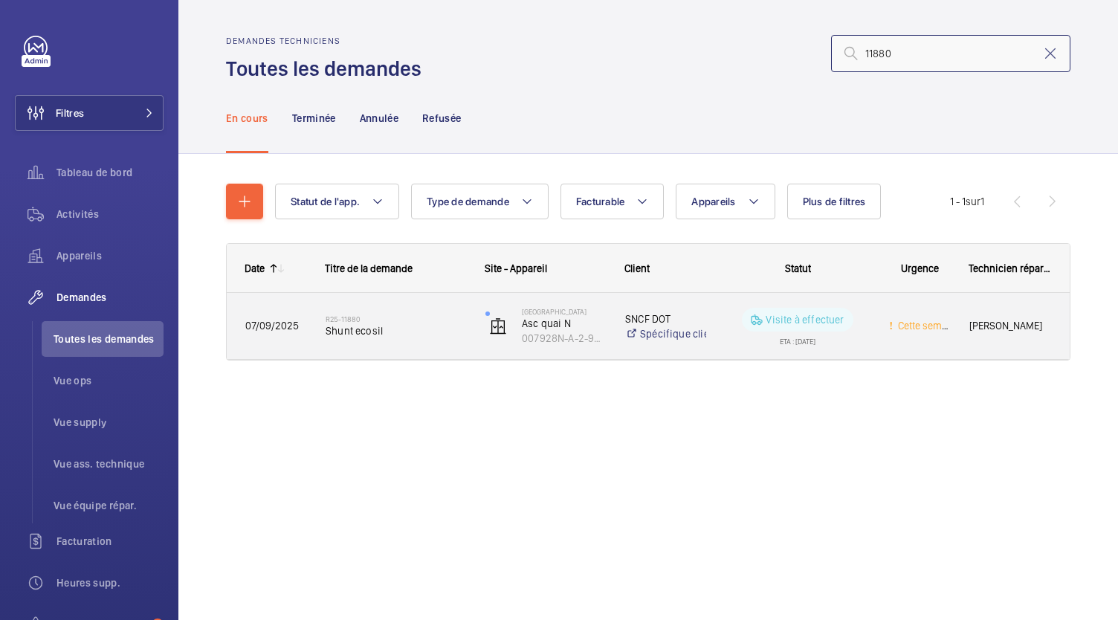
type input "11880"
click at [373, 329] on span "Shunt ecosil" at bounding box center [396, 330] width 141 height 15
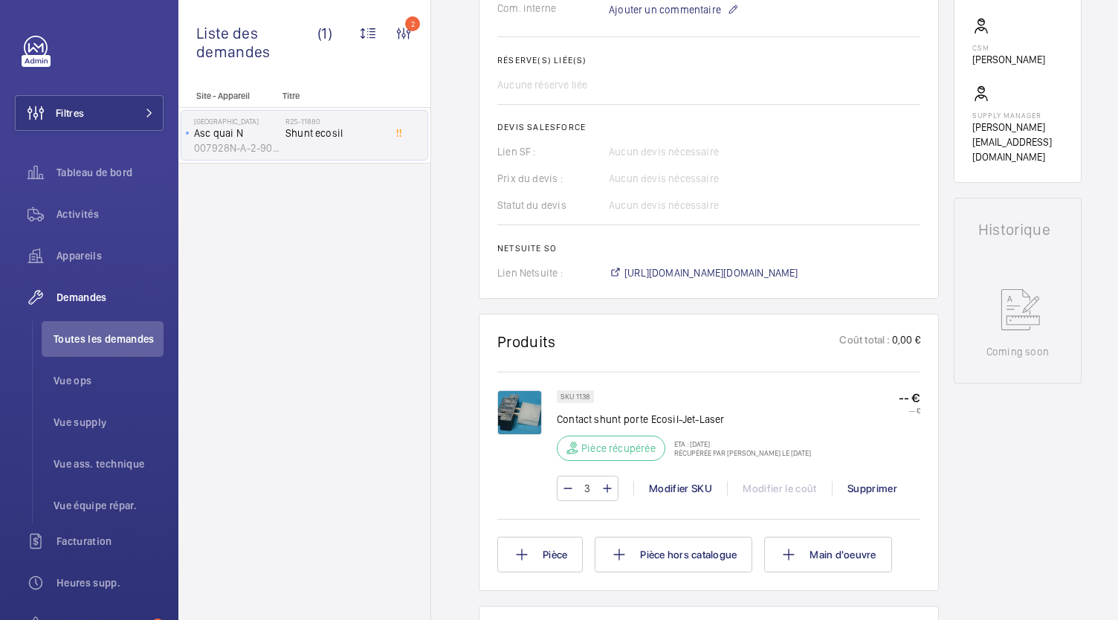
scroll to position [528, 0]
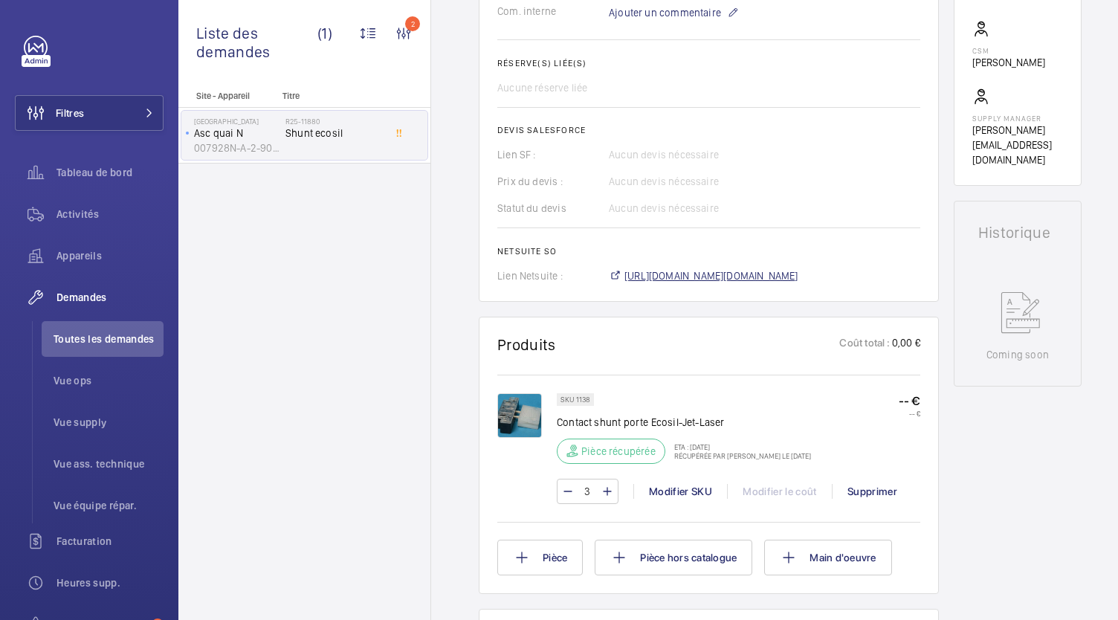
click at [653, 278] on span "https://6461500.app.netsuite.com/app/accounting/transactions/salesord.nl?id=300…" at bounding box center [712, 275] width 174 height 15
click at [134, 343] on span "Toutes les demandes" at bounding box center [109, 339] width 110 height 15
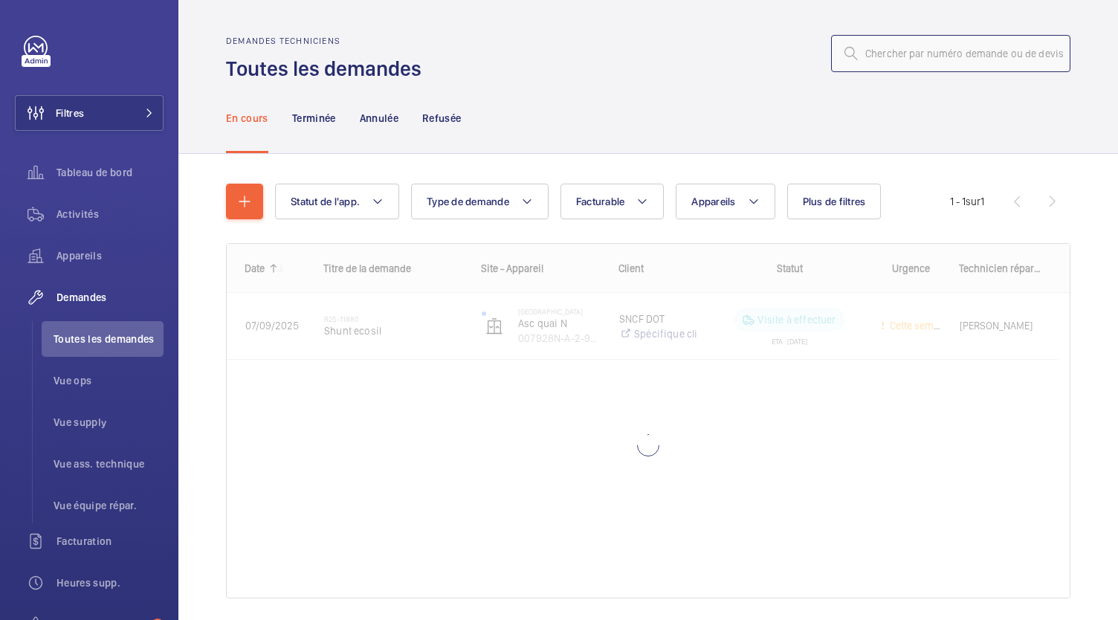
click at [877, 59] on input "text" at bounding box center [950, 53] width 239 height 37
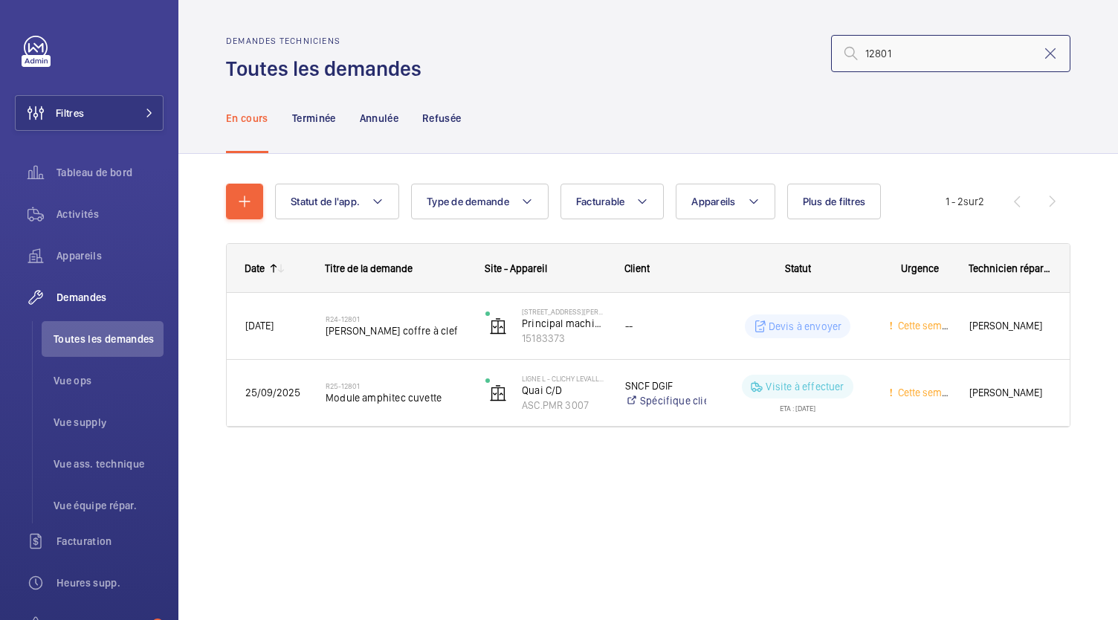
click at [861, 51] on input "12801" at bounding box center [950, 53] width 239 height 37
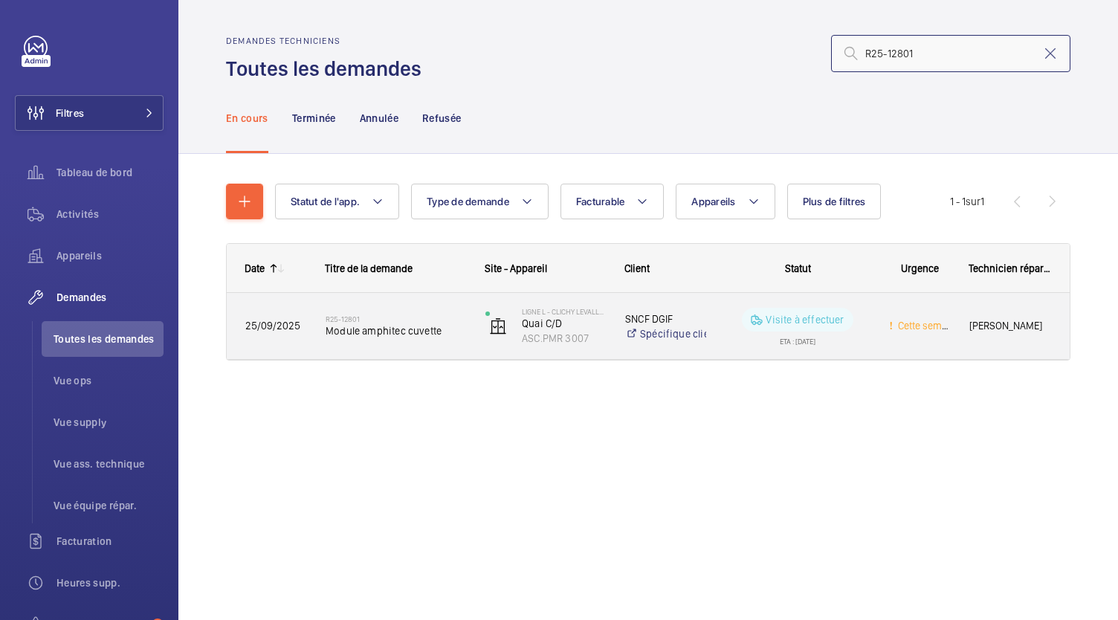
type input "R25-12801"
click at [405, 322] on h2 "R25-12801" at bounding box center [396, 319] width 141 height 9
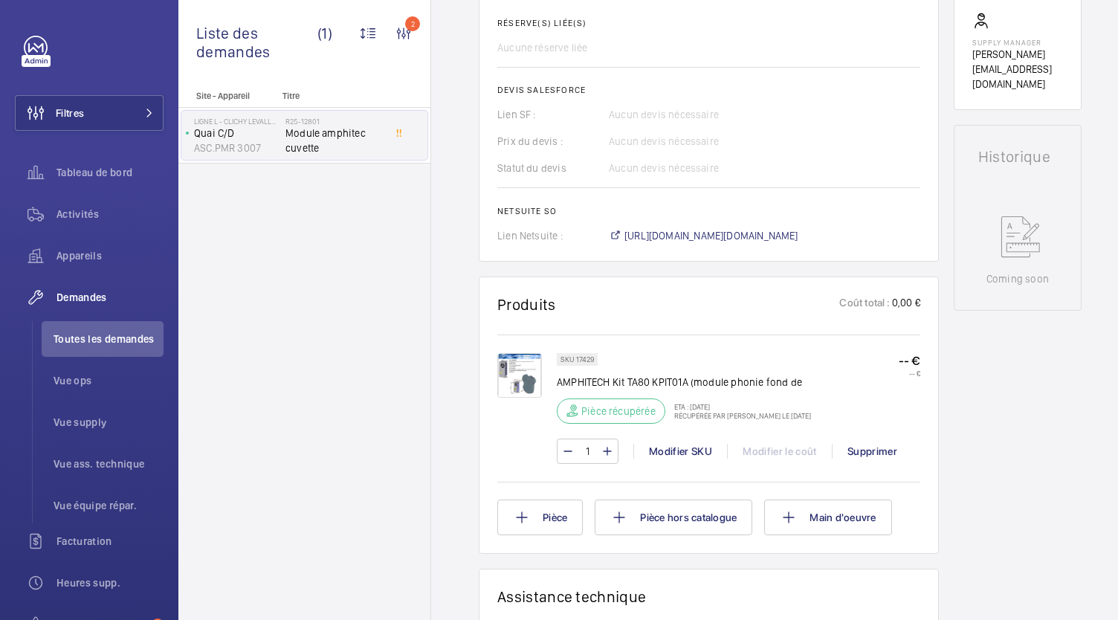
scroll to position [594, 0]
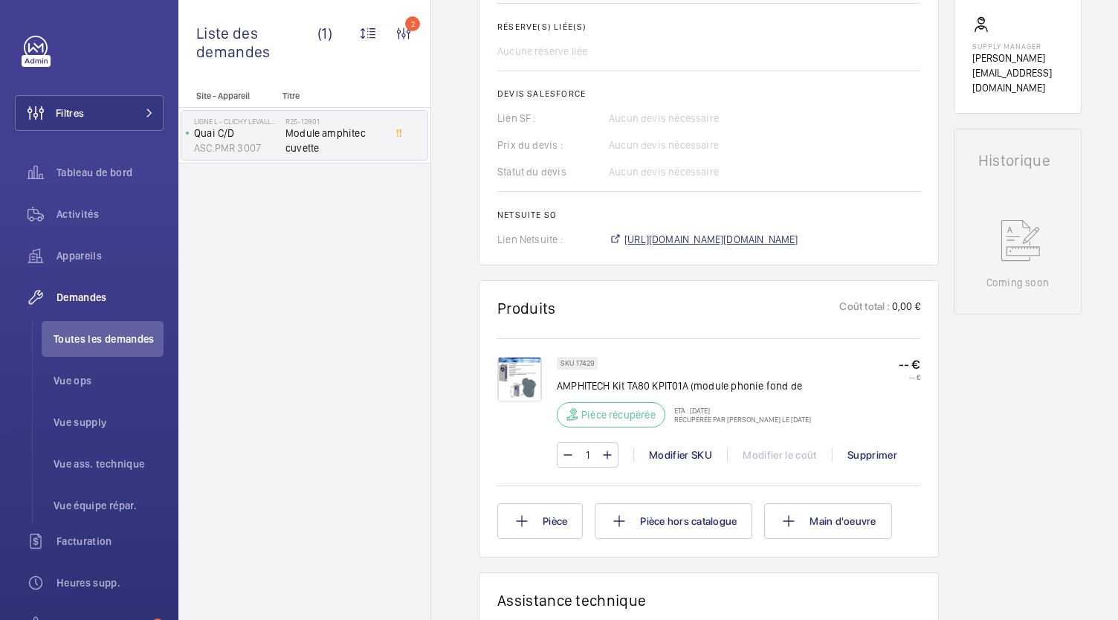
click at [666, 236] on span "https://6461500.app.netsuite.com/app/accounting/transactions/salesord.nl?id=304…" at bounding box center [712, 239] width 174 height 15
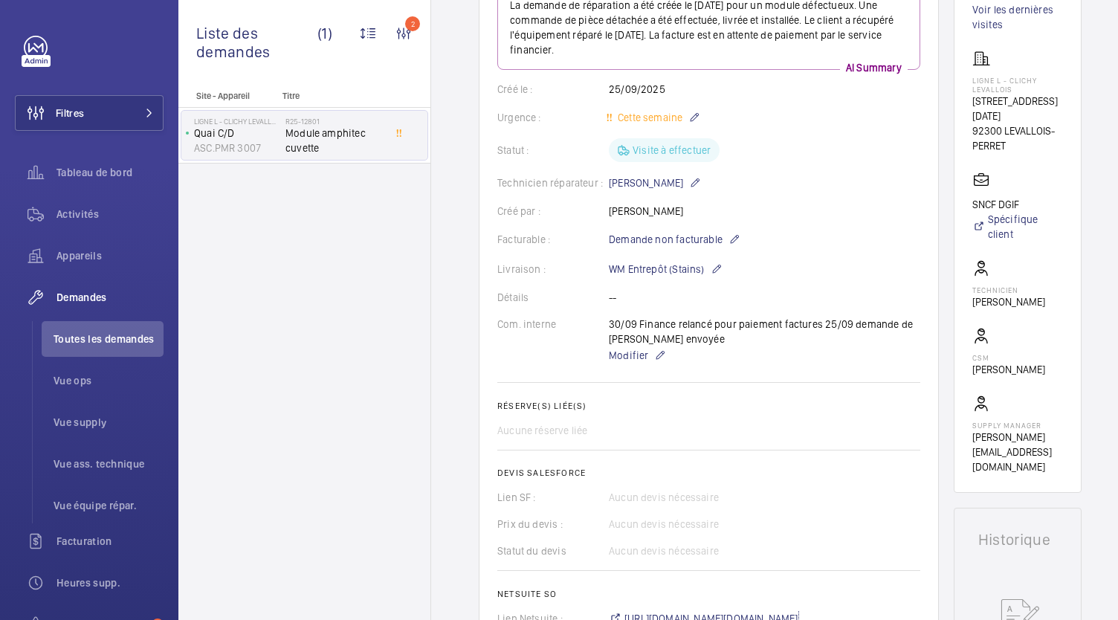
scroll to position [0, 0]
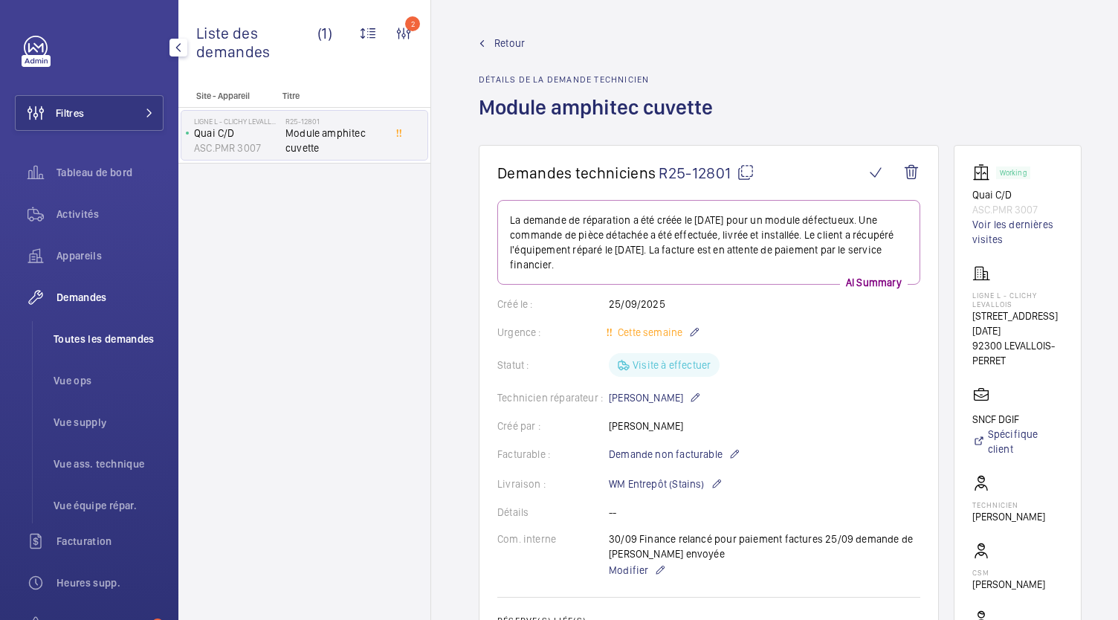
click at [112, 331] on li "Toutes les demandes" at bounding box center [103, 339] width 122 height 36
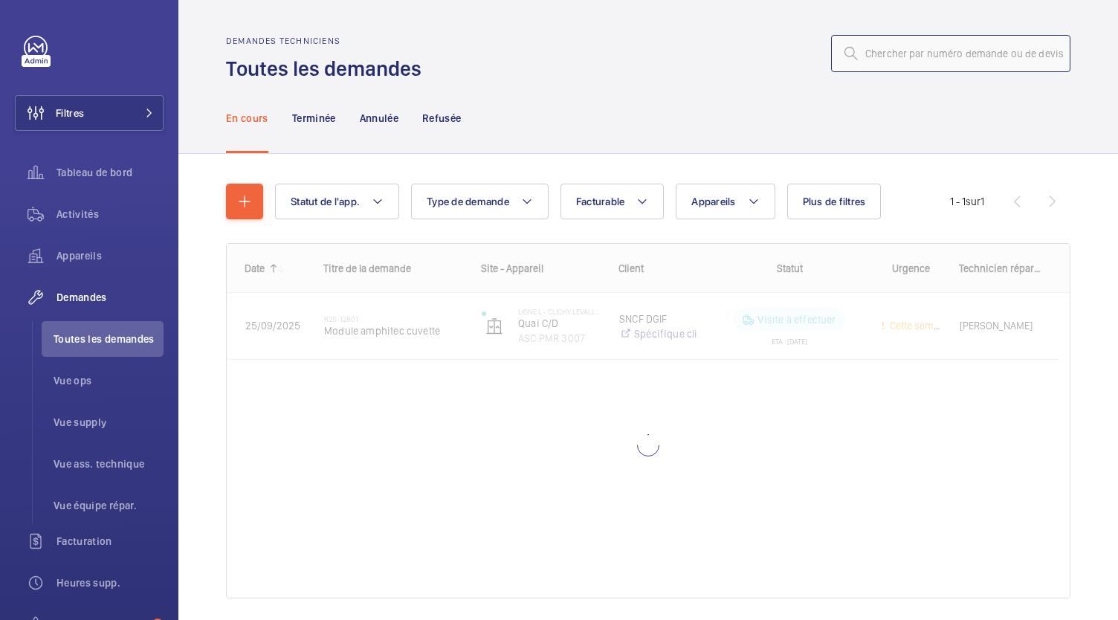
click at [897, 48] on input "text" at bounding box center [950, 53] width 239 height 37
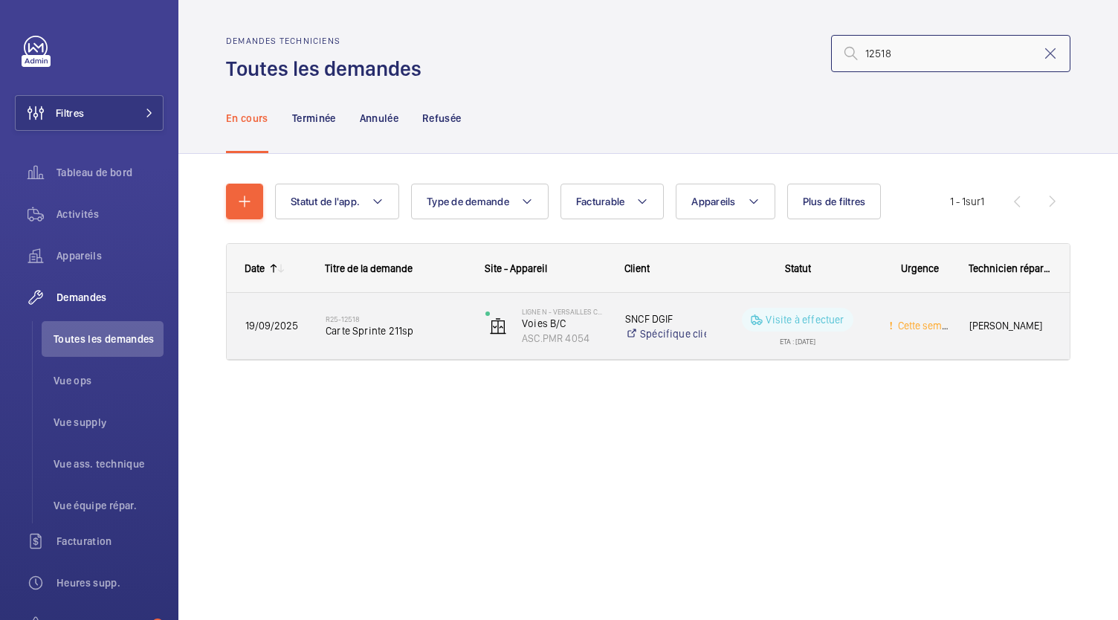
type input "12518"
click at [391, 320] on h2 "R25-12518" at bounding box center [396, 319] width 141 height 9
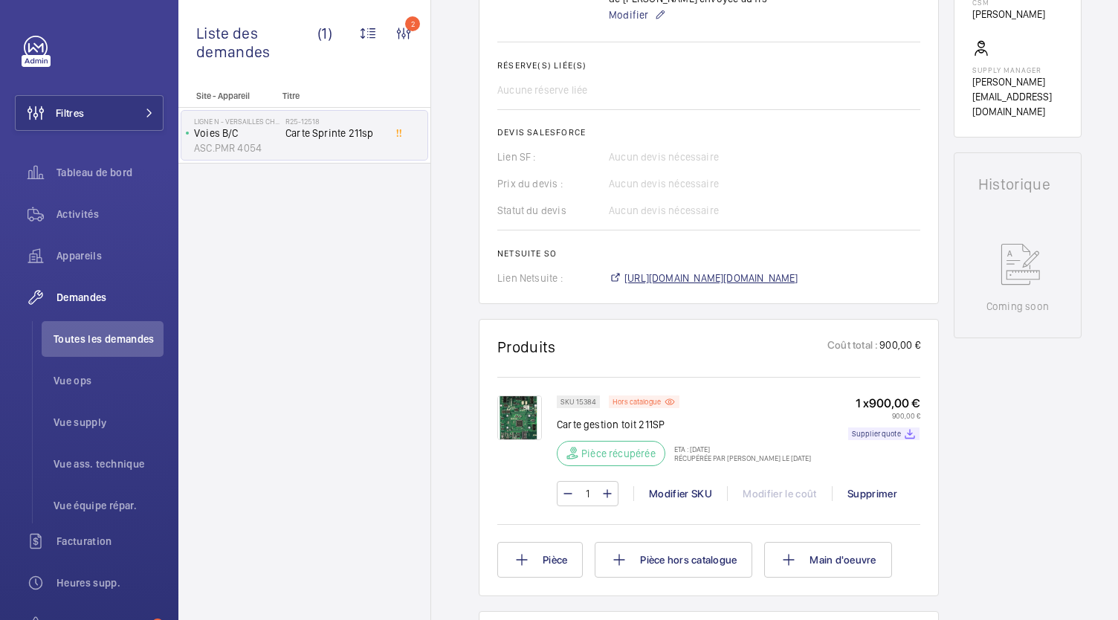
scroll to position [570, 0]
click at [673, 271] on span "https://6461500.app.netsuite.com/app/accounting/transactions/salesord.nl?id=304…" at bounding box center [712, 278] width 174 height 15
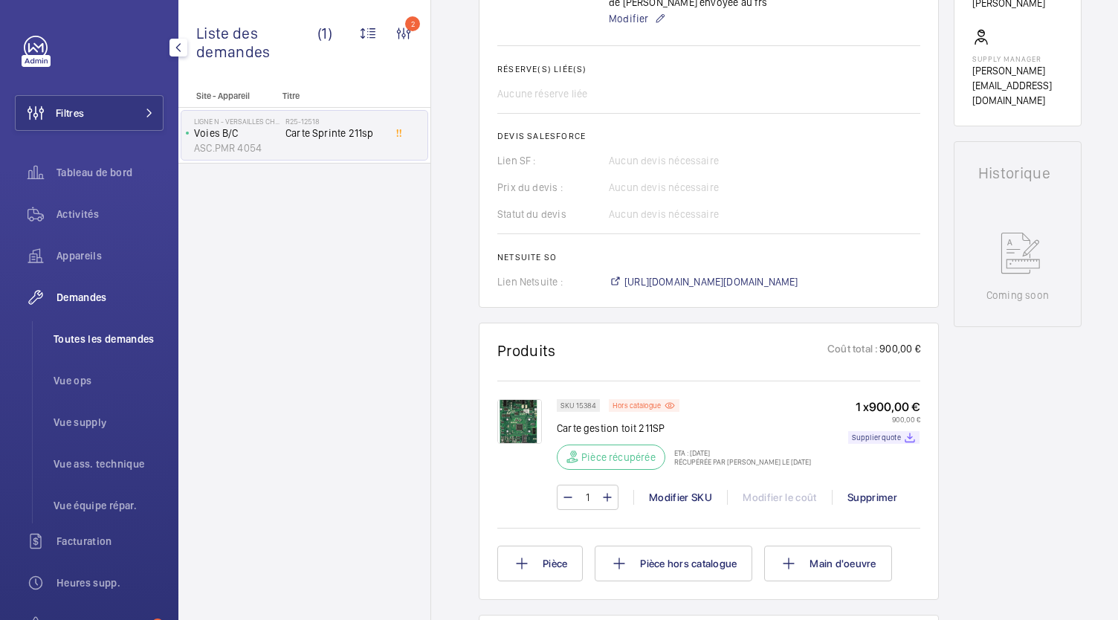
click at [80, 348] on li "Toutes les demandes" at bounding box center [103, 339] width 122 height 36
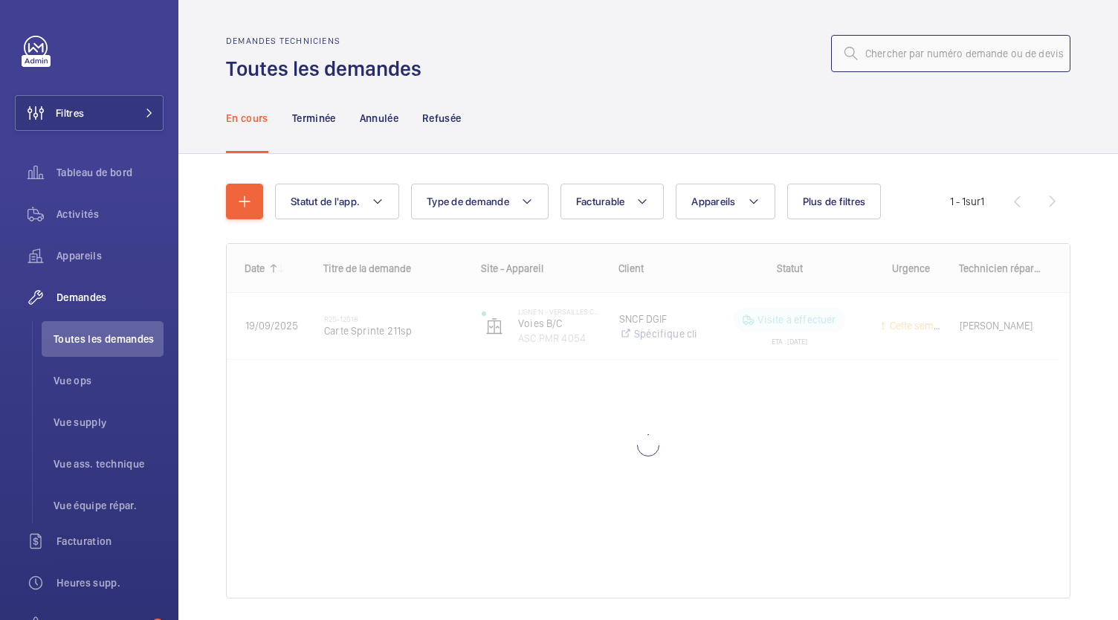
click at [877, 57] on input "text" at bounding box center [950, 53] width 239 height 37
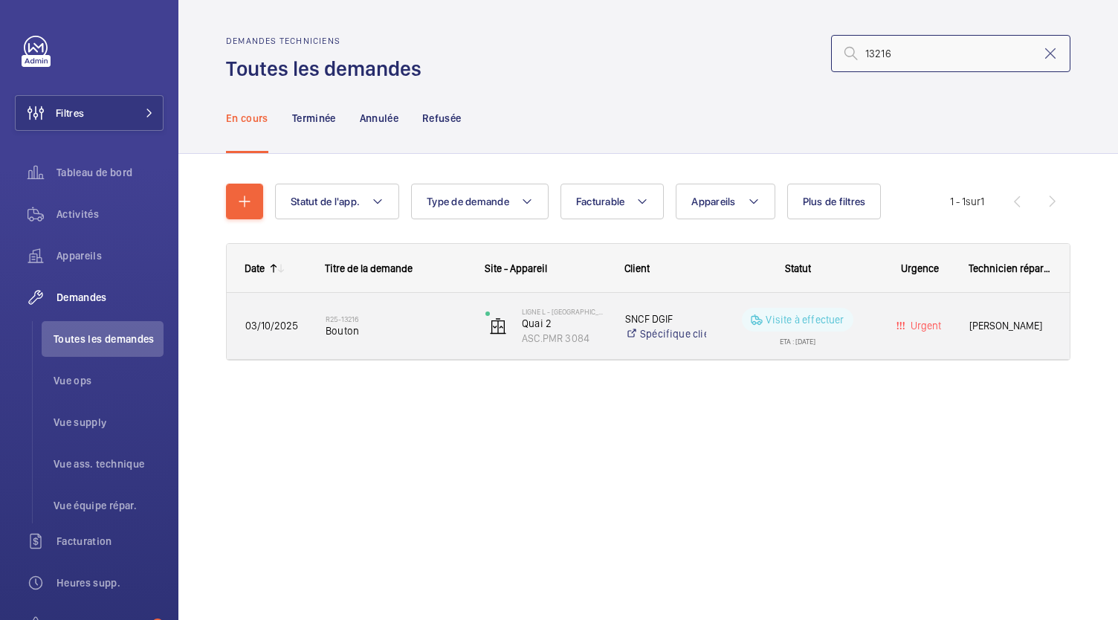
type input "13216"
click at [349, 326] on span "Bouton" at bounding box center [396, 330] width 141 height 15
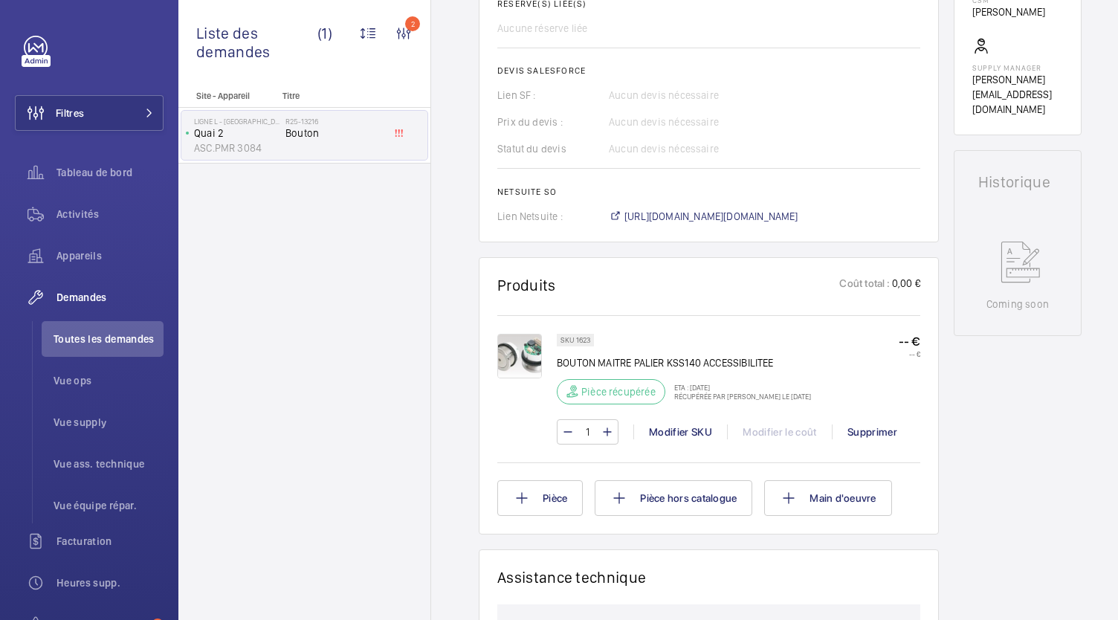
scroll to position [557, 0]
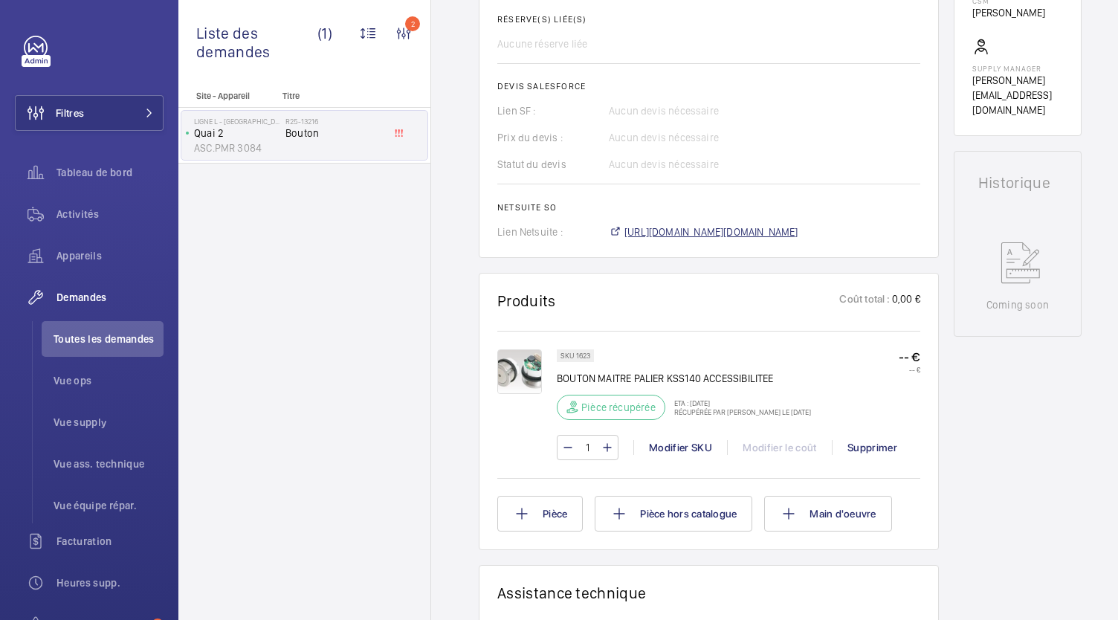
click at [766, 231] on span "https://6461500.app.netsuite.com/app/accounting/transactions/salesord.nl?id=306…" at bounding box center [712, 232] width 174 height 15
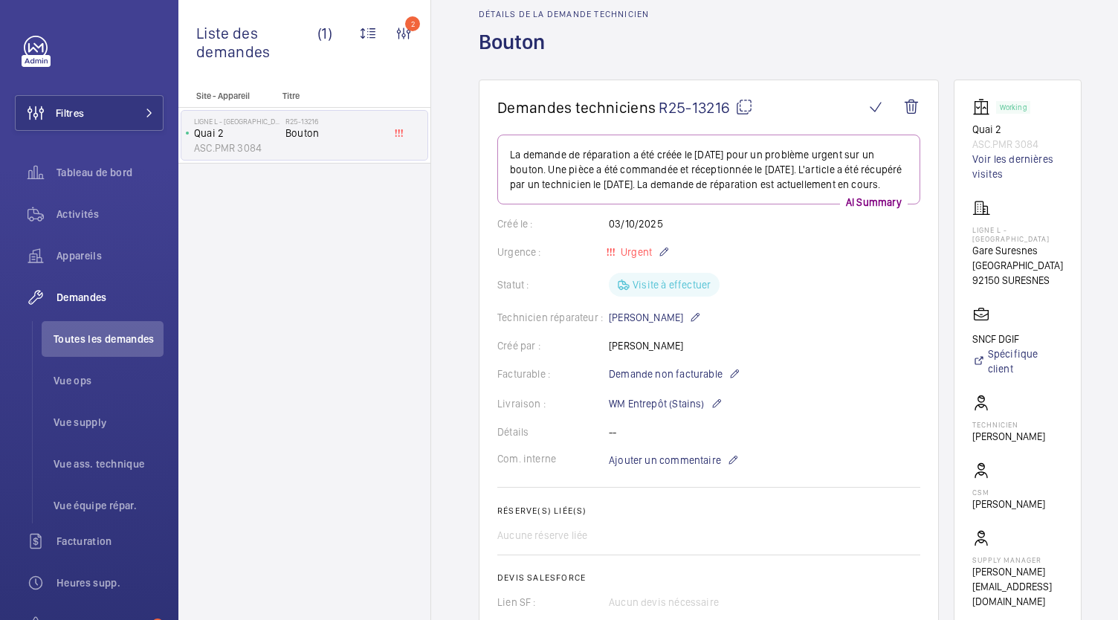
scroll to position [0, 0]
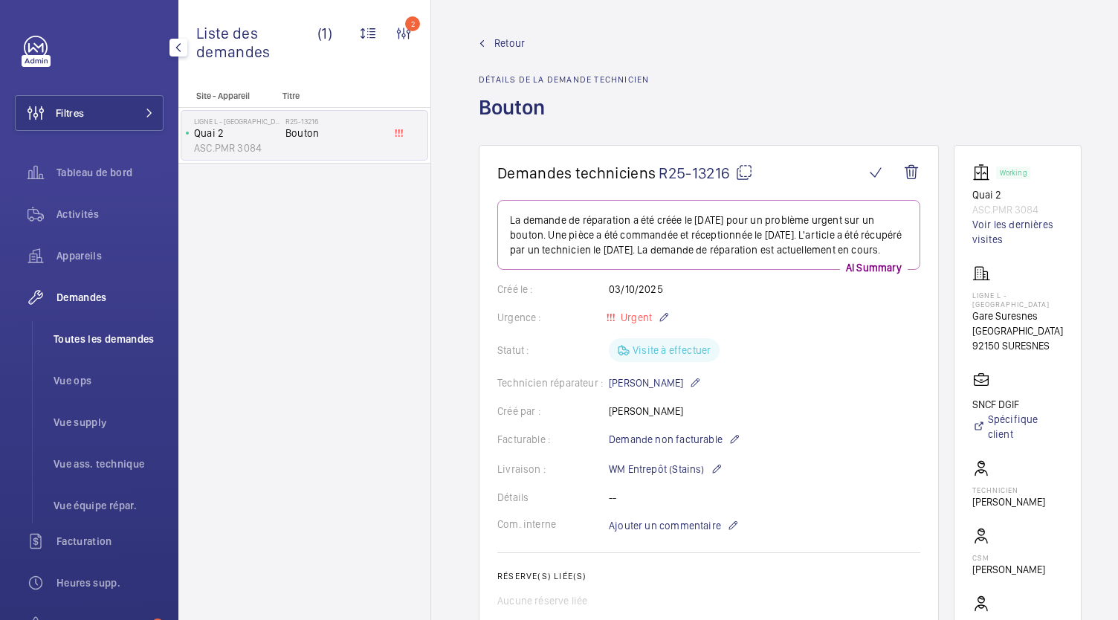
click at [148, 335] on span "Toutes les demandes" at bounding box center [109, 339] width 110 height 15
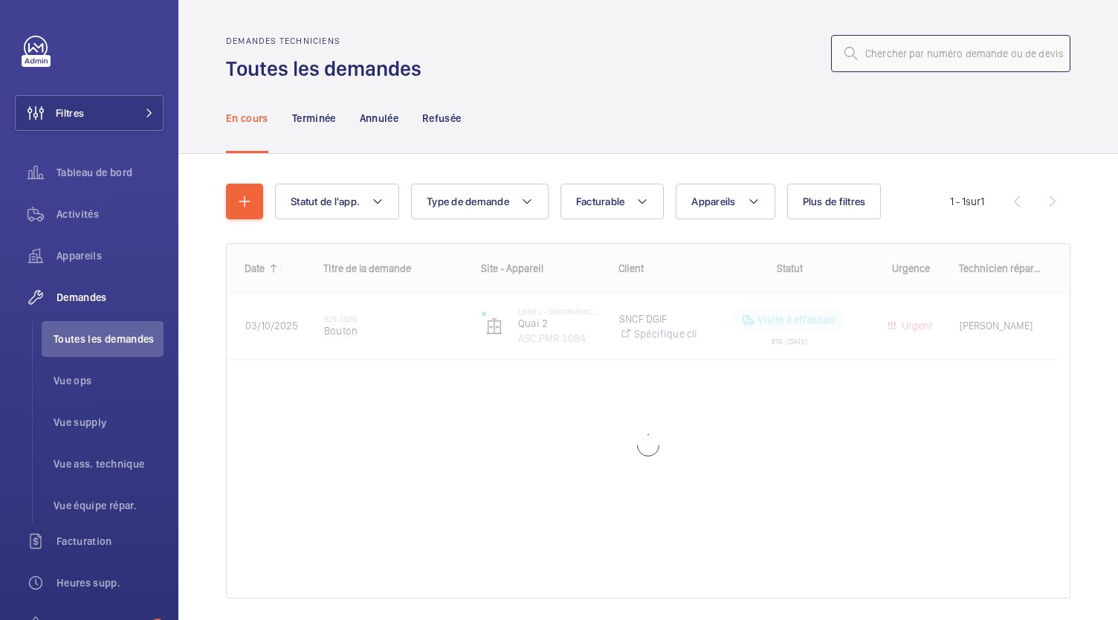
click at [893, 63] on input "text" at bounding box center [950, 53] width 239 height 37
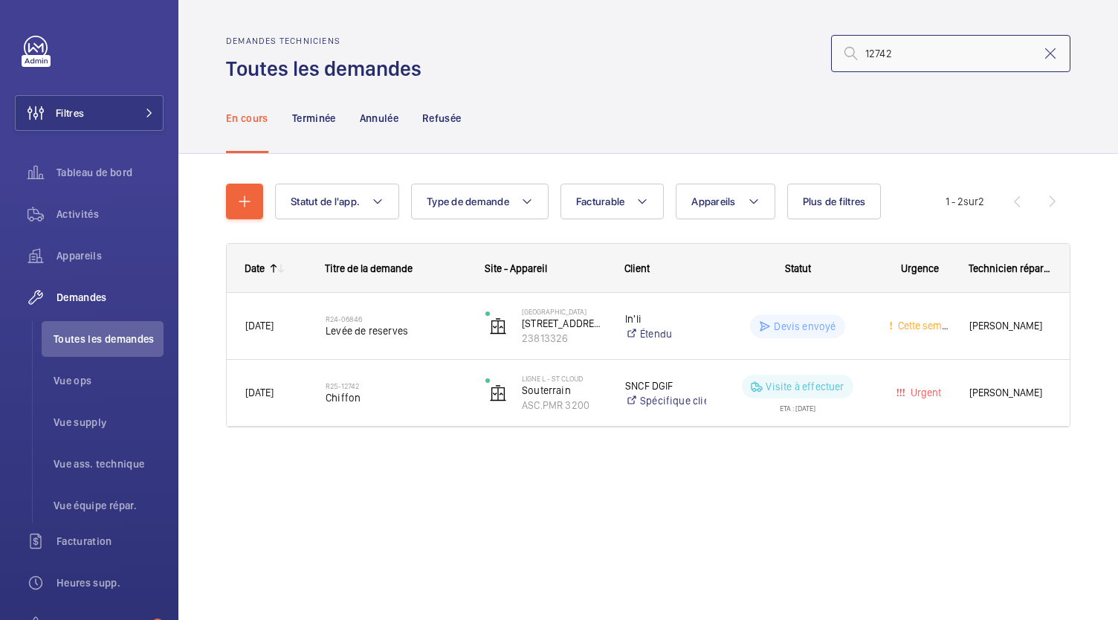
click at [864, 53] on input "12742" at bounding box center [950, 53] width 239 height 37
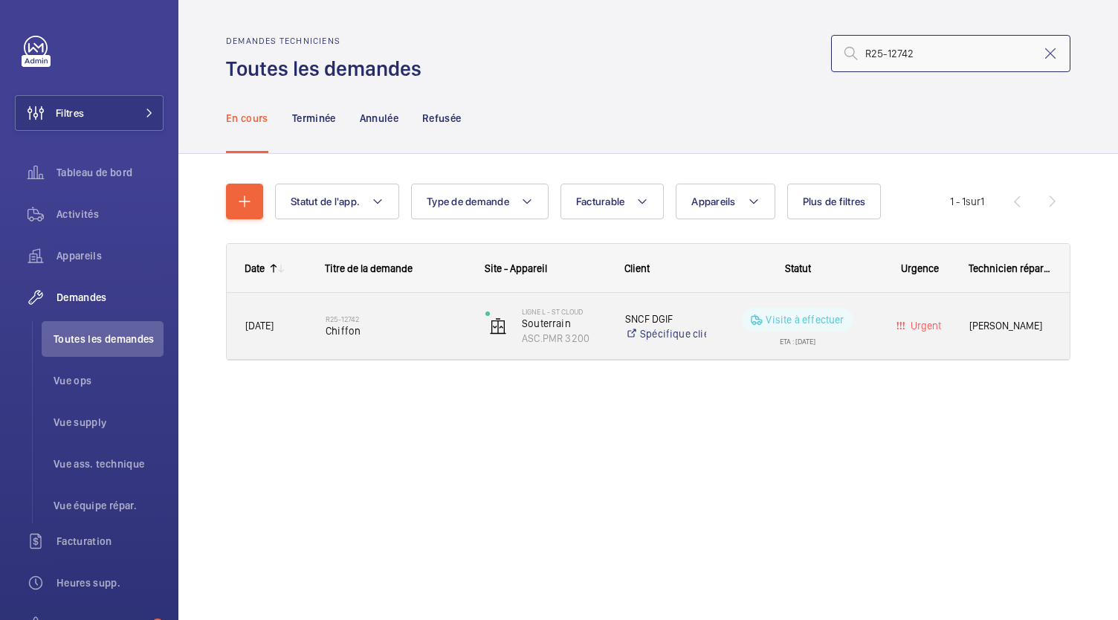
type input "R25-12742"
click at [344, 333] on span "Chiffon" at bounding box center [396, 330] width 141 height 15
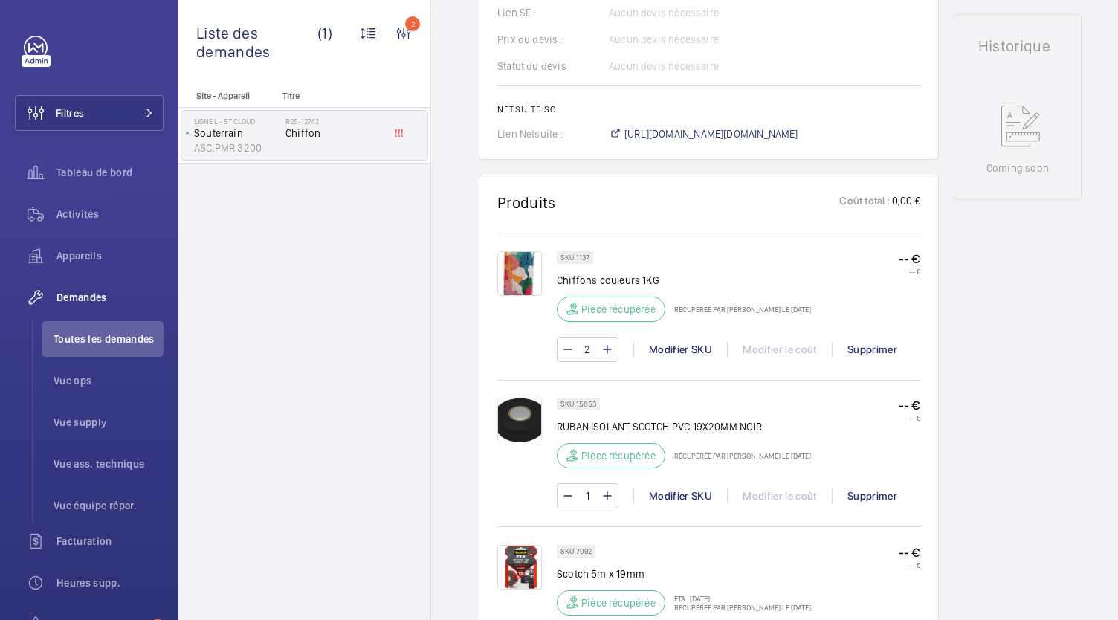
scroll to position [684, 0]
click at [736, 131] on span "https://6461500.app.netsuite.com/app/accounting/transactions/salesord.nl?id=303…" at bounding box center [712, 134] width 174 height 15
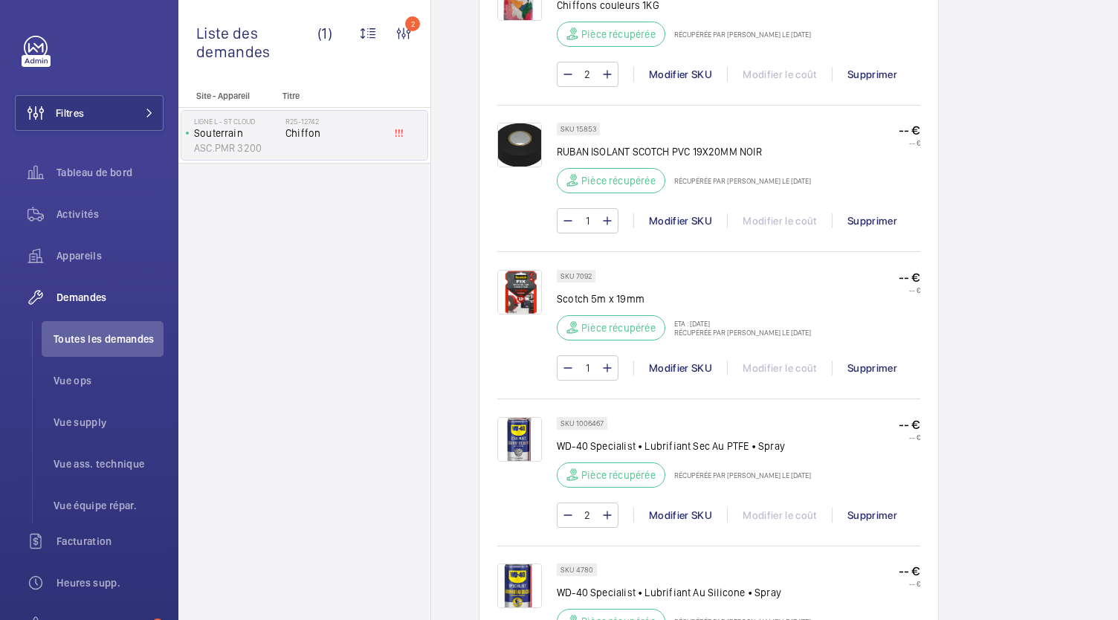
scroll to position [959, 0]
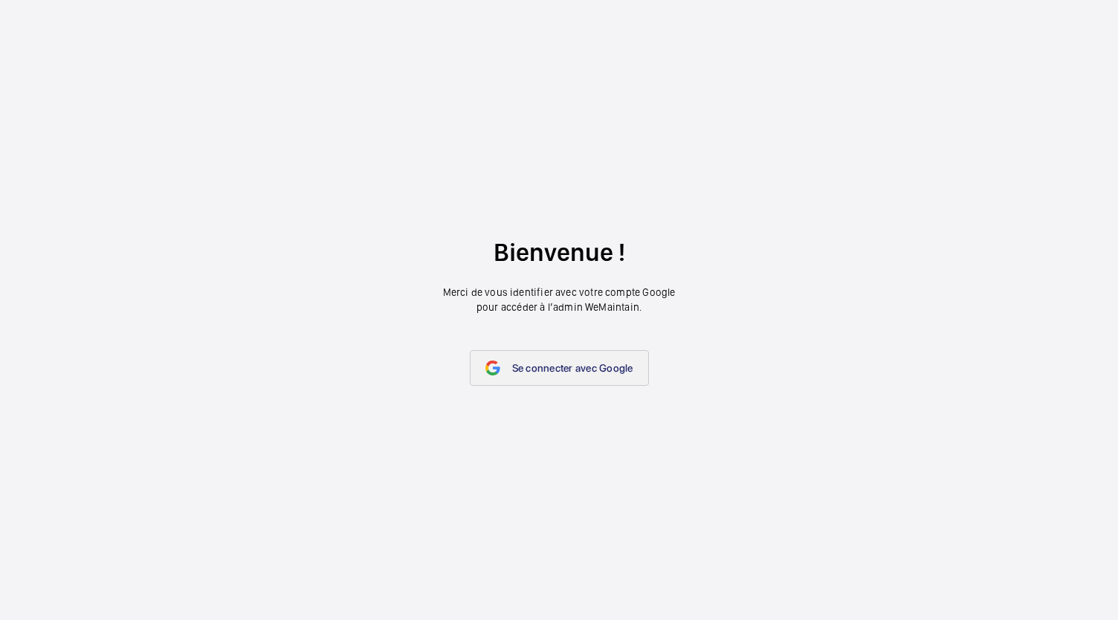
click at [561, 367] on span "Se connecter avec Google" at bounding box center [572, 368] width 121 height 12
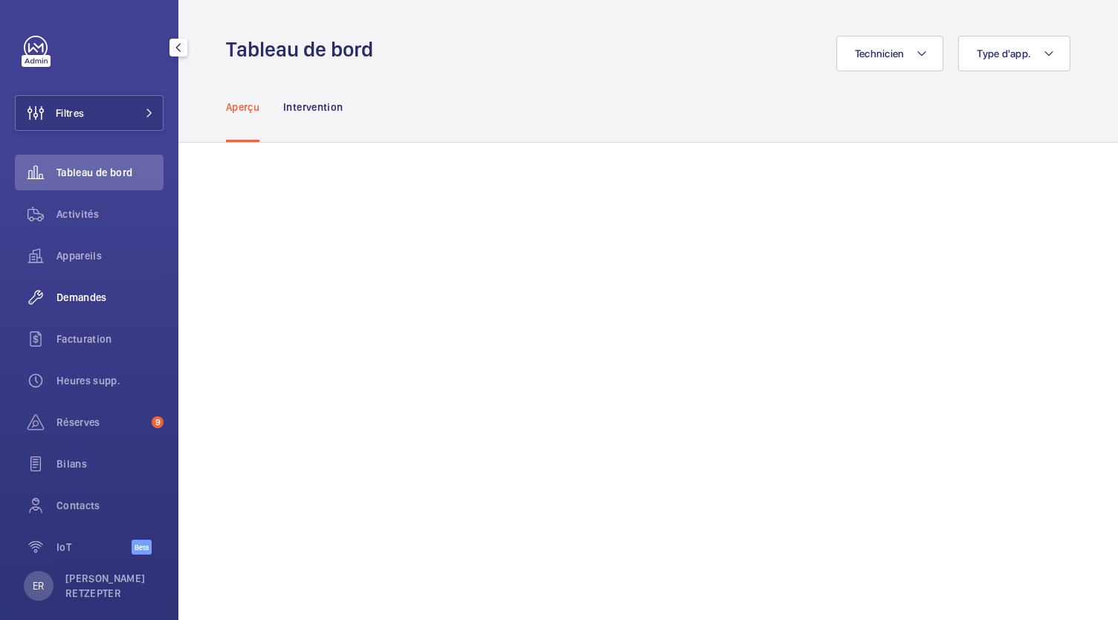
click at [73, 295] on span "Demandes" at bounding box center [110, 297] width 107 height 15
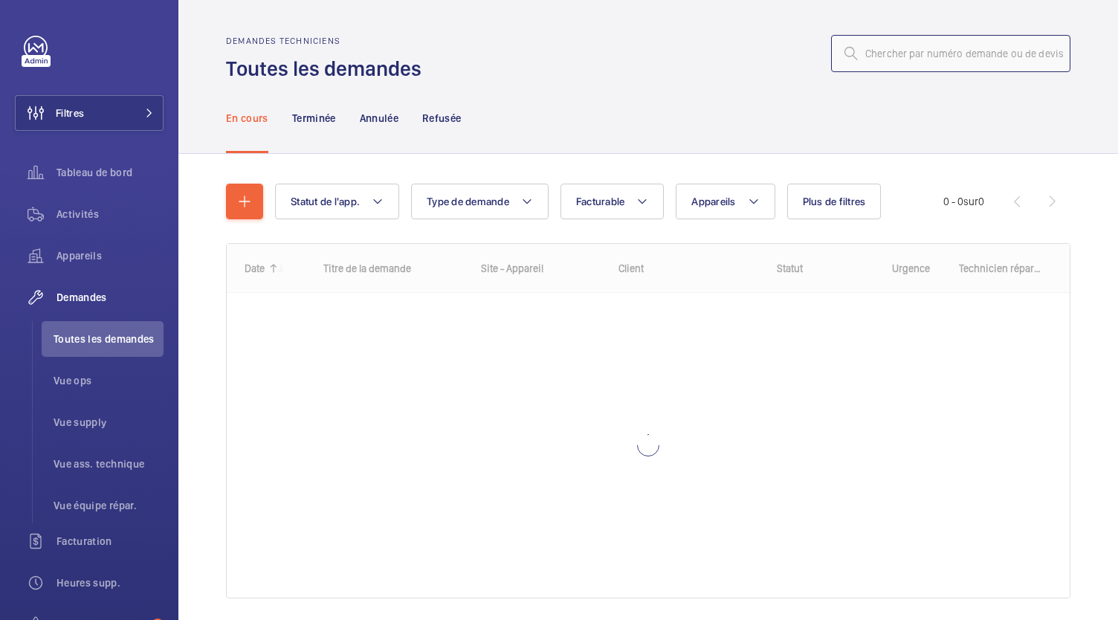
click at [863, 53] on input "text" at bounding box center [950, 53] width 239 height 37
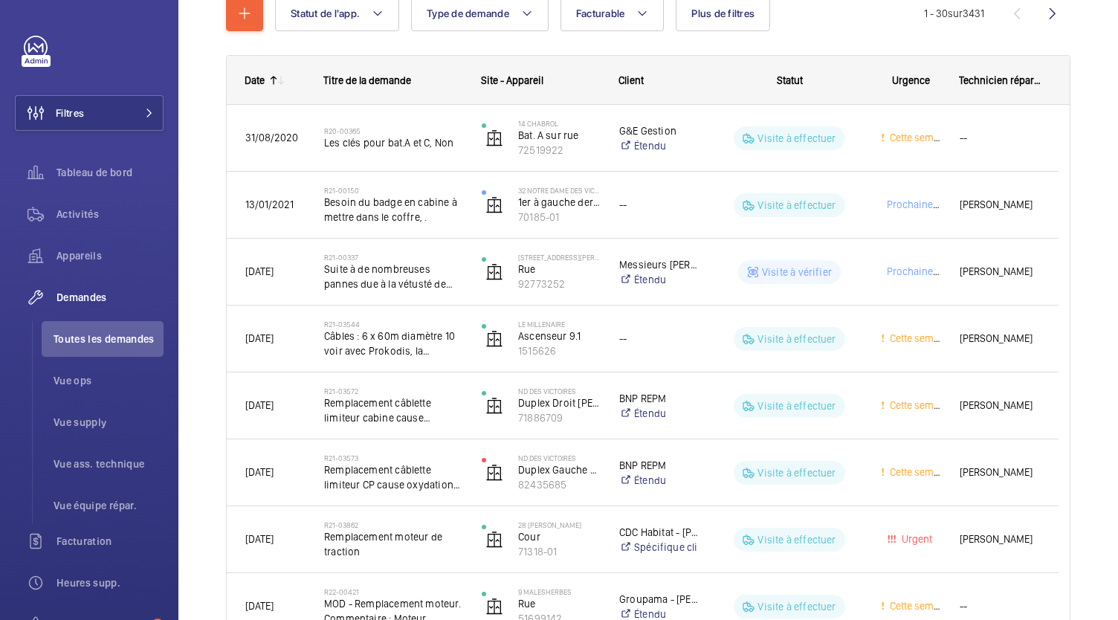
scroll to position [214, 0]
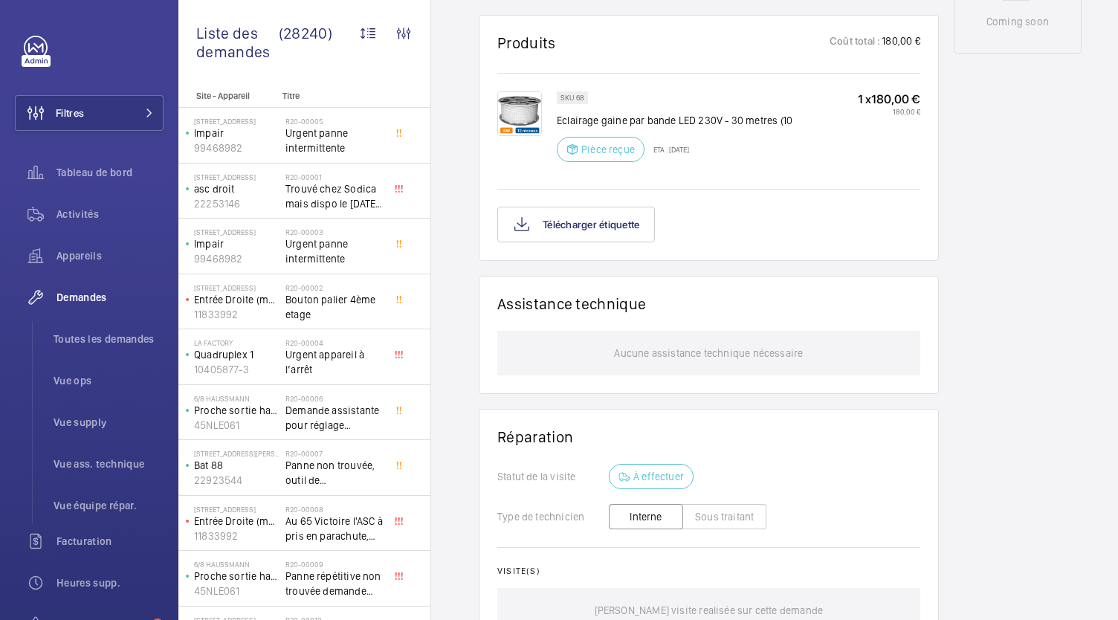
scroll to position [842, 0]
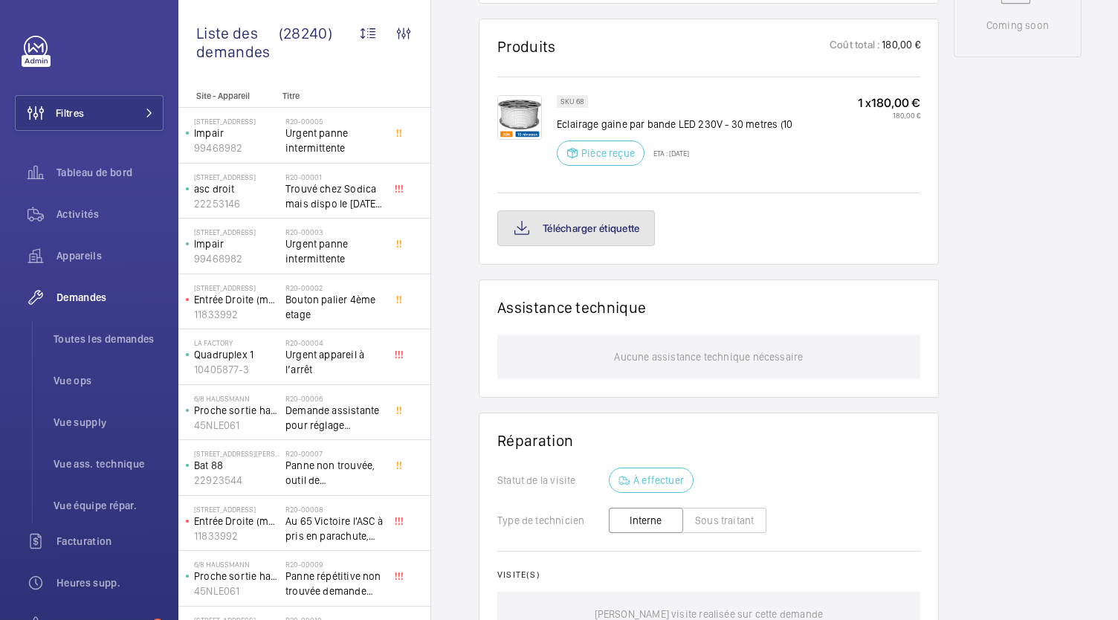
click at [587, 246] on button "Télécharger étiquette" at bounding box center [576, 228] width 158 height 36
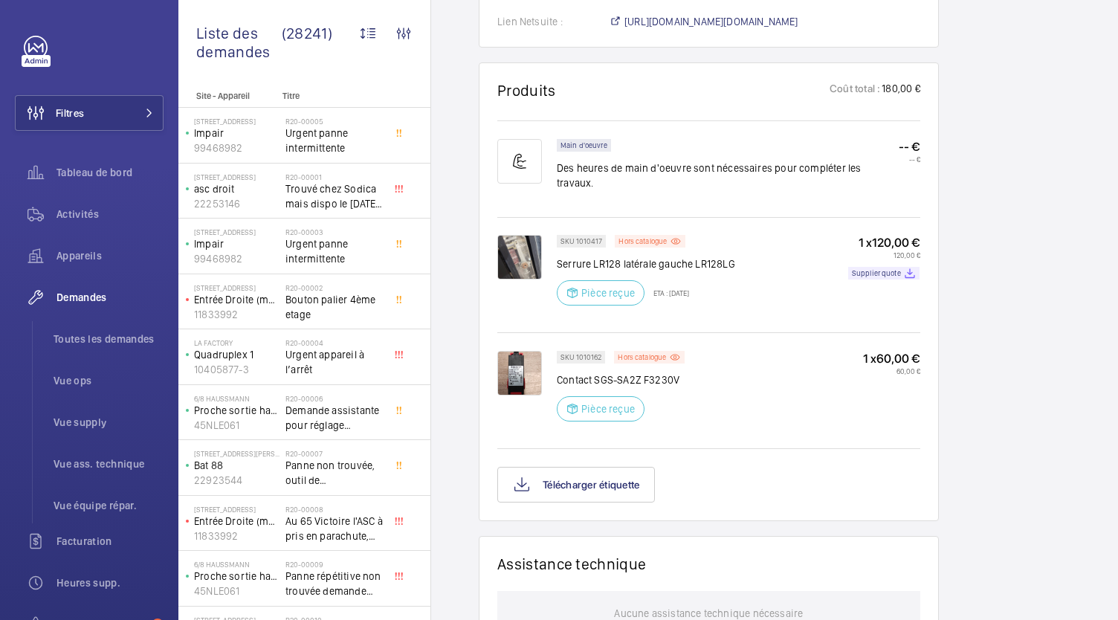
scroll to position [898, 0]
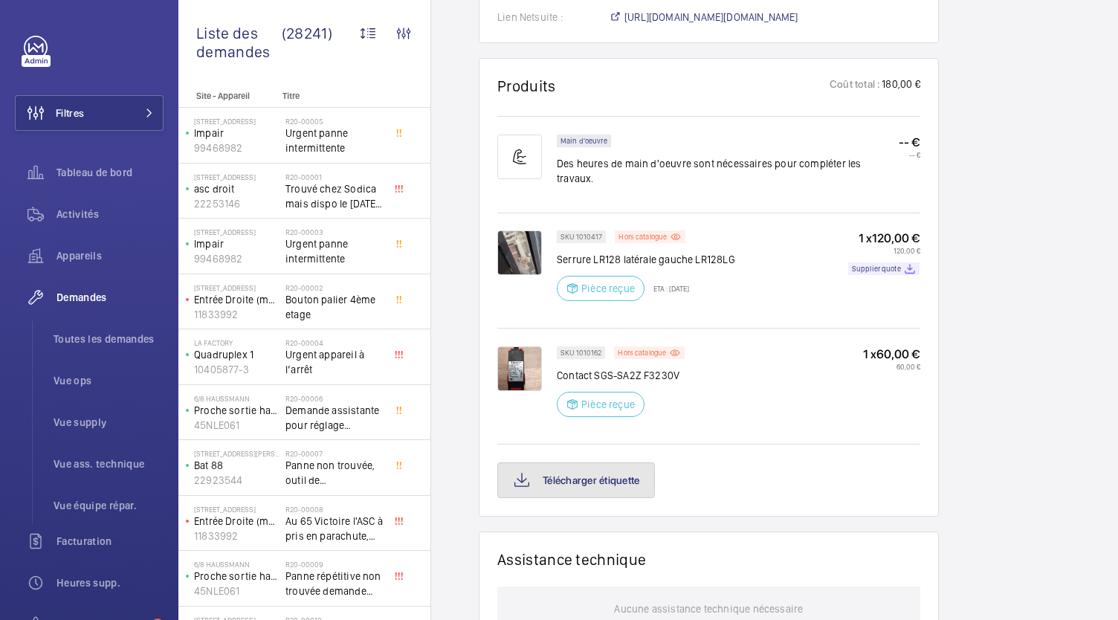
click at [602, 471] on button "Télécharger étiquette" at bounding box center [576, 480] width 158 height 36
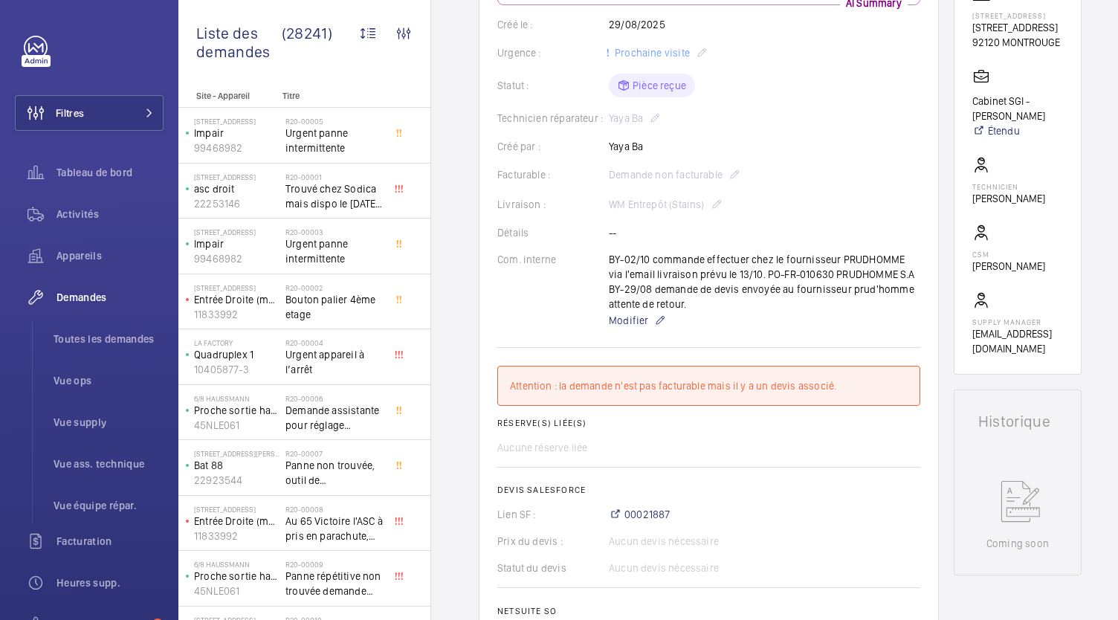
scroll to position [275, 0]
